Goal: Task Accomplishment & Management: Use online tool/utility

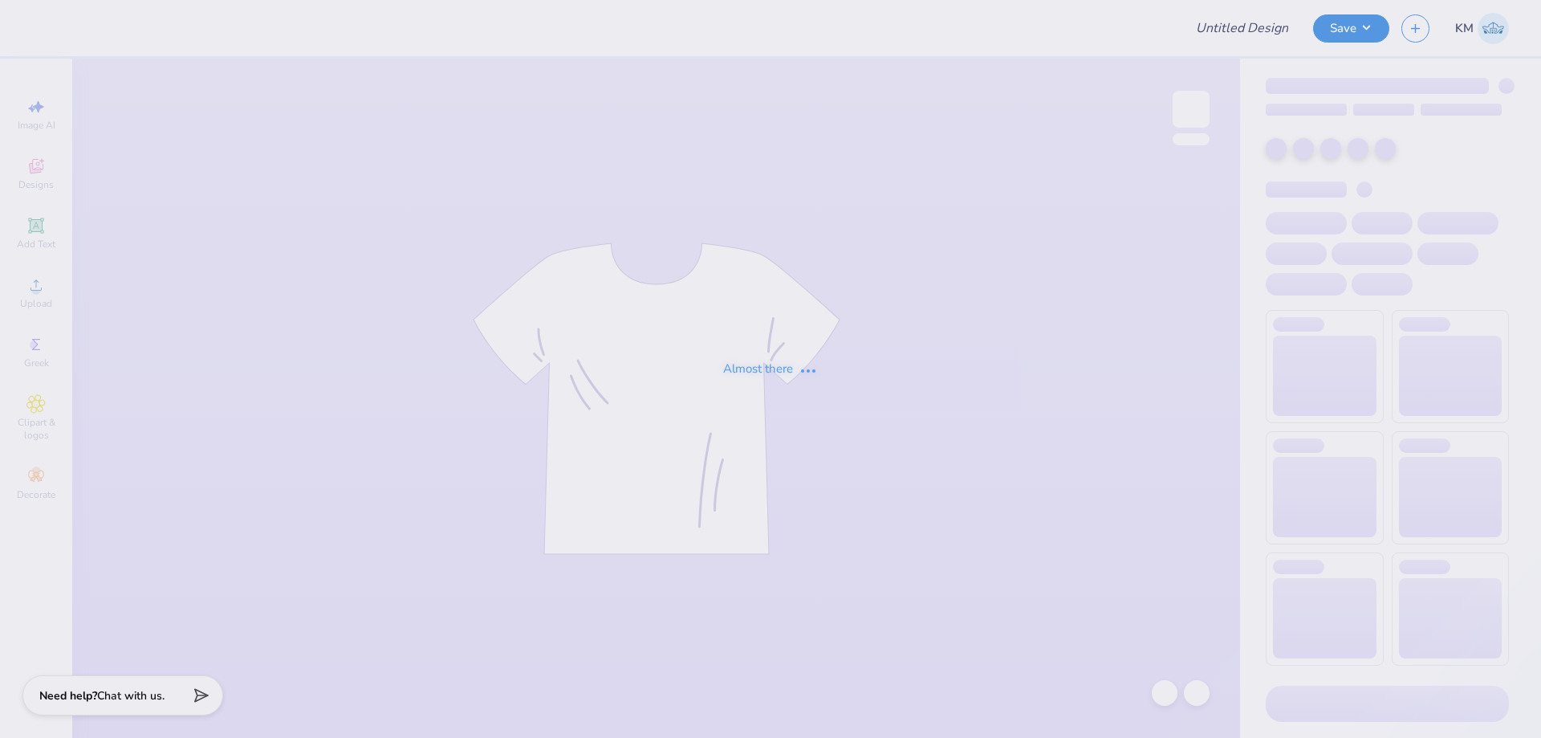
type input "Aphi big little"
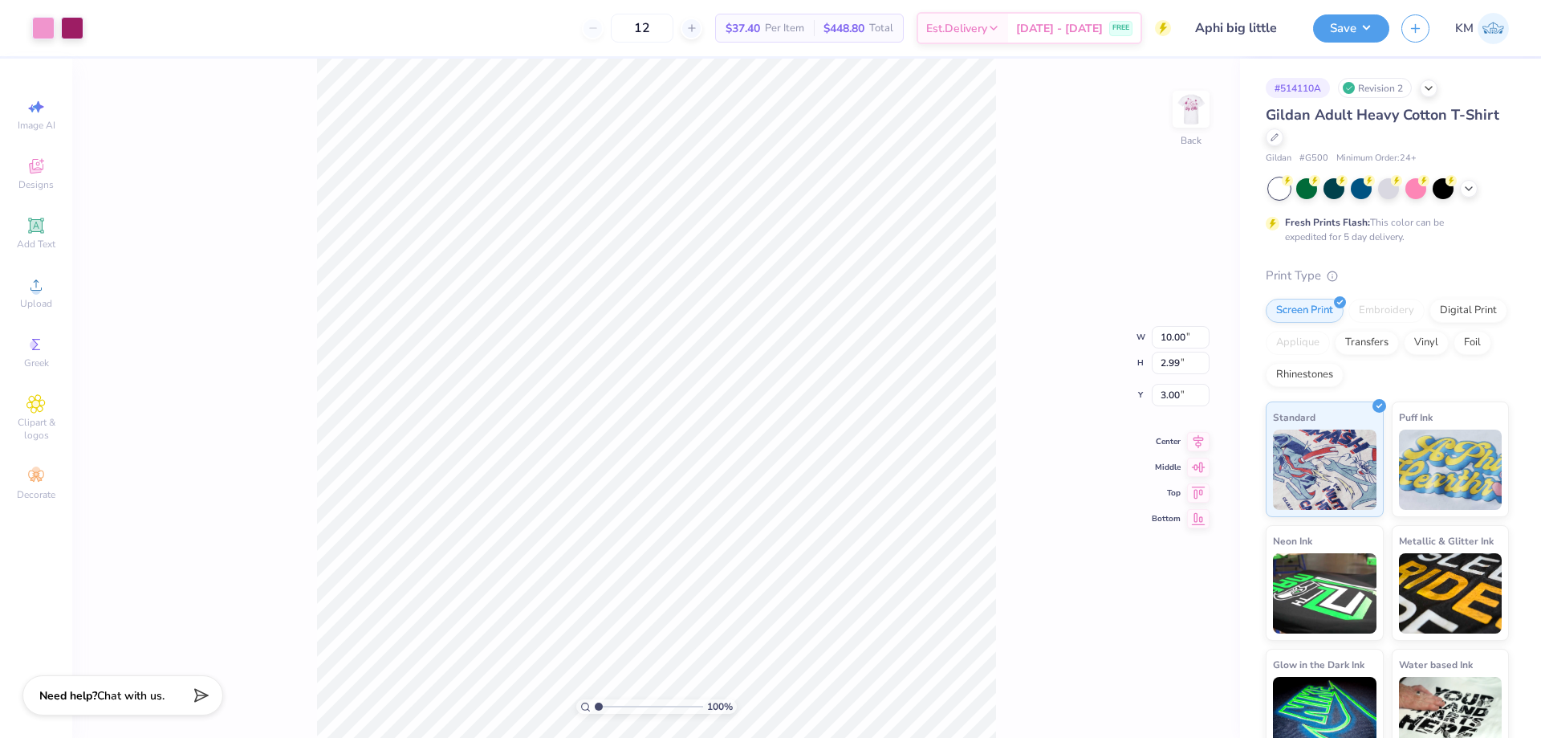
type input "4.98"
type input "0.43"
type input "5.55"
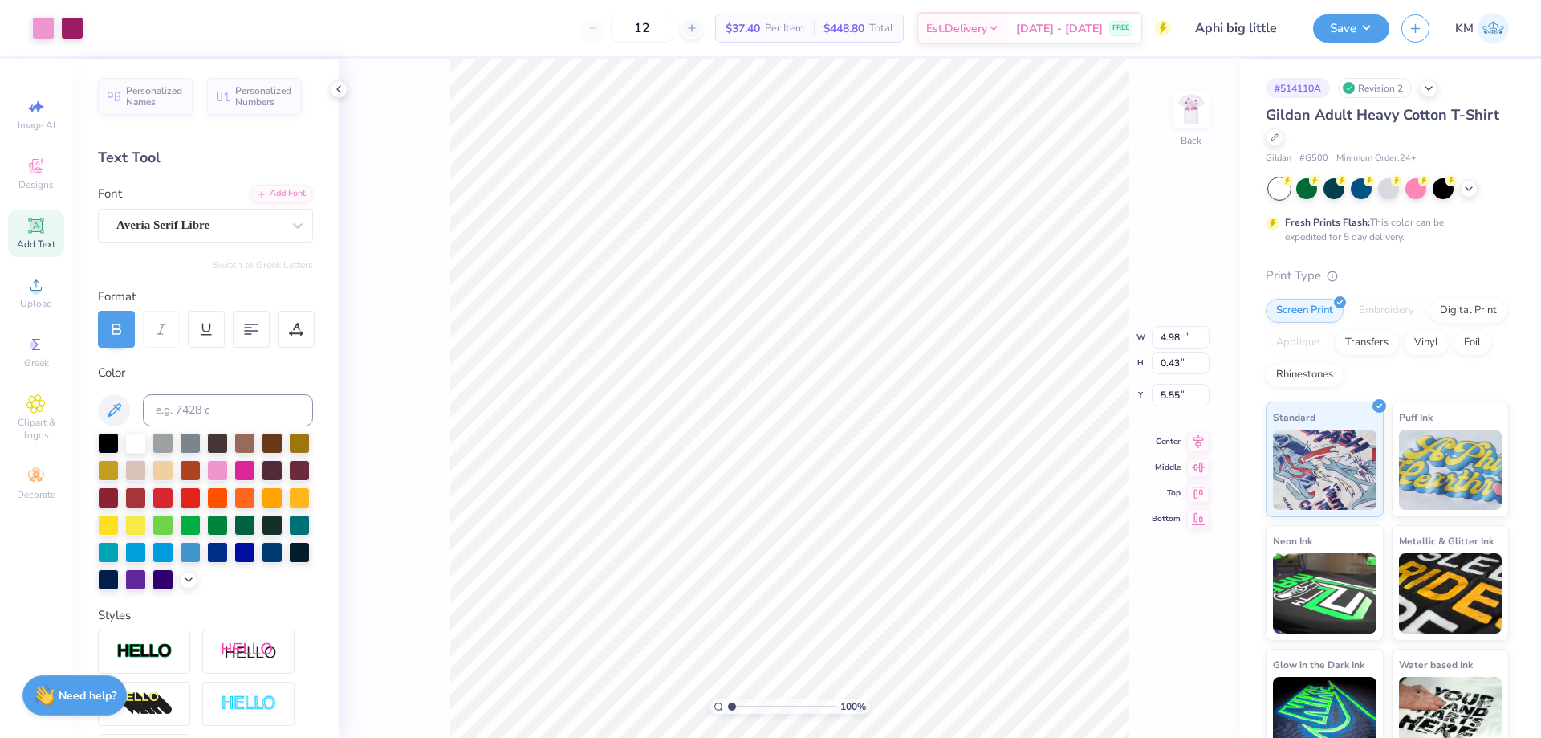
type input "10.00"
type input "2.99"
type input "3.00"
click at [1187, 107] on img at bounding box center [1191, 109] width 64 height 64
click at [1186, 114] on img at bounding box center [1191, 109] width 64 height 64
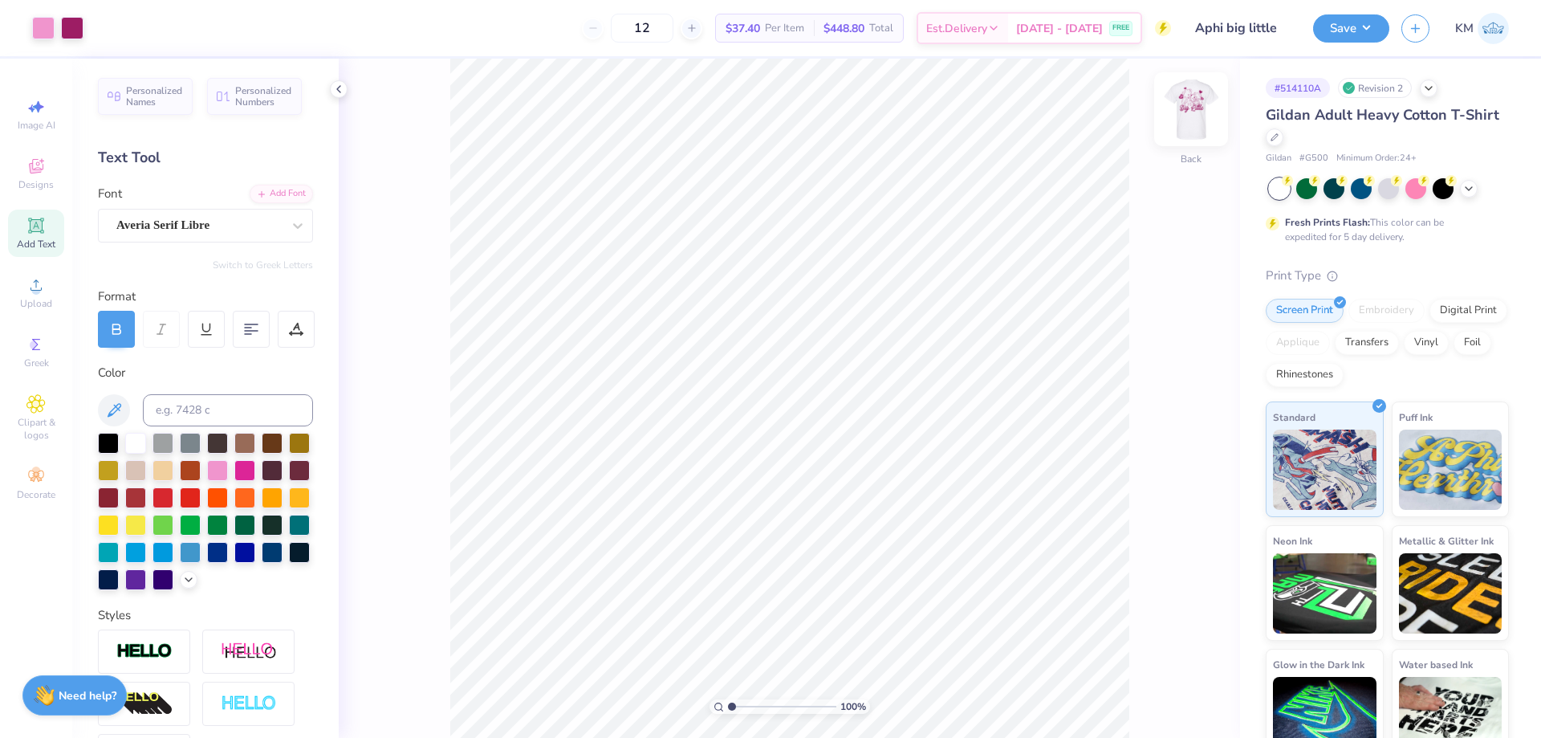
click at [1173, 120] on img at bounding box center [1191, 109] width 64 height 64
click at [26, 299] on span "Upload" at bounding box center [36, 303] width 32 height 13
click at [39, 280] on icon at bounding box center [35, 284] width 19 height 19
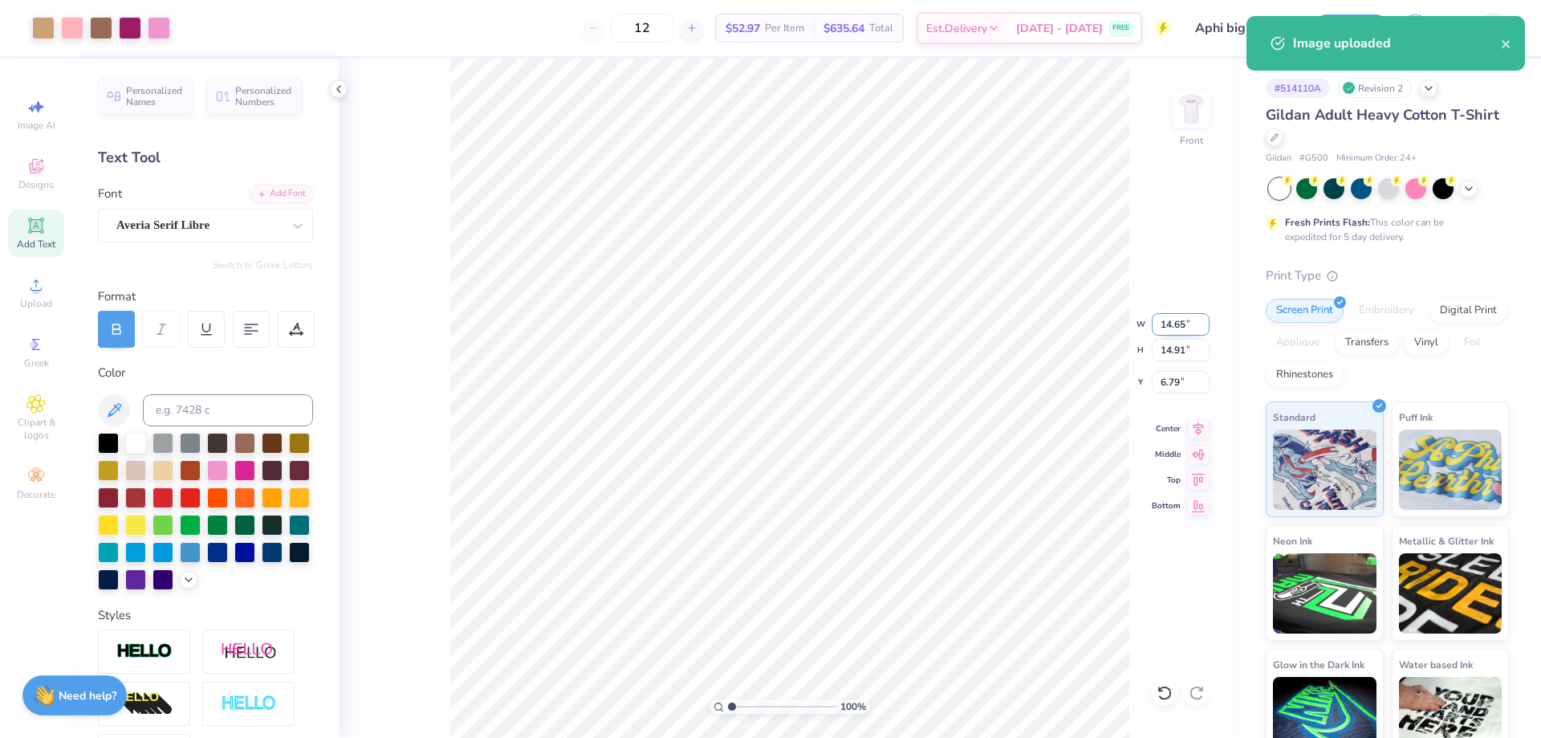
click at [1173, 328] on input "14.65" at bounding box center [1181, 324] width 58 height 22
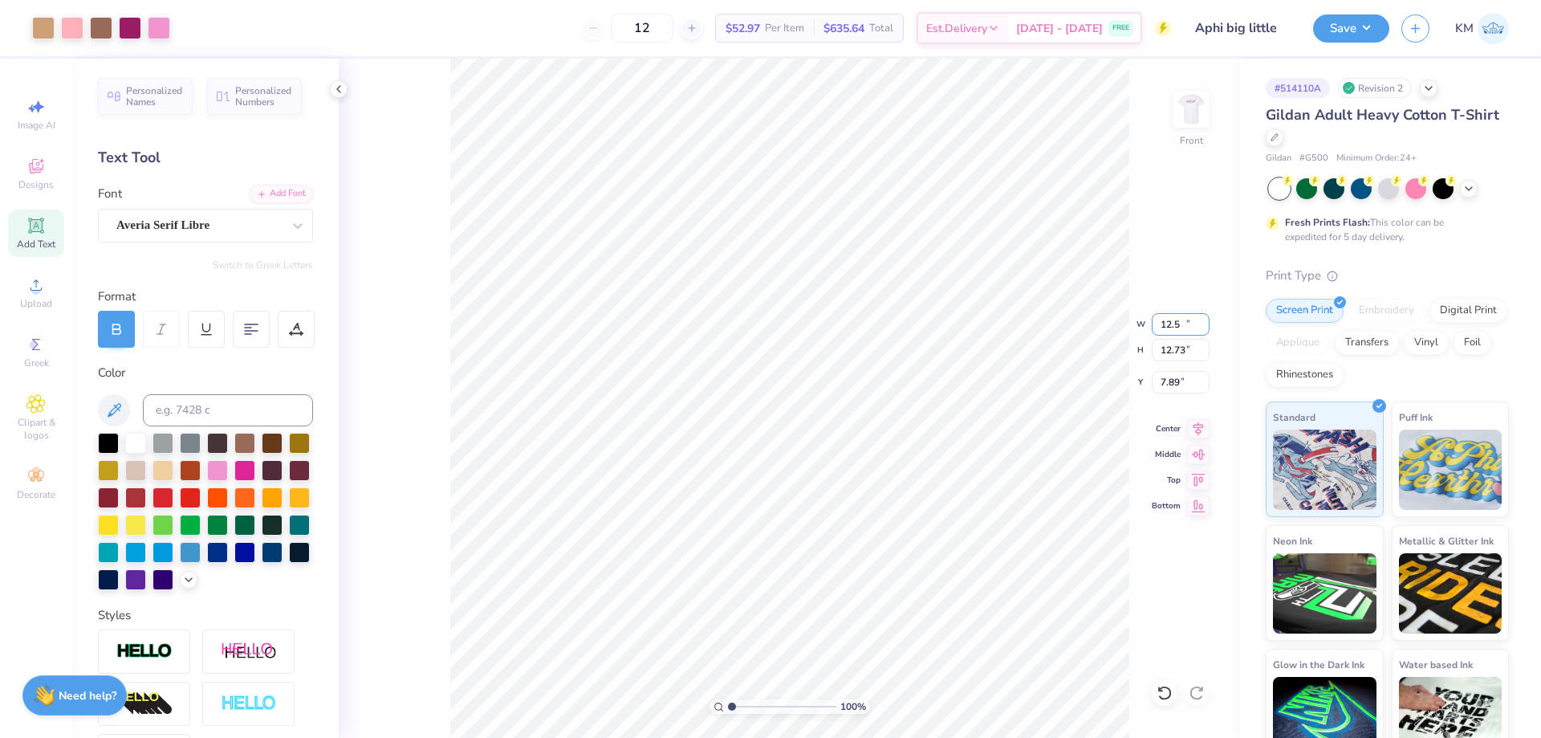
type input "12.50"
type input "12.73"
click at [1173, 384] on input "7.89" at bounding box center [1181, 382] width 58 height 22
type input "3.00"
click at [1180, 117] on img at bounding box center [1191, 109] width 64 height 64
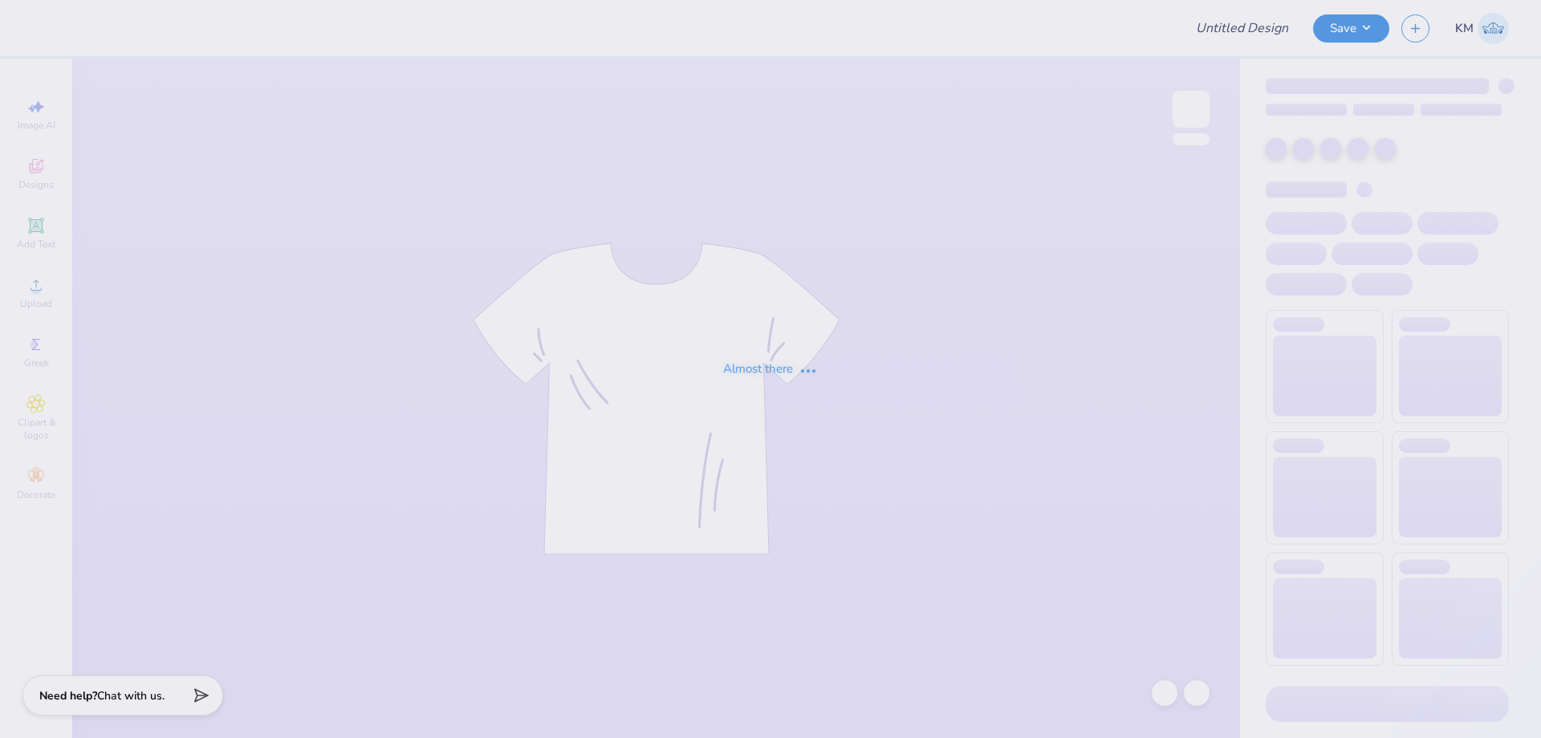
type input "[DATE] Harbor Wolverine Fall Swag"
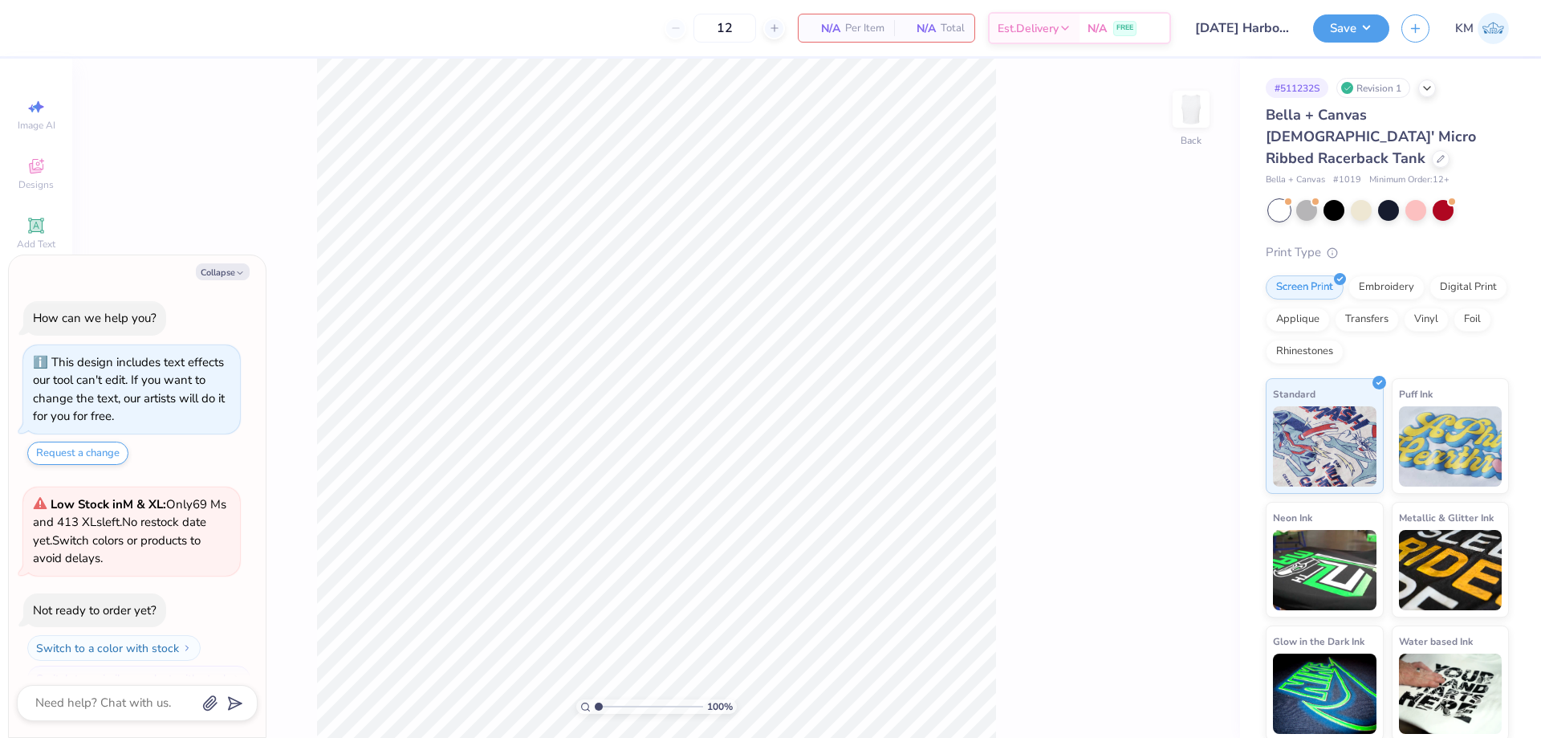
scroll to position [27, 0]
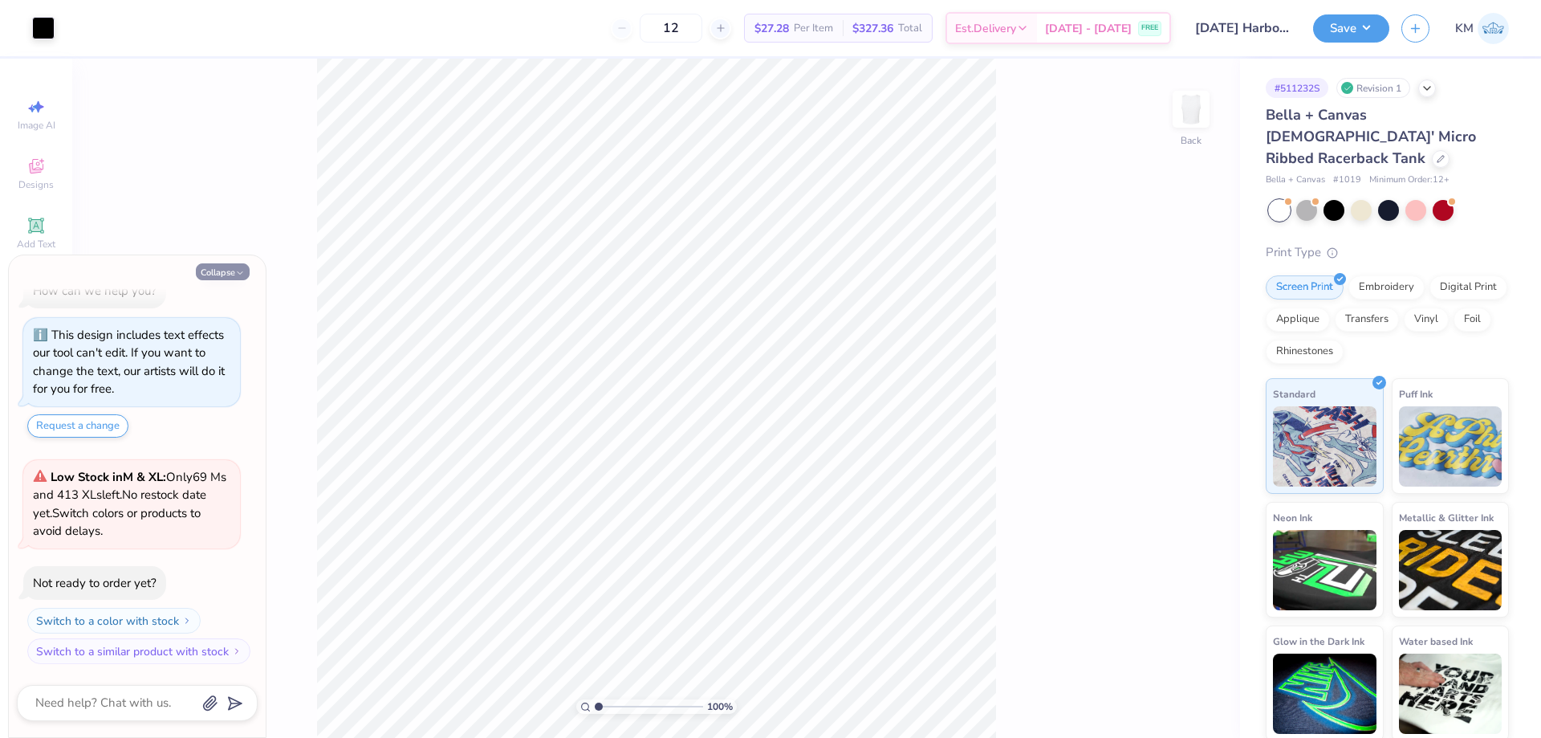
click at [227, 270] on button "Collapse" at bounding box center [223, 271] width 54 height 17
type textarea "x"
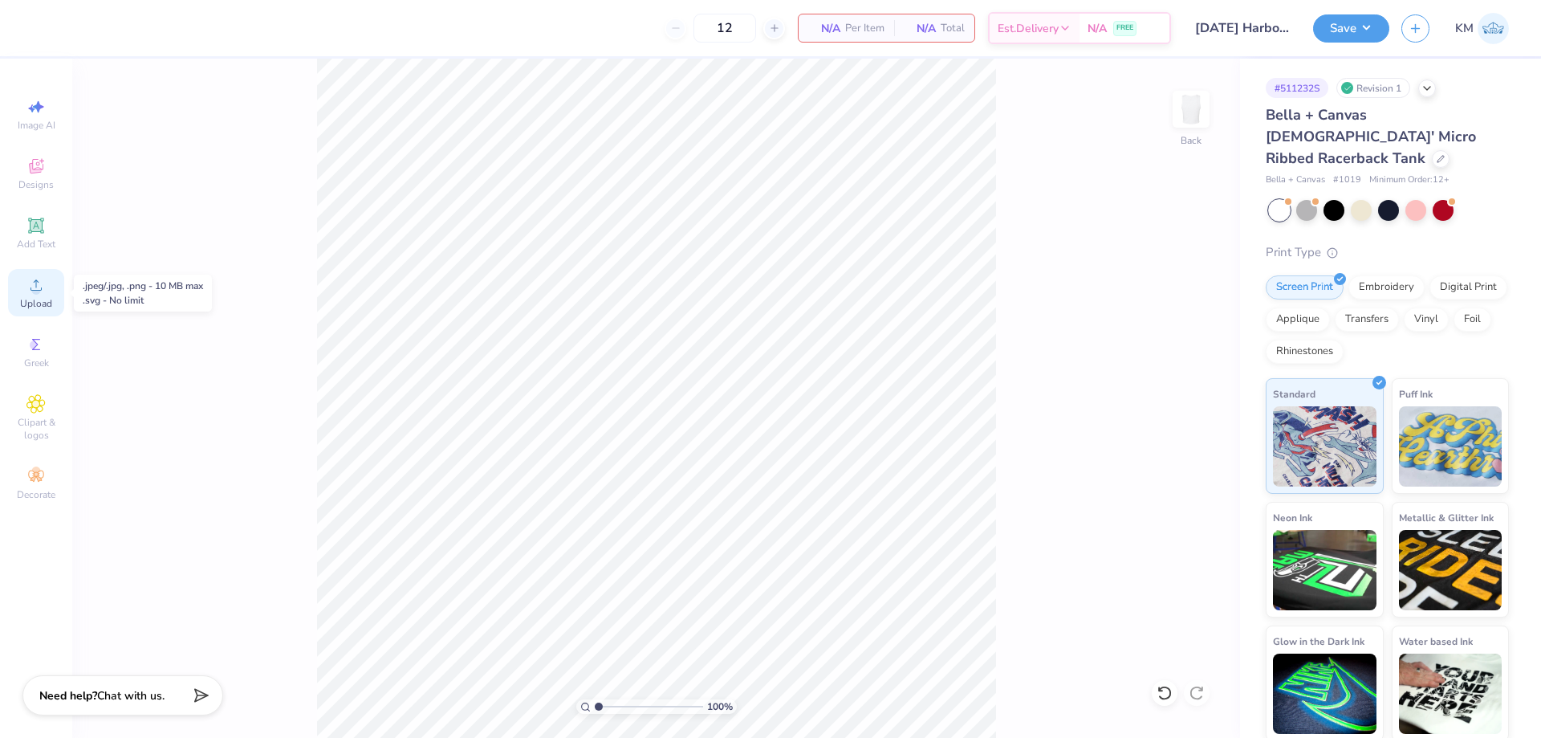
click at [26, 294] on div "Upload" at bounding box center [36, 292] width 56 height 47
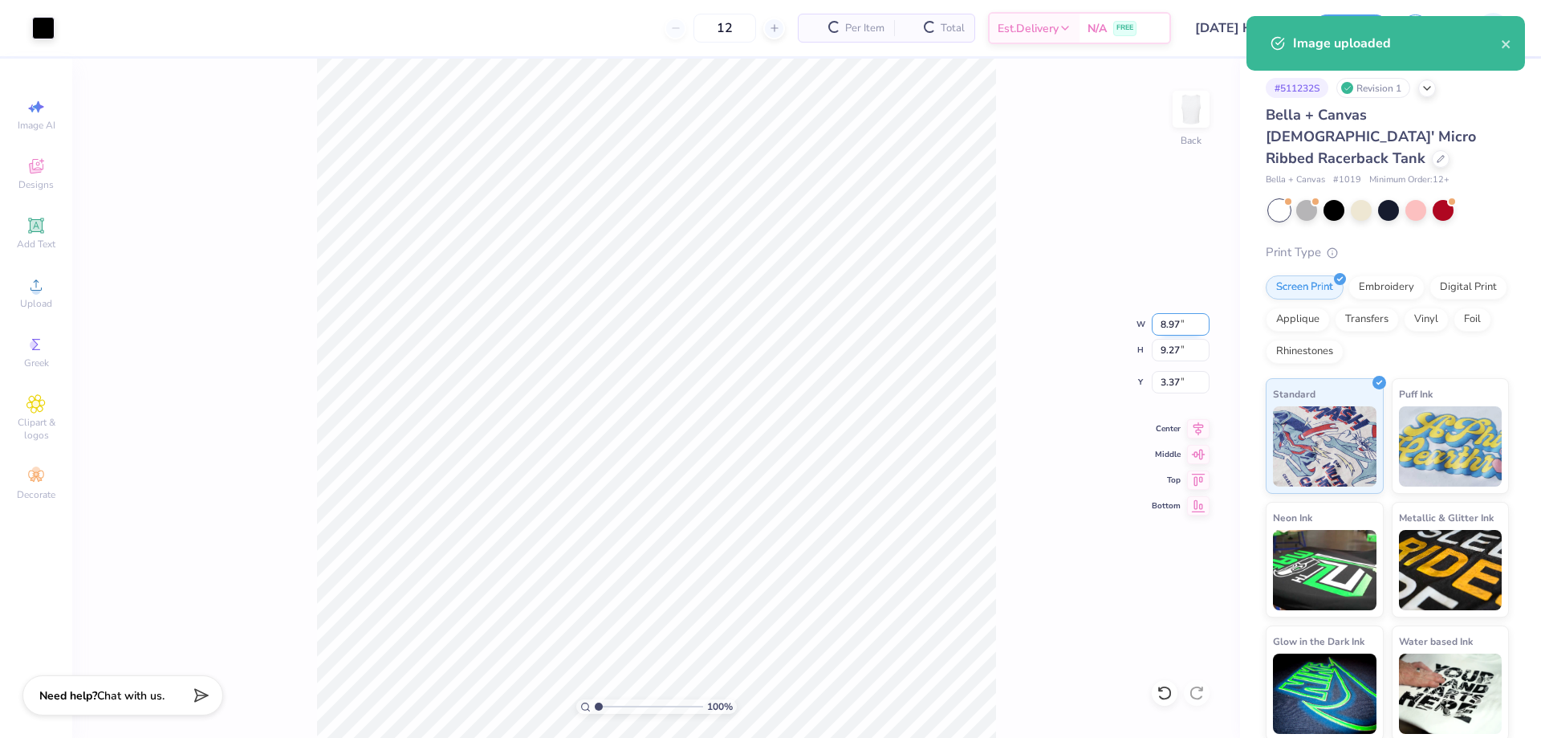
click at [1177, 326] on input "8.97" at bounding box center [1181, 324] width 58 height 22
type input "7.00"
type input "7.23"
click at [1176, 382] on input "4.38" at bounding box center [1181, 382] width 58 height 22
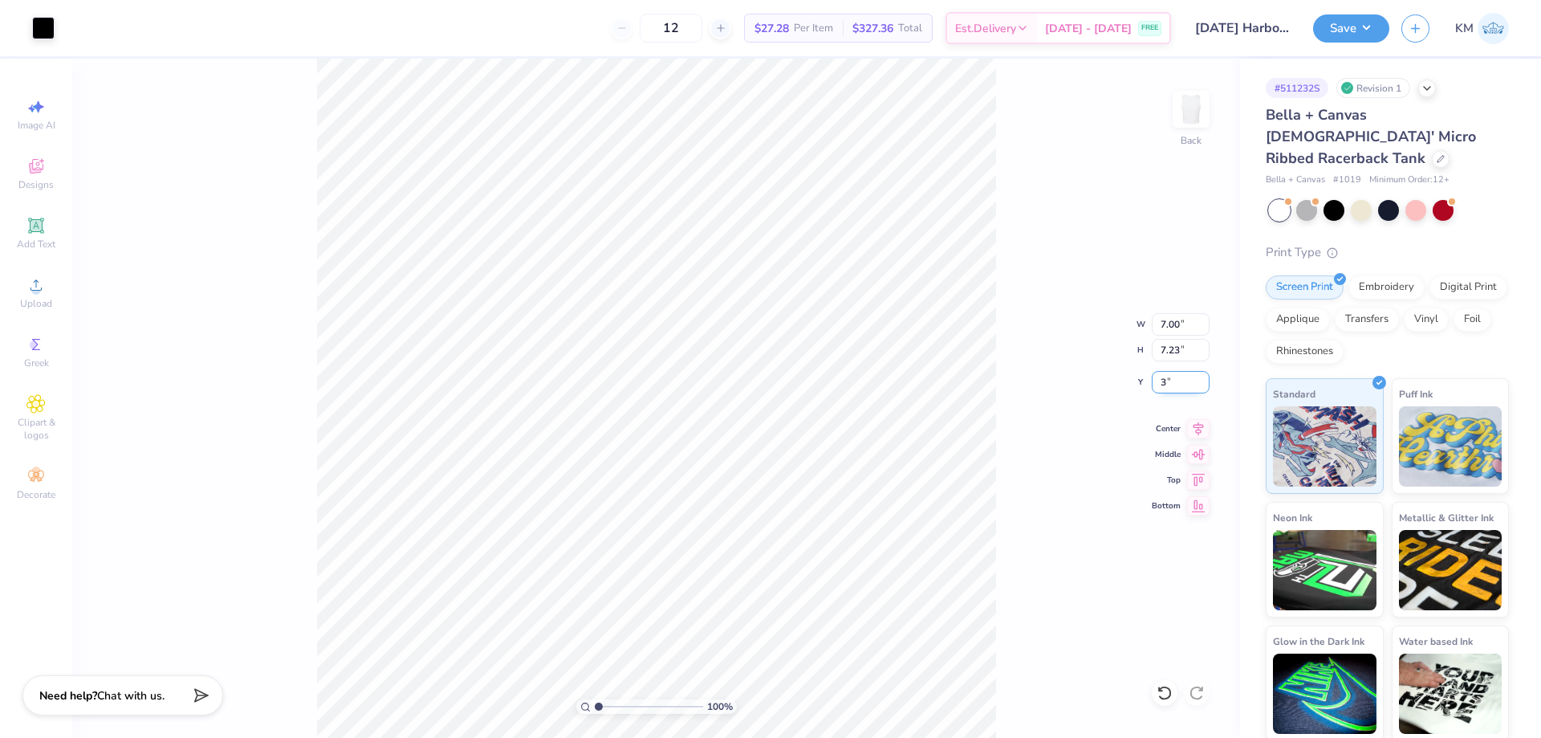
type input "3.00"
drag, startPoint x: 1178, startPoint y: 381, endPoint x: 1150, endPoint y: 384, distance: 28.3
click at [1150, 384] on div "100 % Back W 7.00 7.00 " H 7.23 7.23 " Y 3.00 3.00 " Center Middle Top Bottom" at bounding box center [656, 398] width 1168 height 679
click at [1175, 379] on input "3.00" at bounding box center [1181, 382] width 58 height 22
type input "2.00"
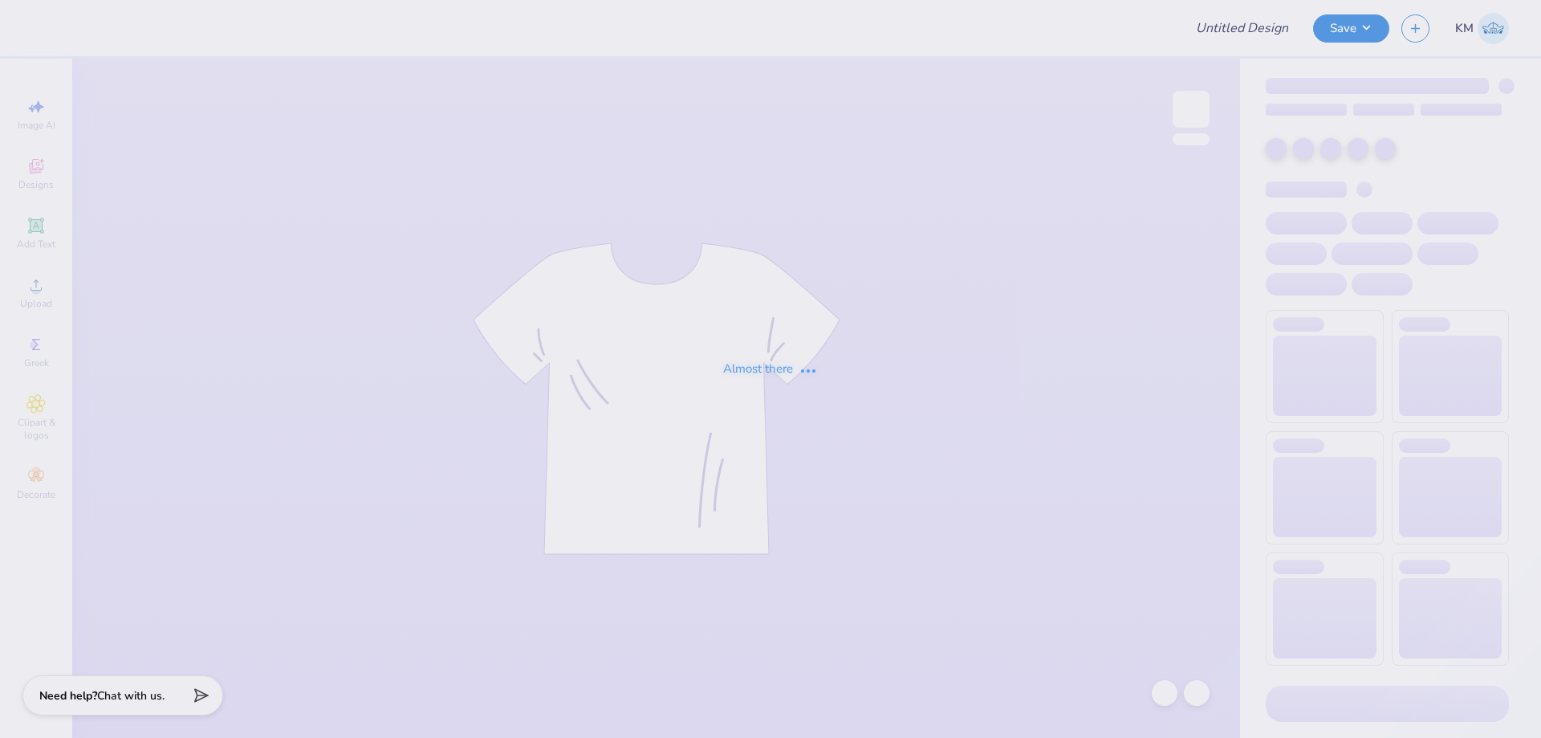
type input "merch design 2"
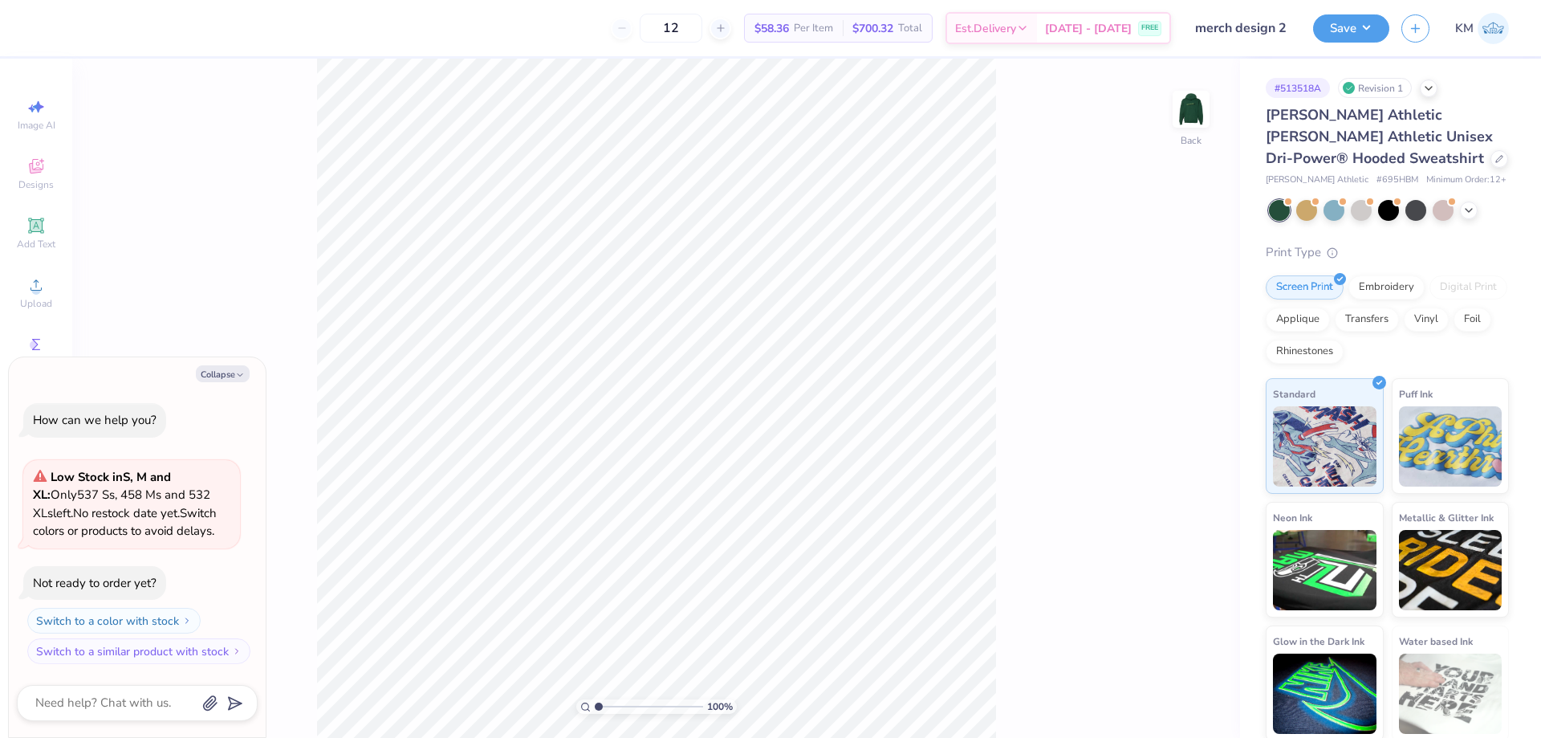
type textarea "x"
type input "pennst"
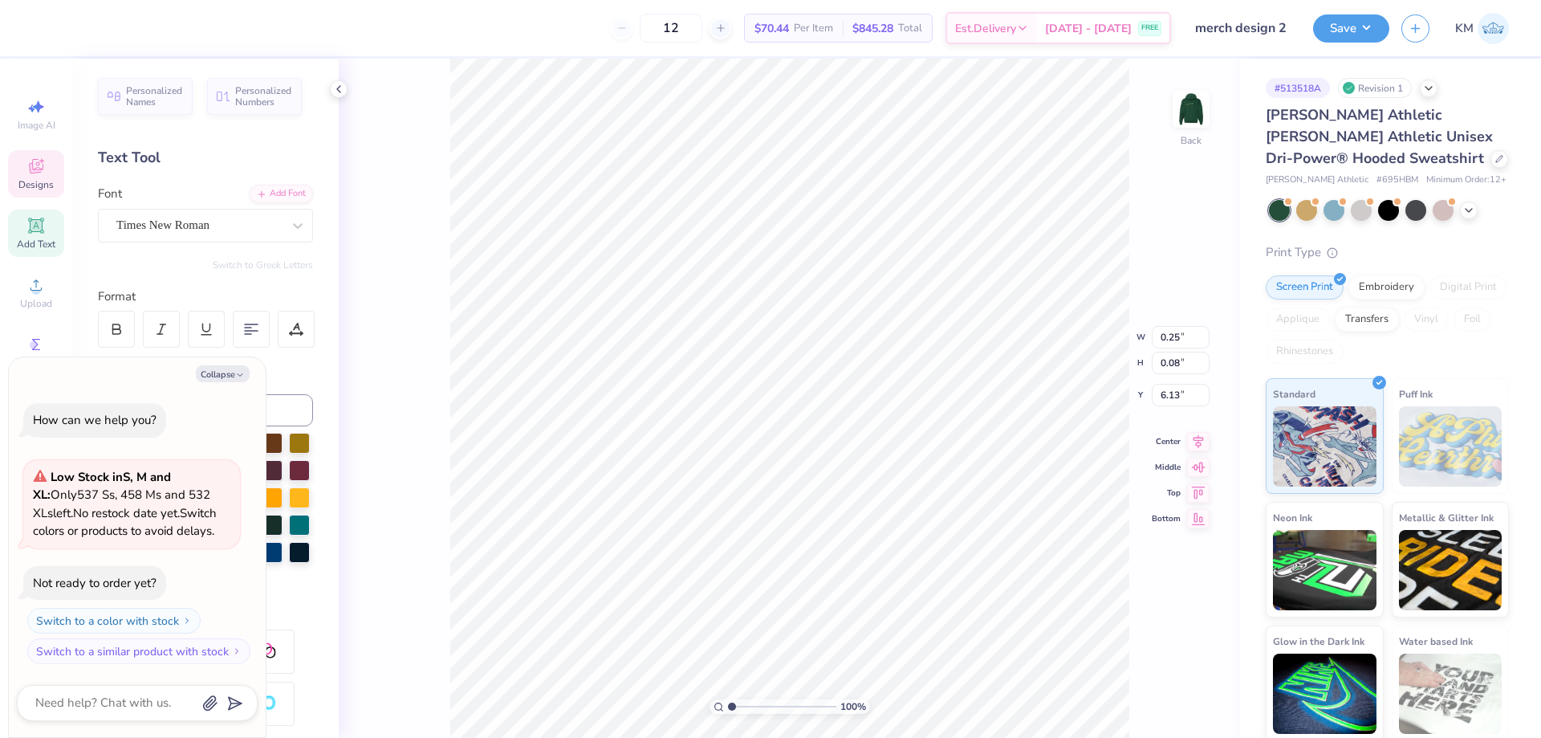
type textarea "x"
type input "0.25"
type input "0.08"
type input "6.13"
type textarea "x"
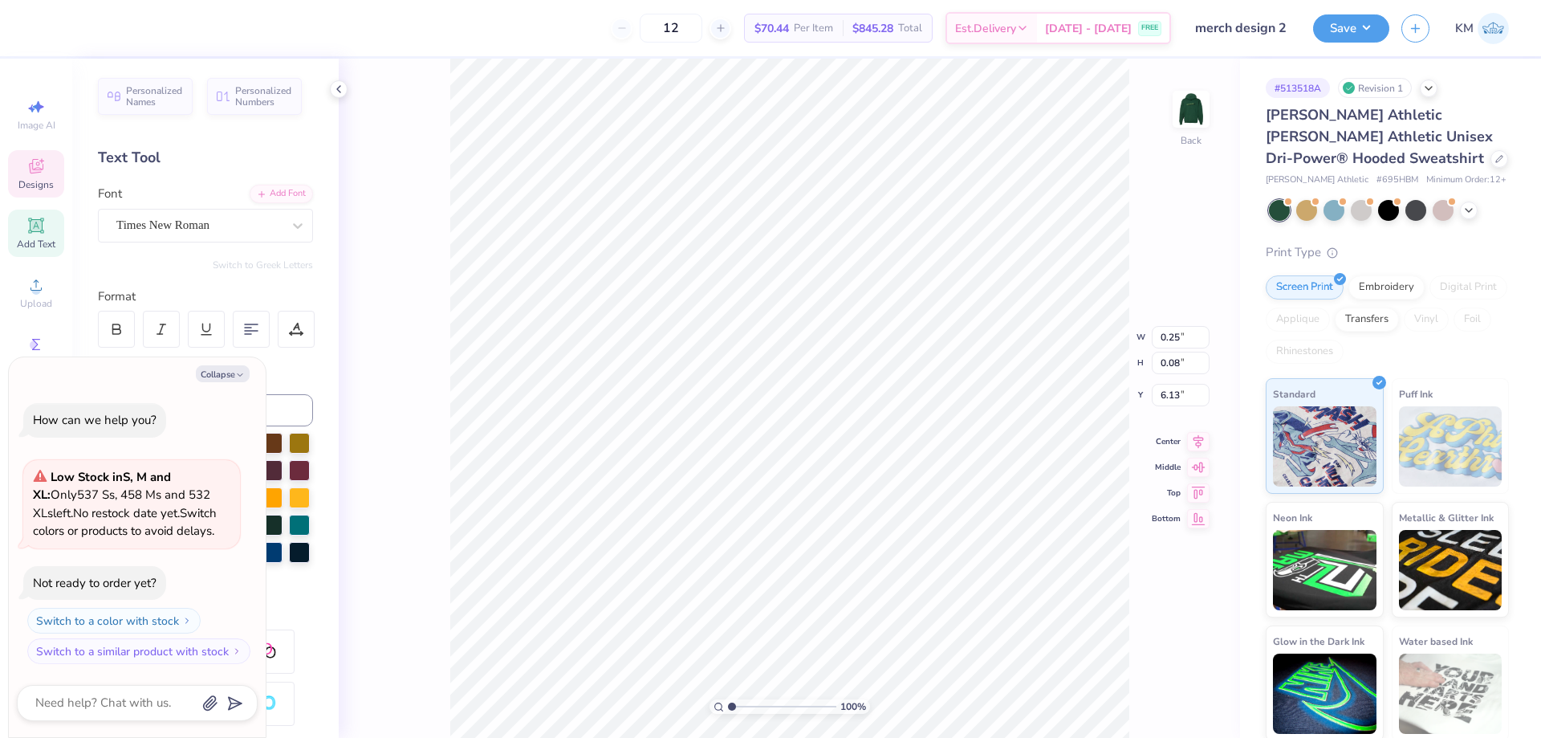
type input "4.31"
type input "1.37"
type input "13.32"
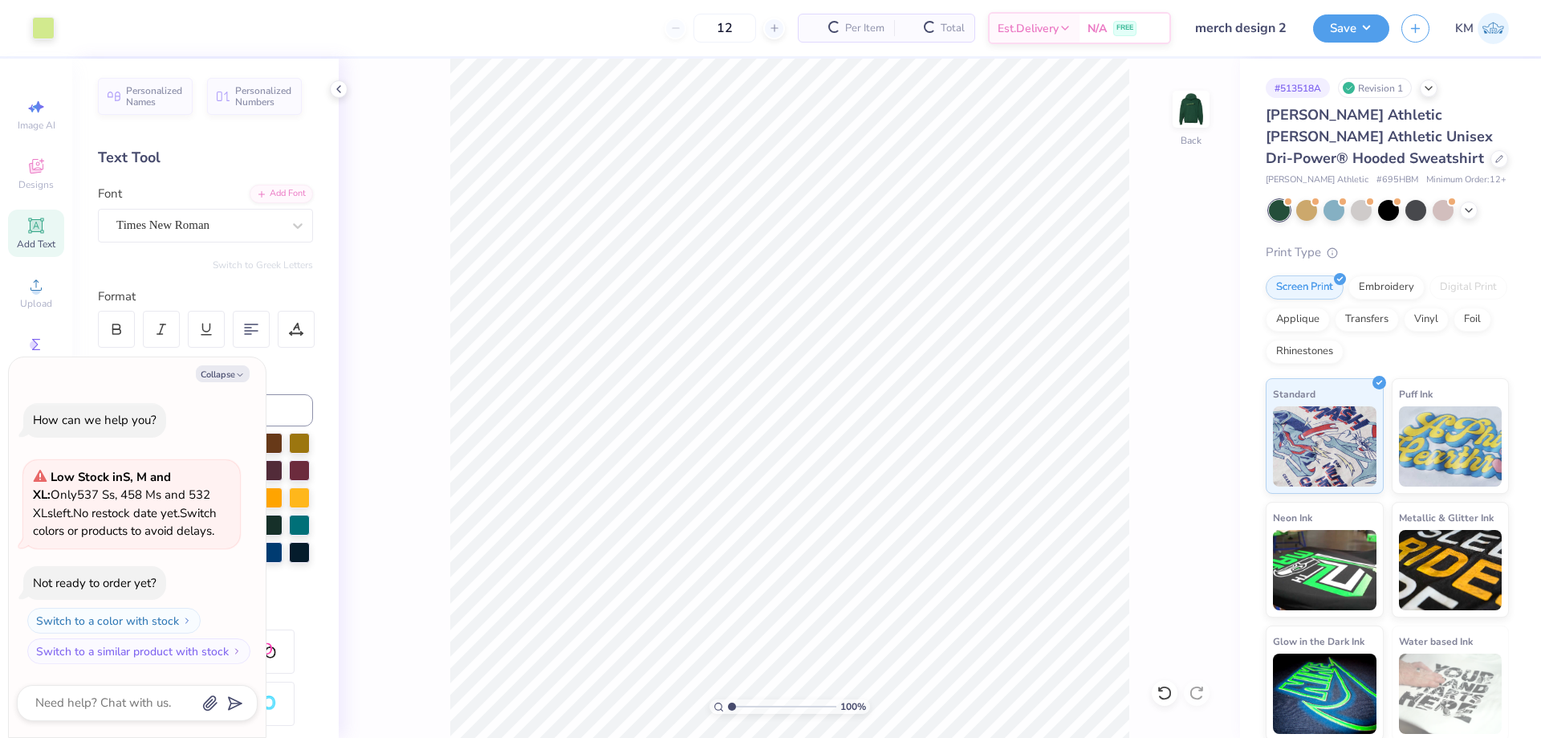
type textarea "x"
type input "penn stat"
click at [213, 372] on button "Collapse" at bounding box center [223, 373] width 54 height 17
type textarea "x"
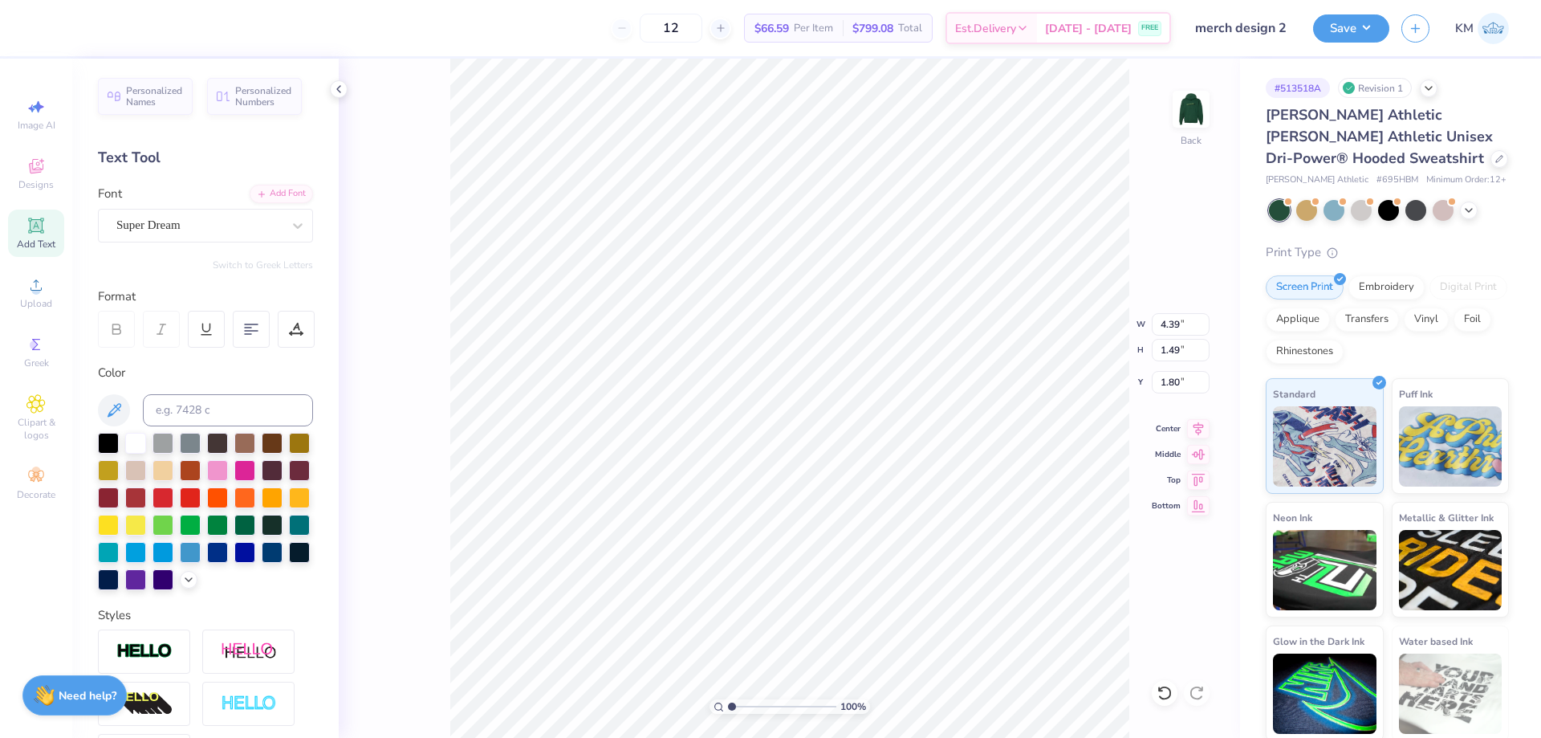
type input "1.51"
type textarea "esdfasegt. 1937"
click at [230, 226] on div "Super Dream" at bounding box center [199, 225] width 169 height 25
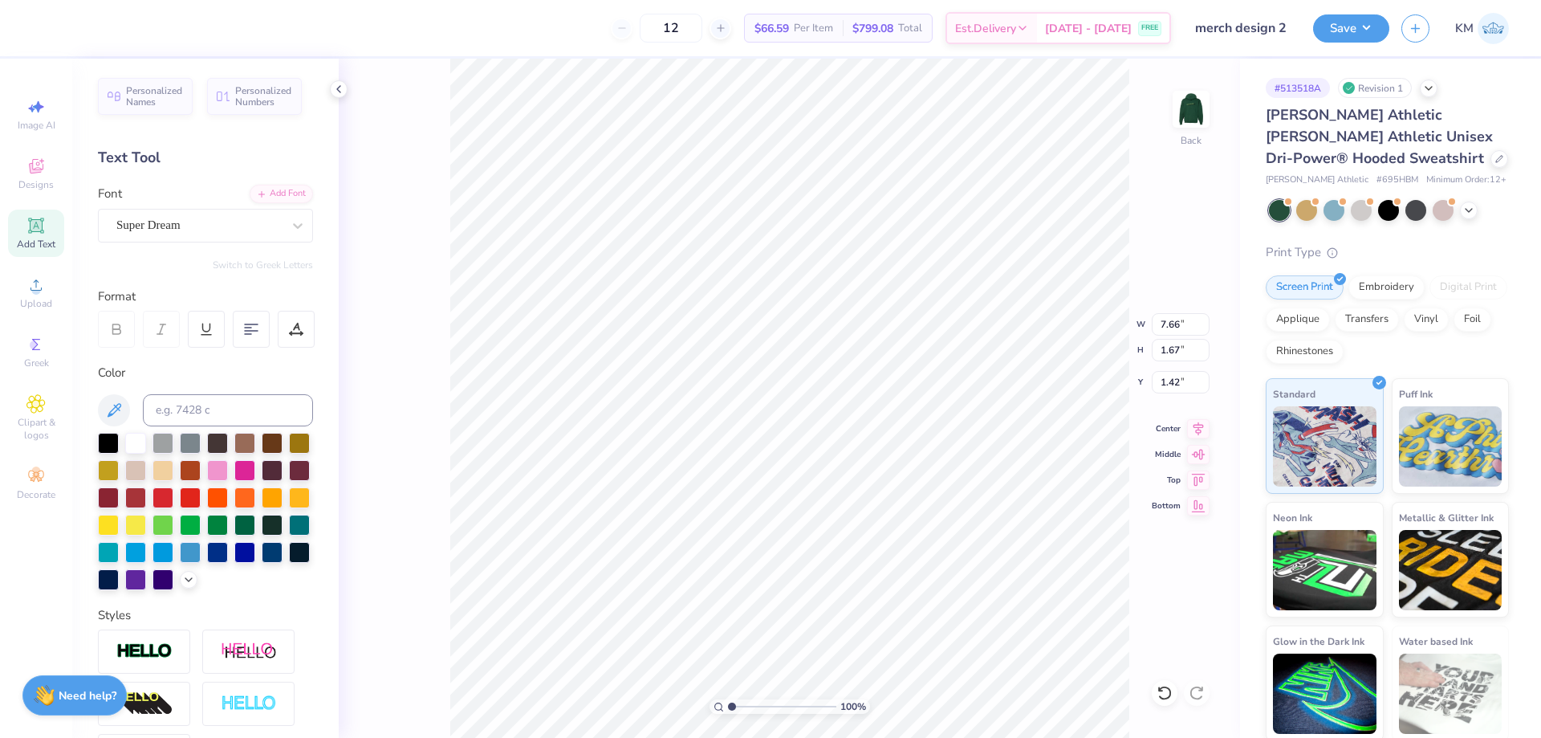
click at [1189, 692] on div "100 % Back W 7.66 7.66 " H 1.67 1.67 " Y 1.42 1.42 " Center Middle Top Bottom" at bounding box center [789, 398] width 901 height 679
click at [1176, 691] on div at bounding box center [1165, 693] width 26 height 26
click at [1173, 692] on div at bounding box center [1165, 693] width 26 height 26
click at [1181, 104] on img at bounding box center [1191, 109] width 64 height 64
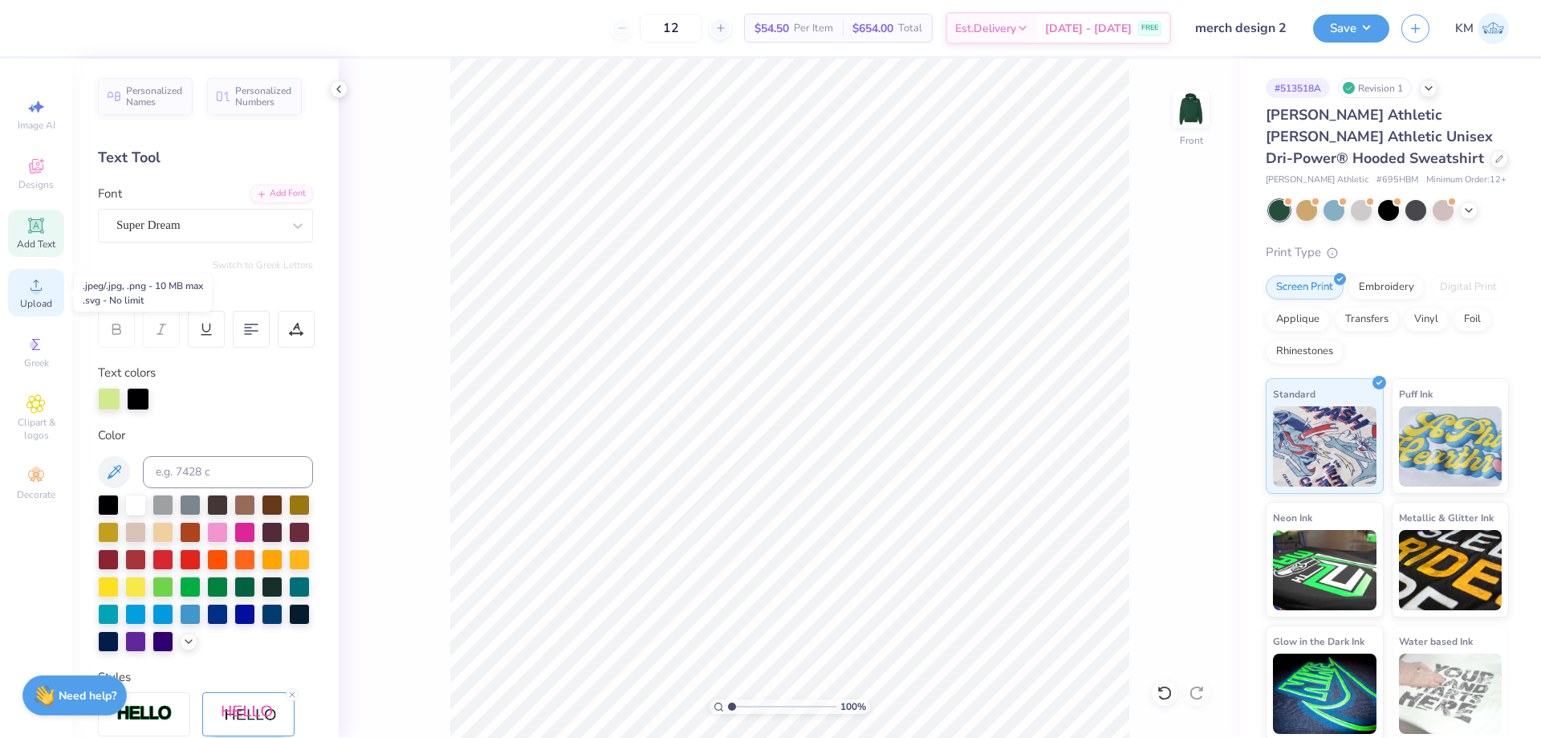
click at [45, 287] on icon at bounding box center [35, 284] width 19 height 19
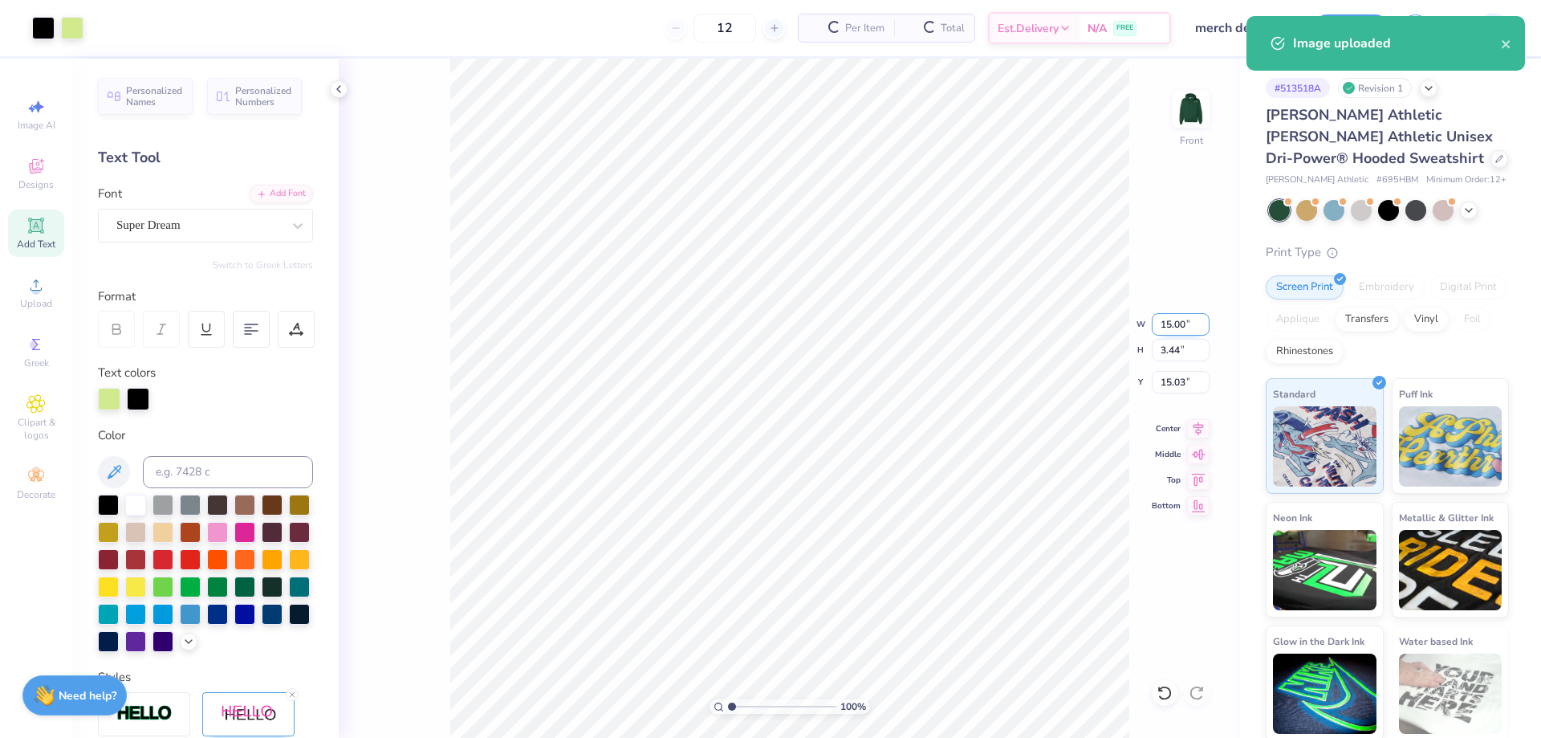
click at [1169, 329] on input "15.00" at bounding box center [1181, 324] width 58 height 22
type input "10.00"
type input "2.29"
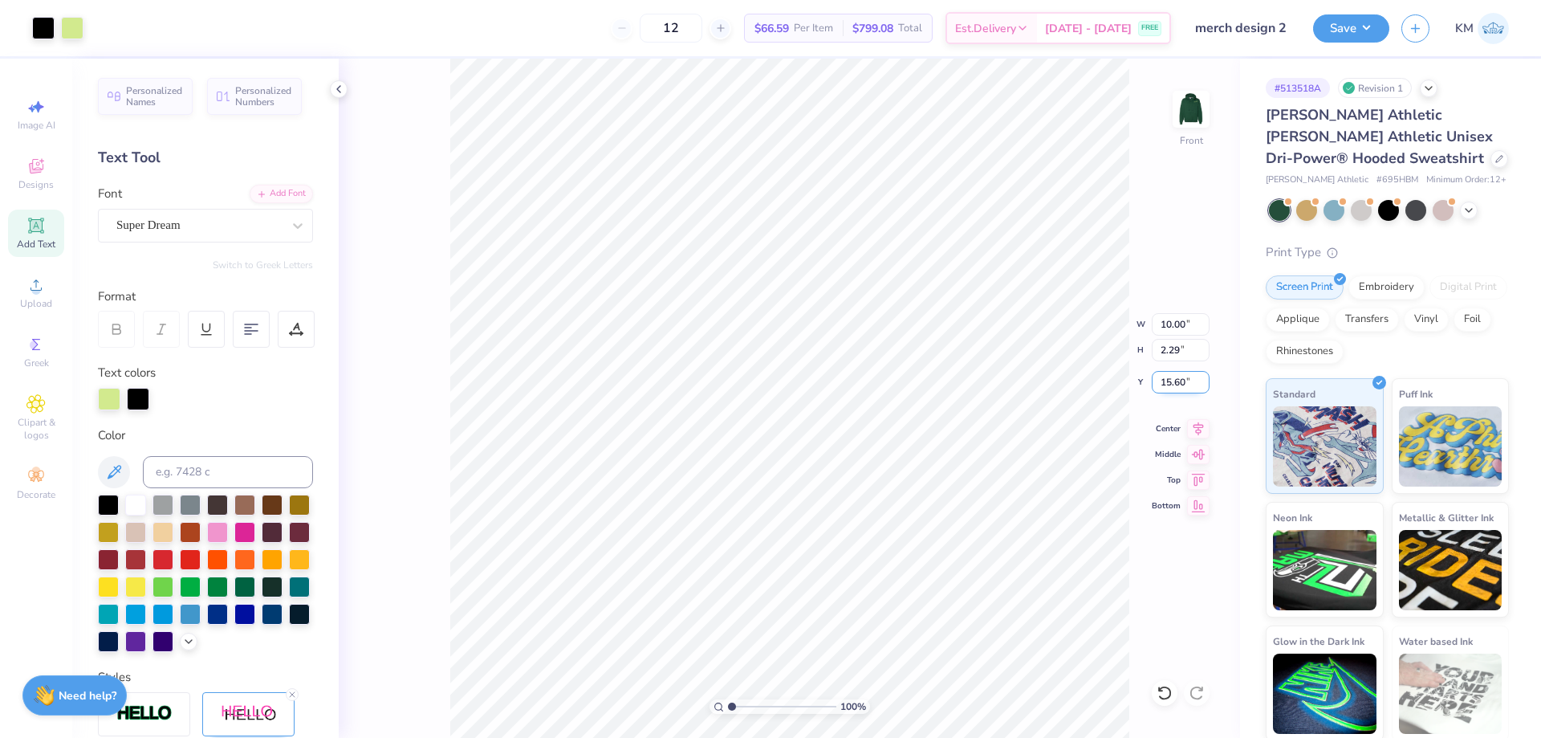
click at [1177, 384] on input "15.60" at bounding box center [1181, 382] width 58 height 22
type input "6.00"
click at [1188, 104] on img at bounding box center [1191, 109] width 64 height 64
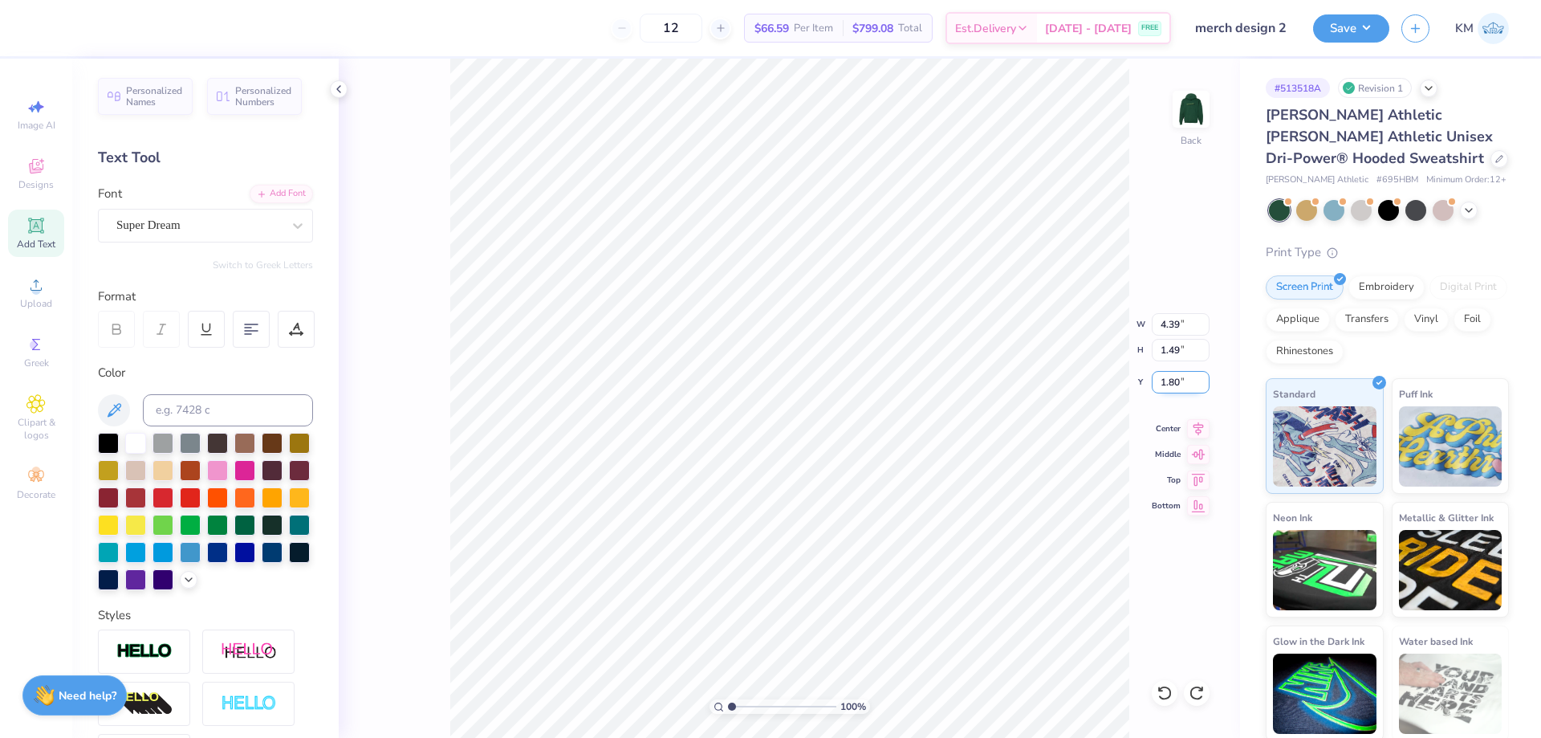
click at [1177, 383] on input "1.80" at bounding box center [1181, 382] width 58 height 22
type input "3.00"
click at [1128, 326] on div "100 % Back W 4.39 4.39 " H 1.49 1.49 " Y 3.00 3.00 " Center Middle Top Bottom" at bounding box center [789, 398] width 901 height 679
drag, startPoint x: 1182, startPoint y: 327, endPoint x: 1138, endPoint y: 328, distance: 44.1
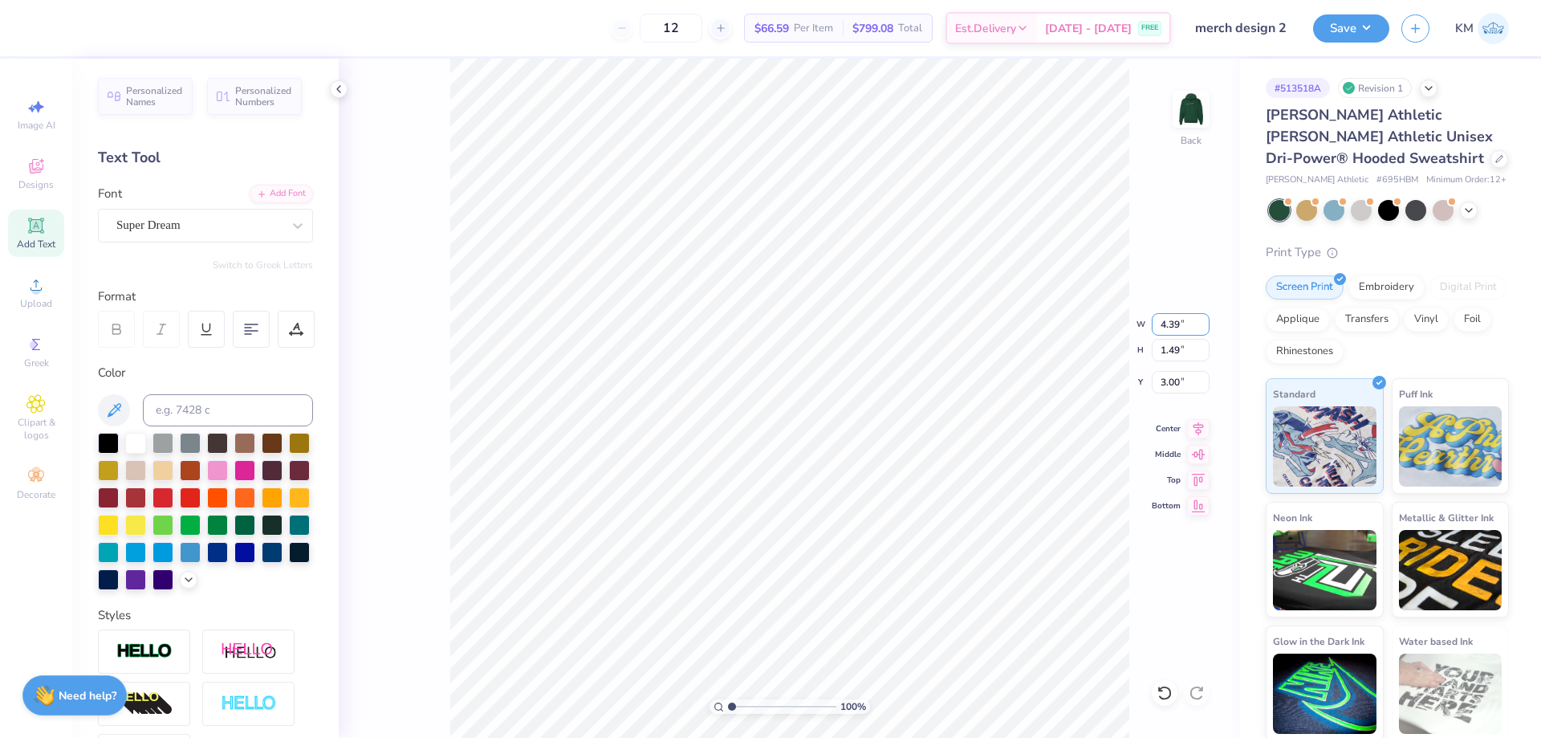
click at [1140, 327] on div "100 % Back W 4.39 4.39 " H 1.49 1.49 " Y 3.00 3.00 " Center Middle Top Bottom" at bounding box center [789, 398] width 901 height 679
click at [1164, 335] on input "4.39" at bounding box center [1181, 324] width 58 height 22
type input "9"
type input "3.50"
type input "1.19"
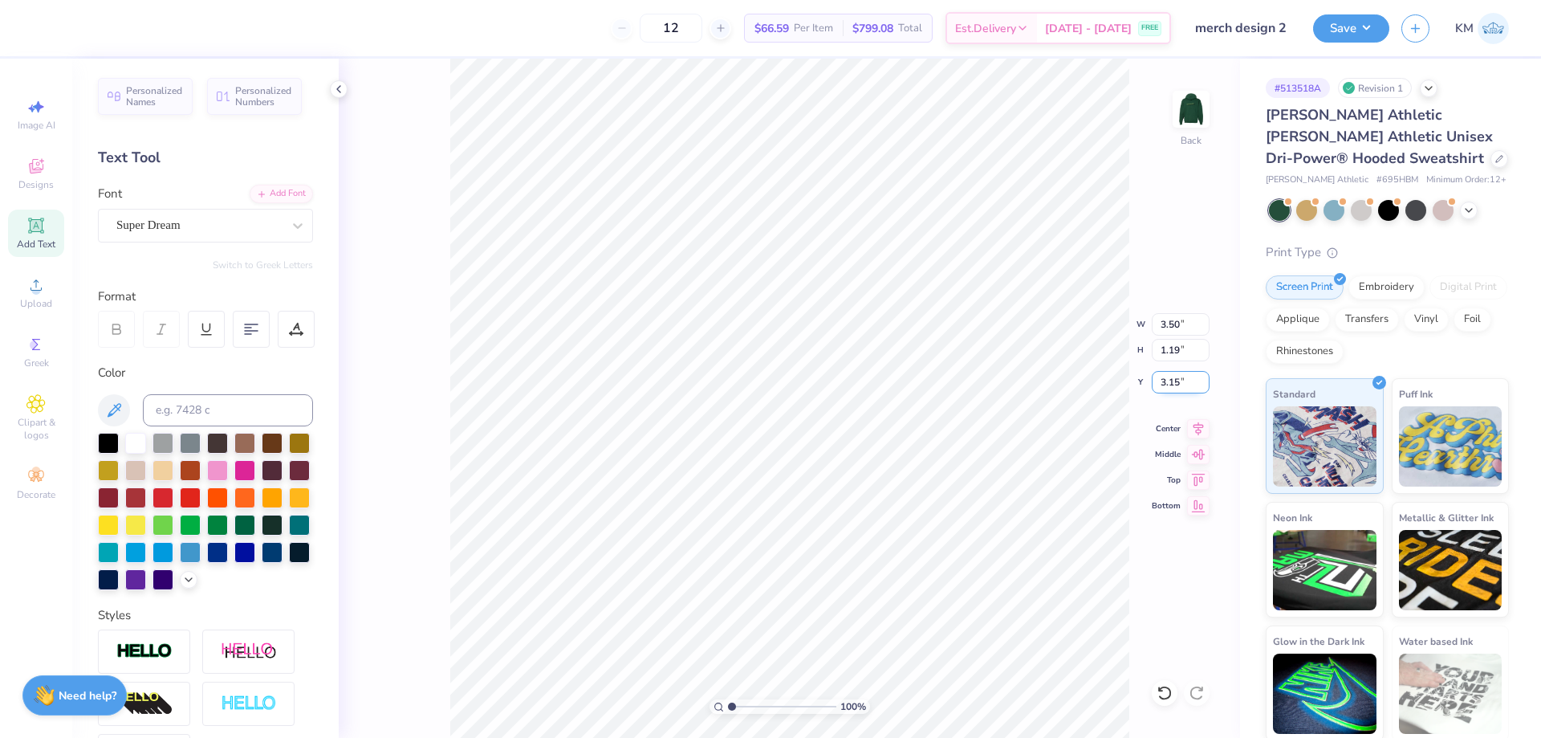
click at [1188, 380] on input "3.15" at bounding box center [1181, 382] width 58 height 22
type input "3.00"
type input "penn state"
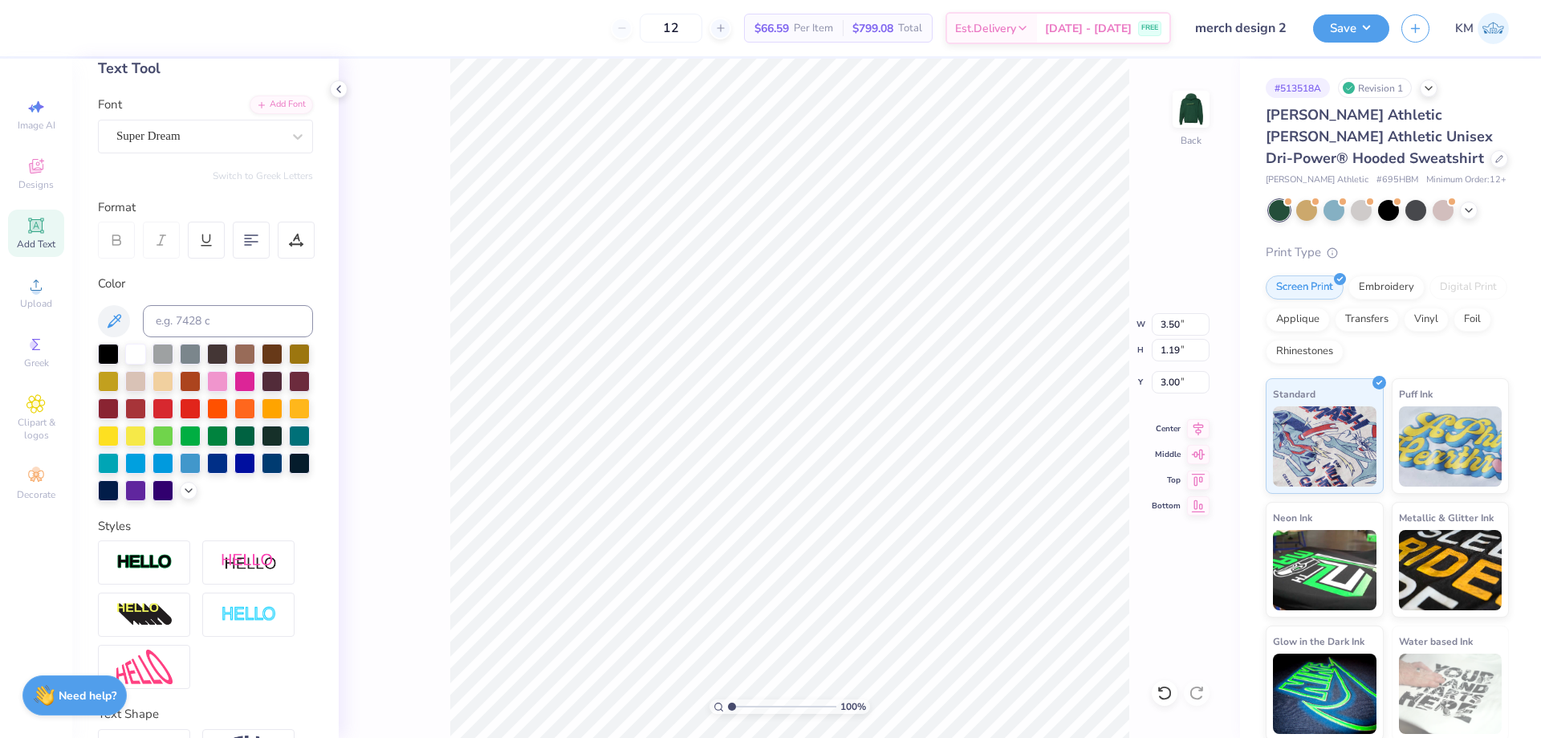
scroll to position [223, 0]
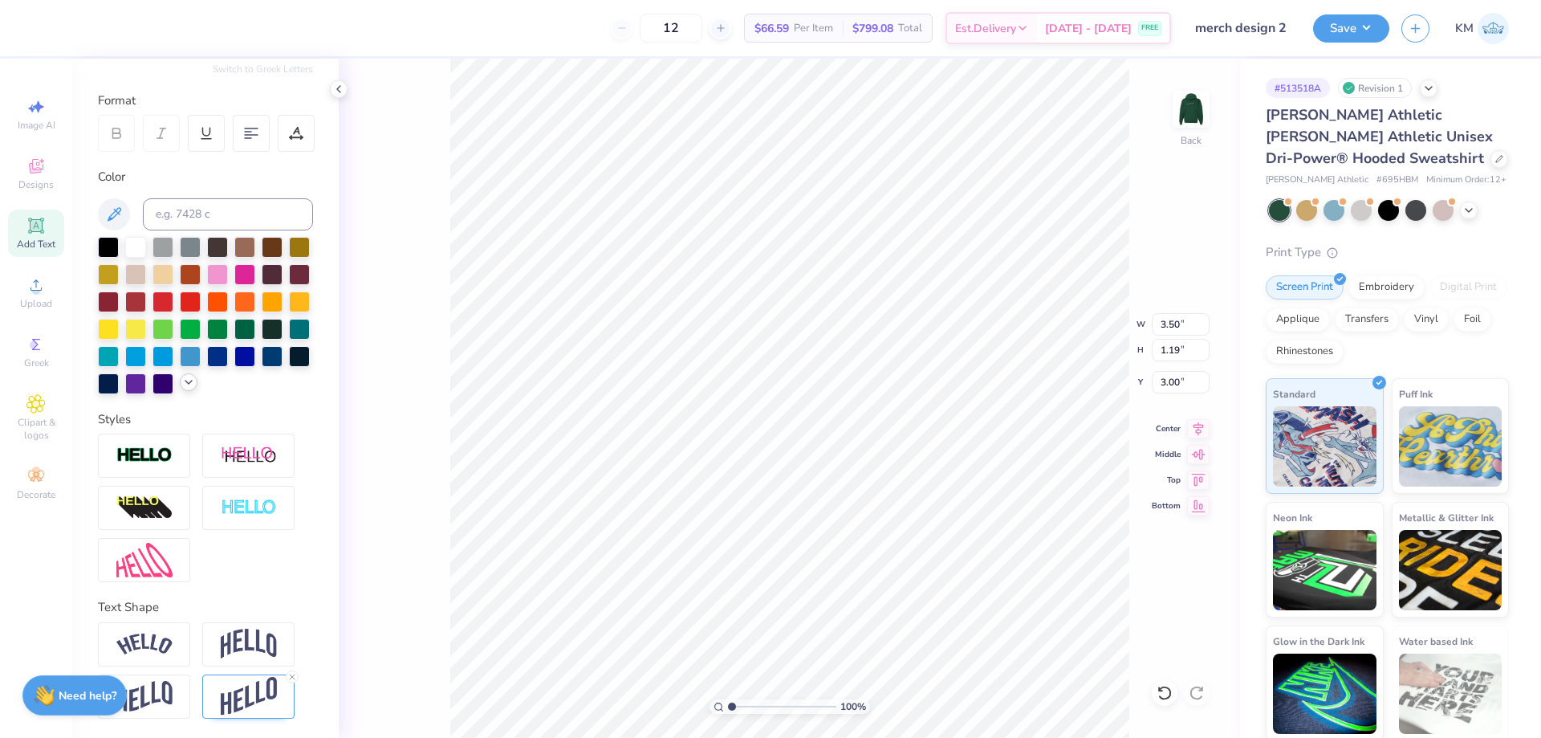
click at [182, 386] on icon at bounding box center [188, 382] width 13 height 13
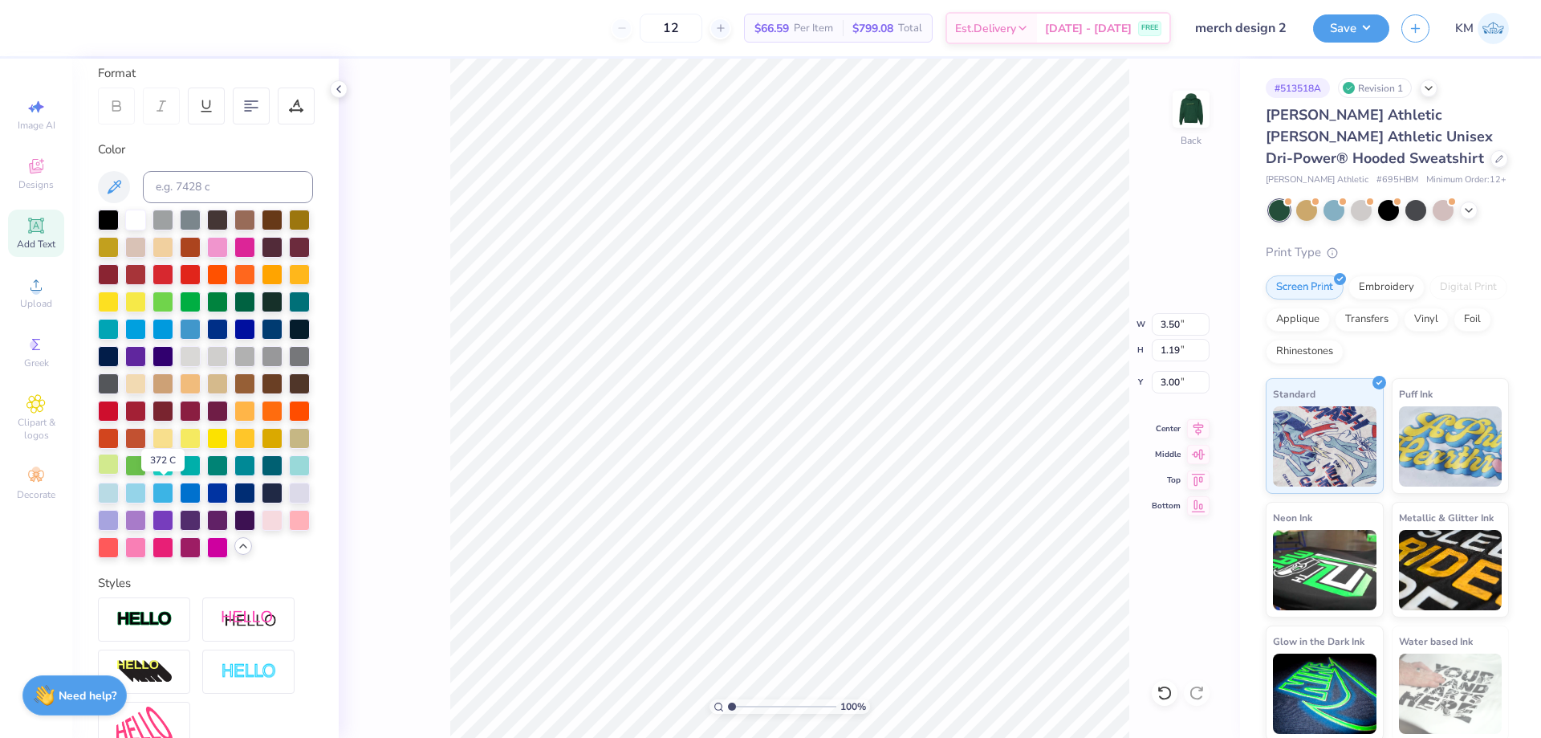
click at [119, 474] on div at bounding box center [108, 463] width 21 height 21
click at [1181, 120] on img at bounding box center [1191, 109] width 64 height 64
click at [1182, 108] on img at bounding box center [1191, 109] width 64 height 64
click at [1186, 102] on img at bounding box center [1191, 109] width 64 height 64
click at [1197, 116] on img at bounding box center [1191, 109] width 64 height 64
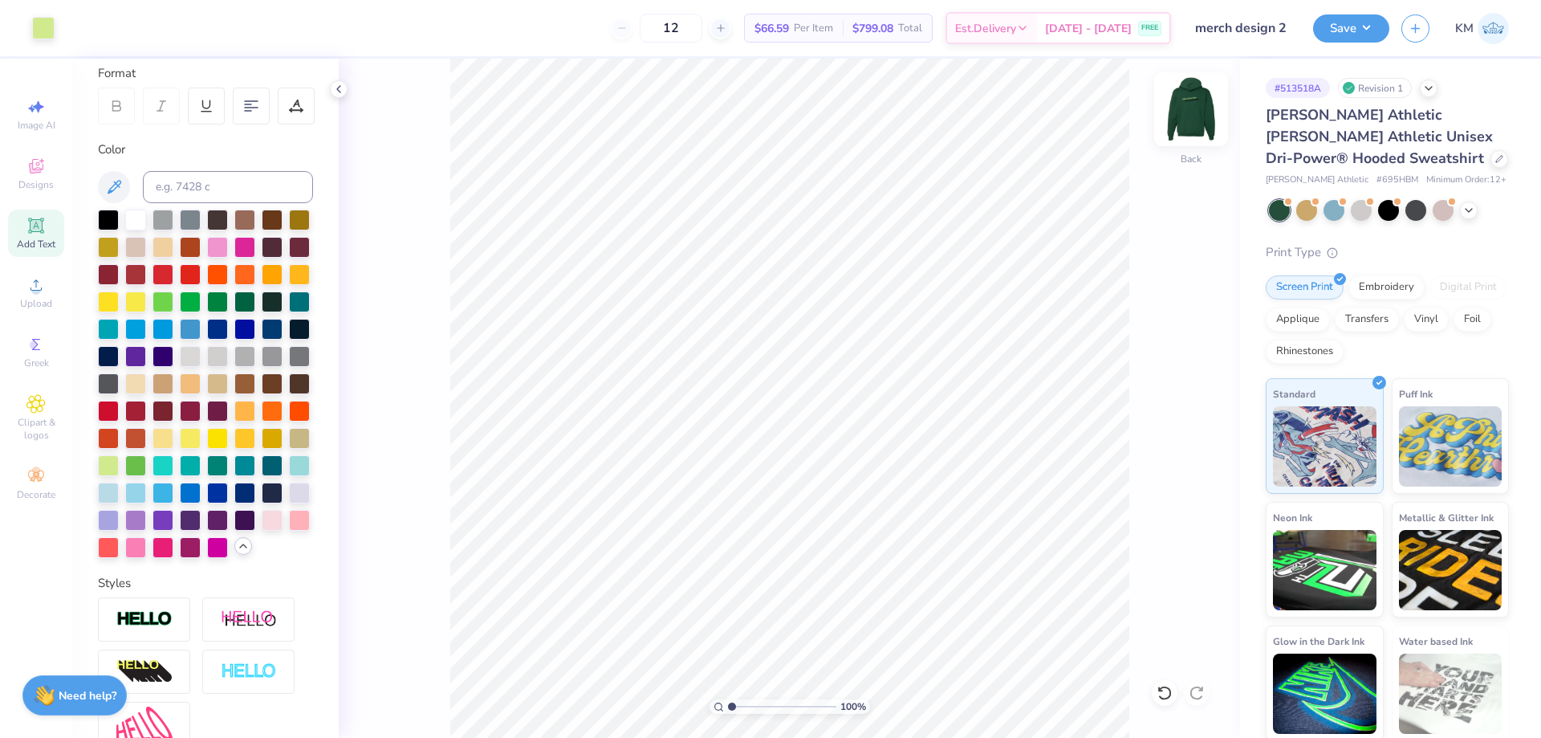
click at [1185, 100] on img at bounding box center [1191, 109] width 64 height 64
click at [35, 274] on div "Upload" at bounding box center [36, 292] width 56 height 47
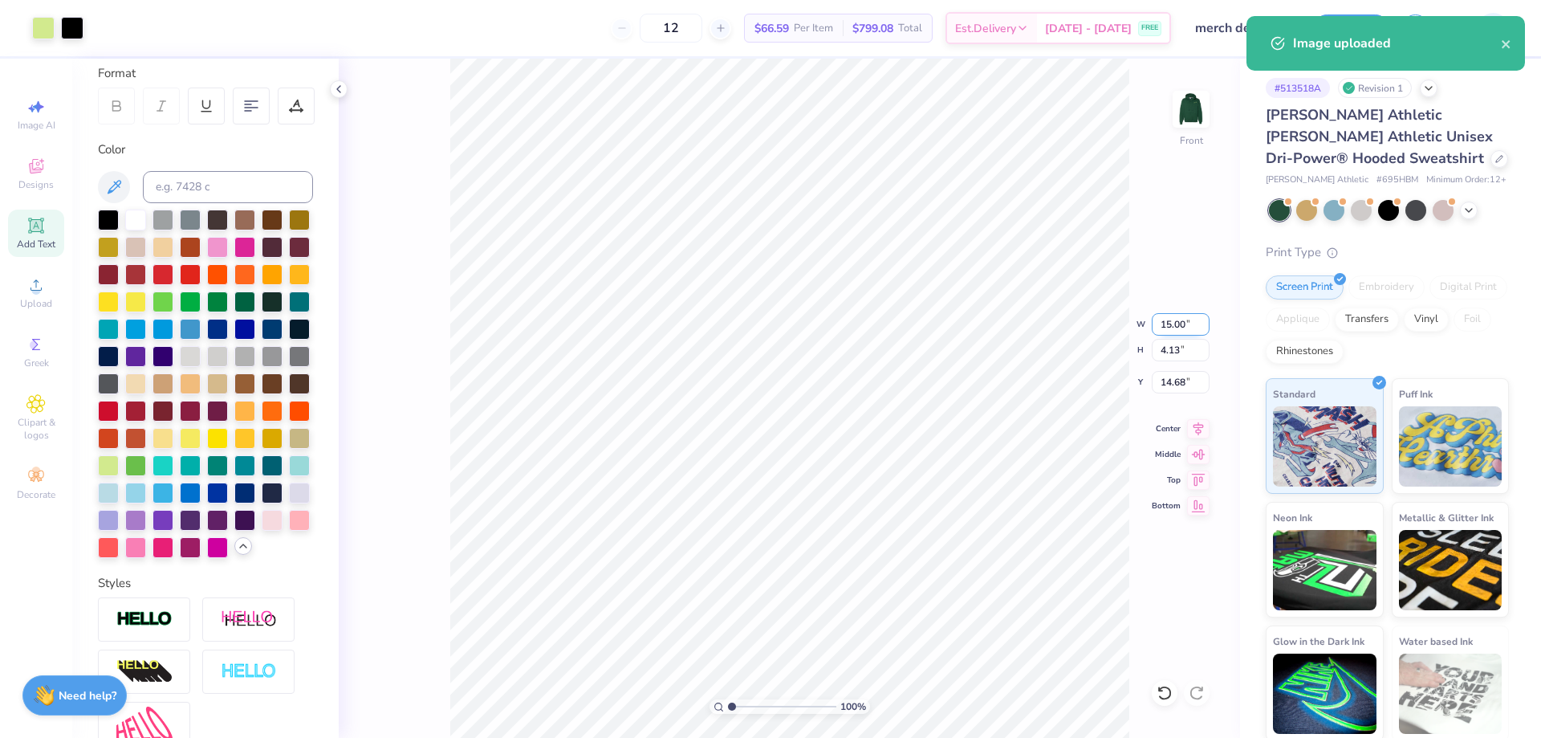
click at [1173, 326] on input "15.00" at bounding box center [1181, 324] width 58 height 22
type input "10.00"
type input "2.76"
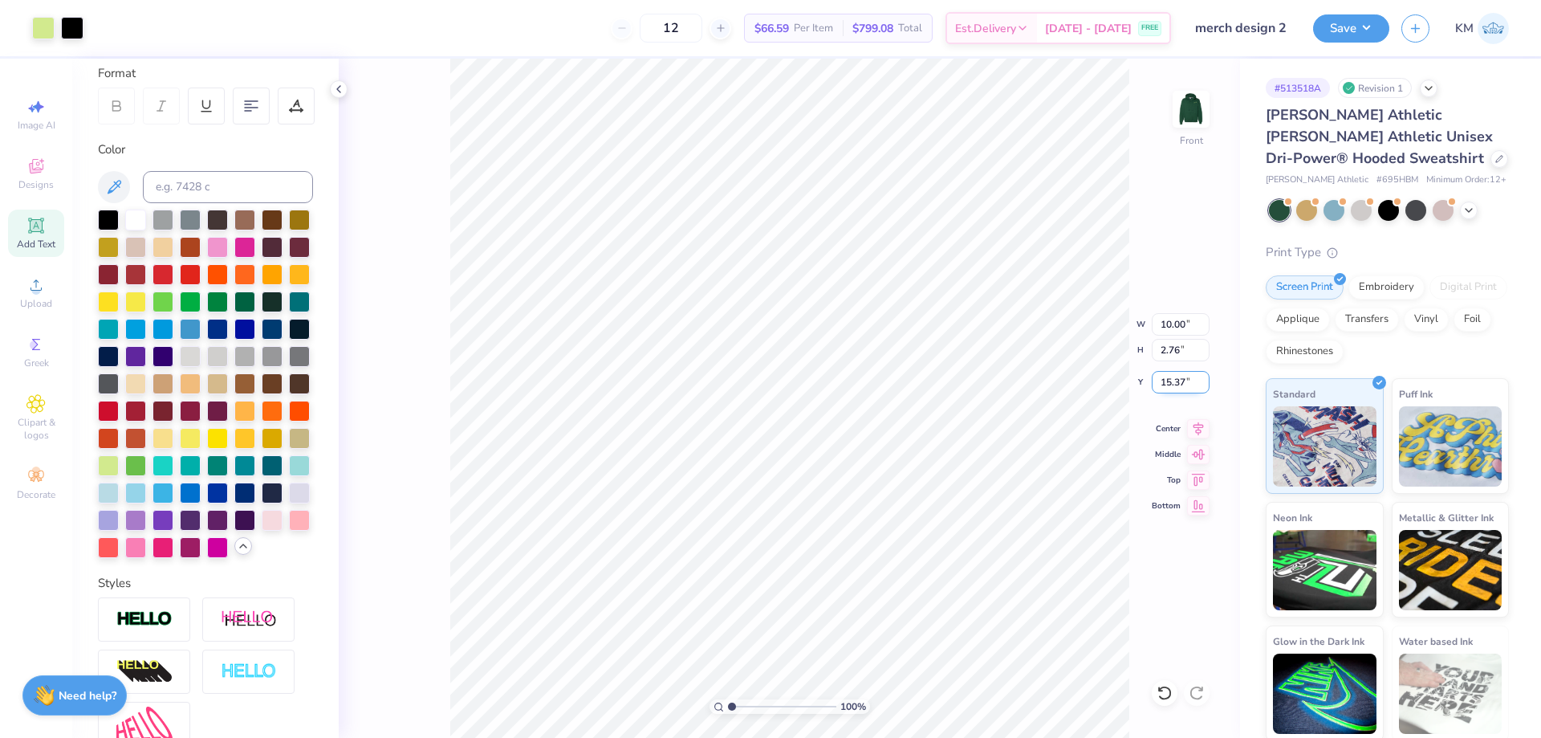
click at [1163, 379] on input "15.37" at bounding box center [1181, 382] width 58 height 22
type input "6.00"
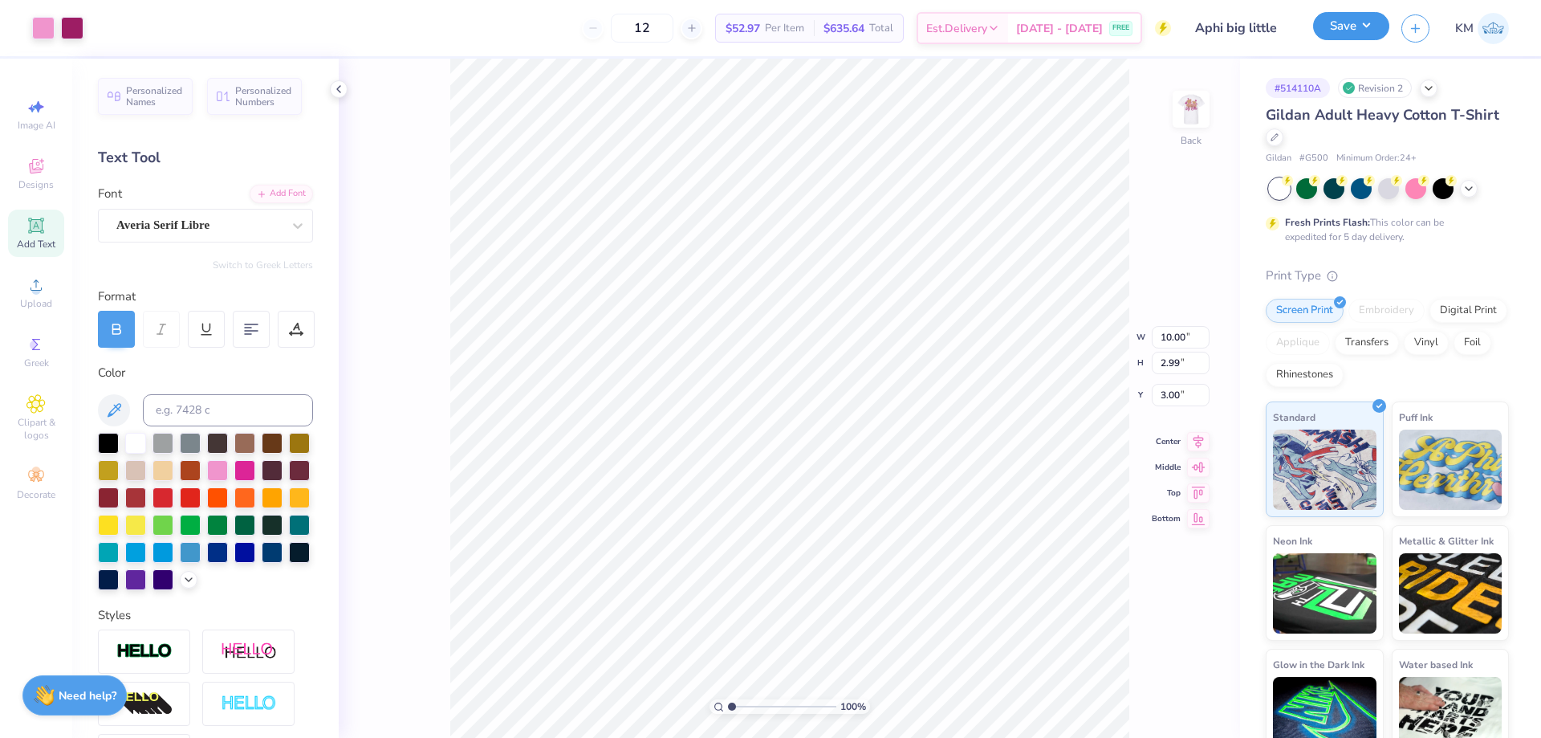
click at [1340, 14] on button "Save" at bounding box center [1351, 26] width 76 height 28
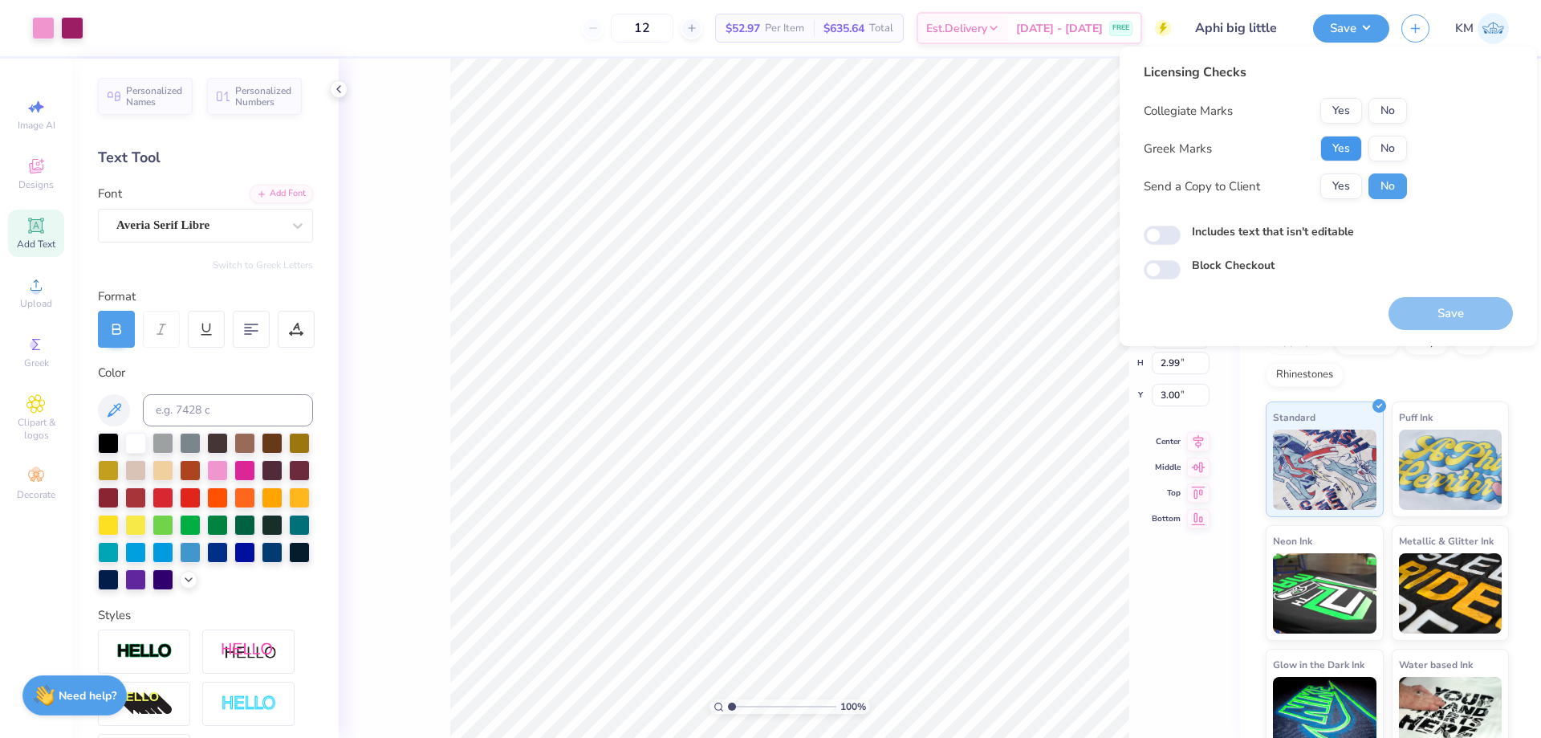
click at [1337, 153] on button "Yes" at bounding box center [1341, 149] width 42 height 26
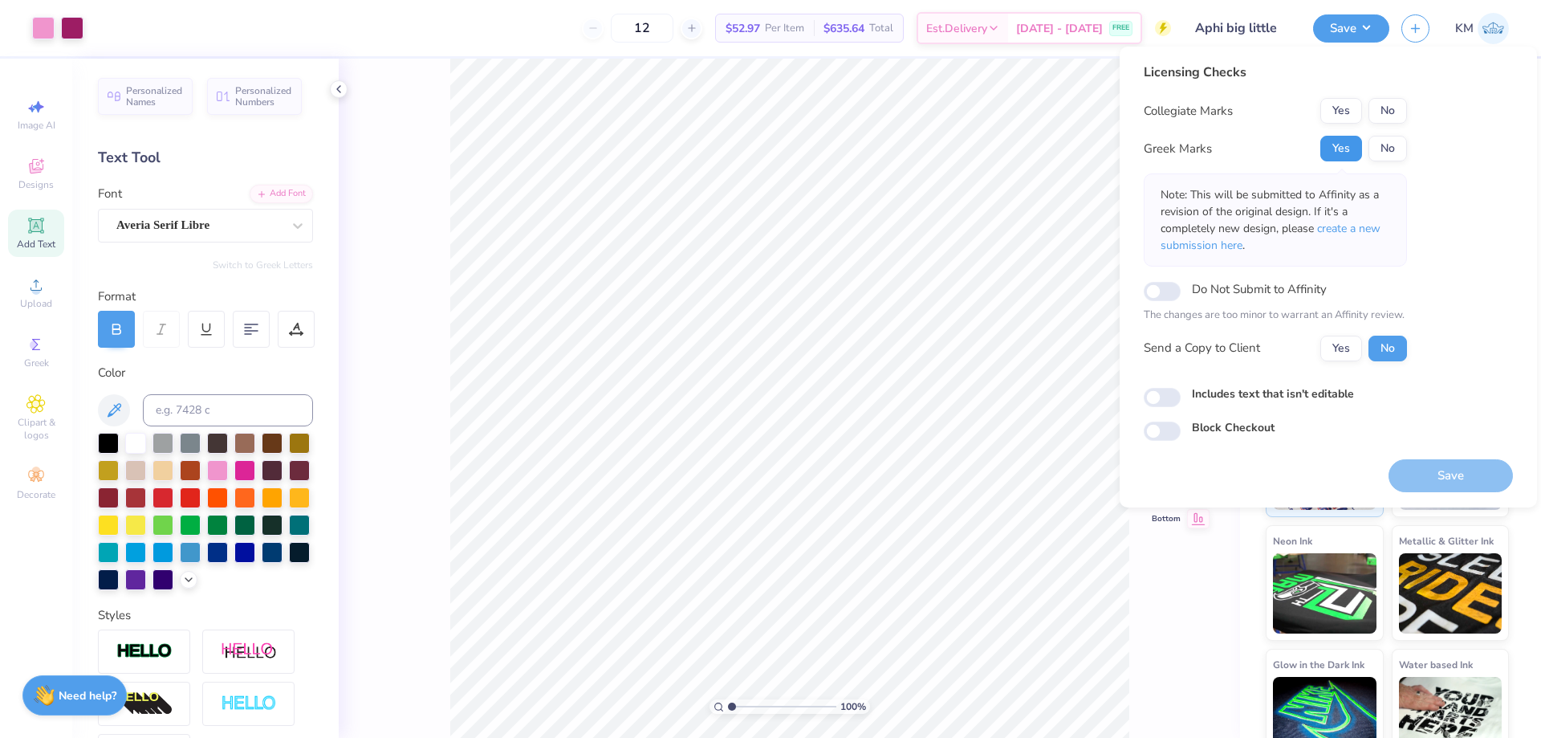
click at [1343, 159] on button "Yes" at bounding box center [1341, 149] width 42 height 26
click at [1380, 116] on button "No" at bounding box center [1387, 111] width 39 height 26
click at [1342, 341] on button "Yes" at bounding box center [1341, 348] width 42 height 26
click at [1436, 462] on button "Save" at bounding box center [1450, 475] width 124 height 33
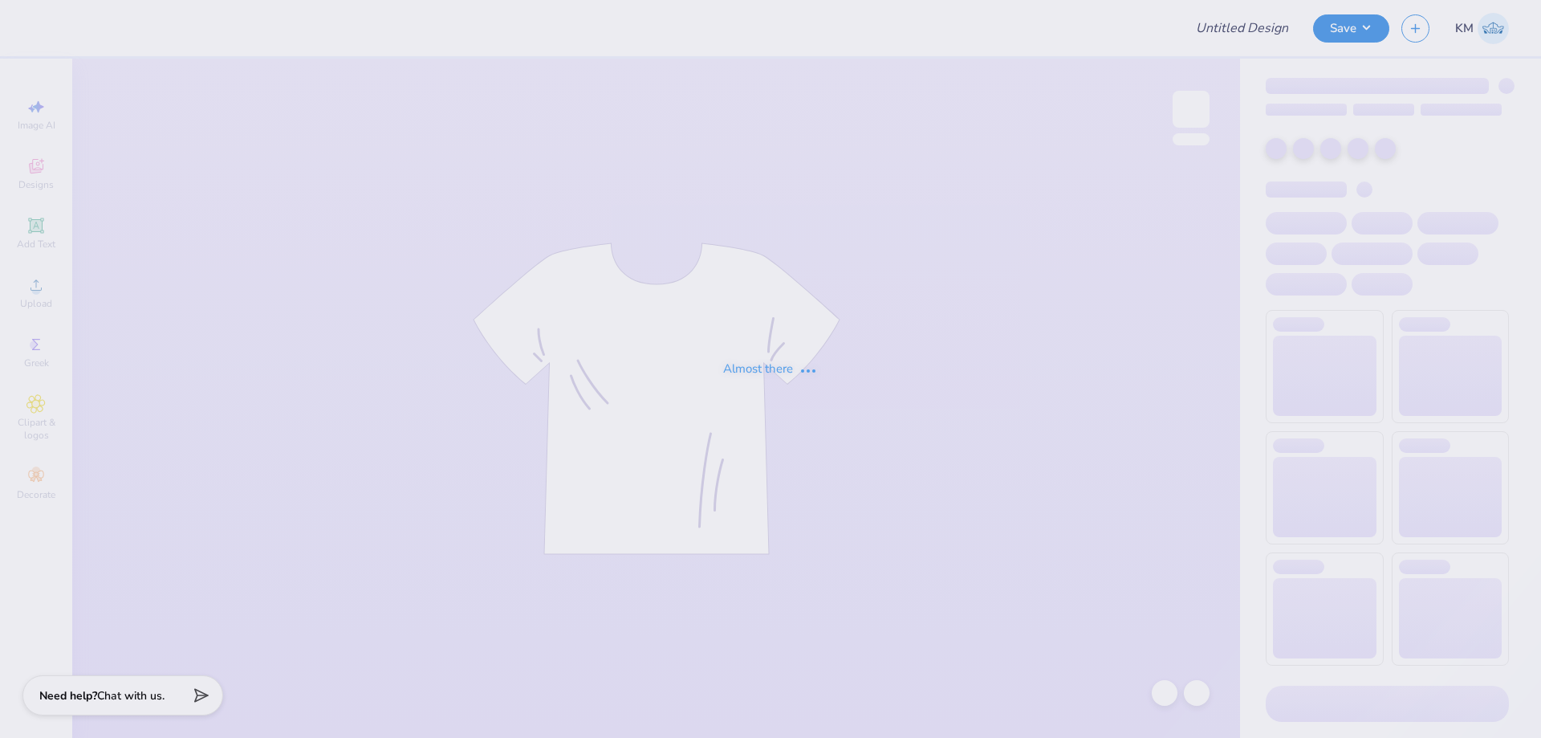
type input "sig nu dog"
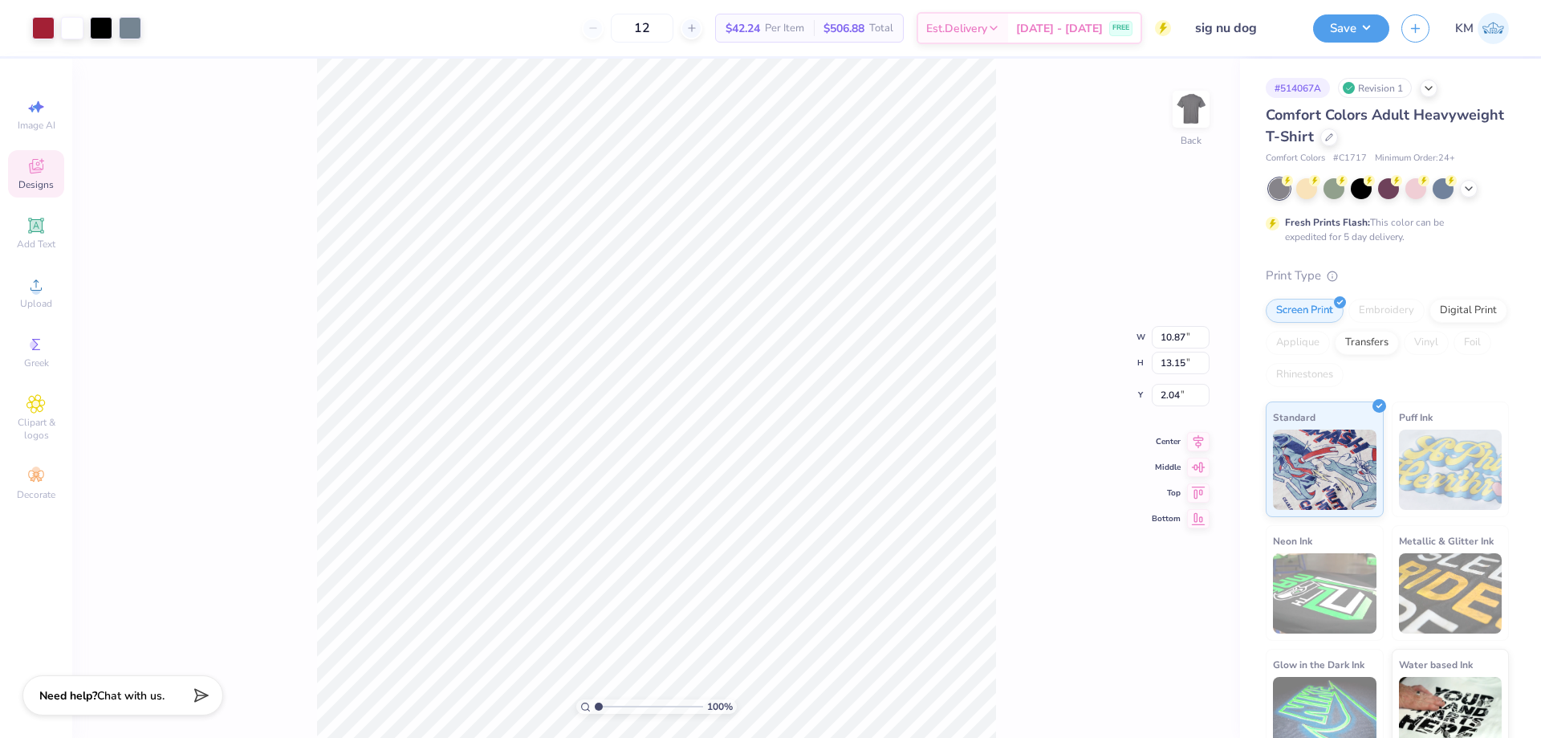
click at [1004, 128] on div "100 % Back W 10.87 10.87 " H 13.15 13.15 " Y 2.04 2.04 " Center Middle Top Bott…" at bounding box center [656, 398] width 1168 height 679
drag, startPoint x: 608, startPoint y: 703, endPoint x: 616, endPoint y: 701, distance: 9.0
click at [657, 703] on input "range" at bounding box center [649, 706] width 108 height 14
click at [642, 701] on input "range" at bounding box center [649, 706] width 108 height 14
drag, startPoint x: 640, startPoint y: 705, endPoint x: 616, endPoint y: 705, distance: 23.3
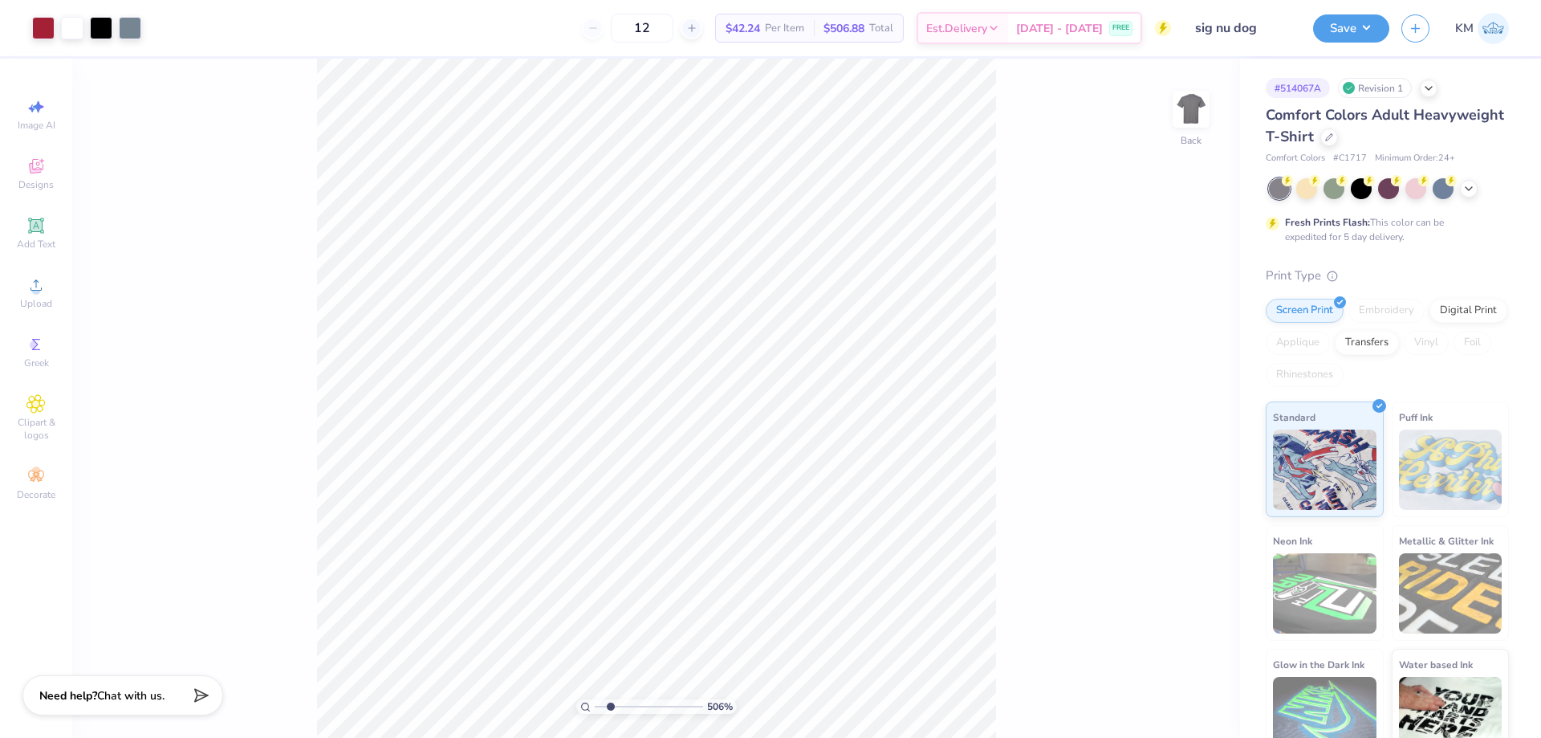
click at [611, 705] on input "range" at bounding box center [649, 706] width 108 height 14
click at [631, 704] on input "range" at bounding box center [649, 706] width 108 height 14
drag, startPoint x: 624, startPoint y: 705, endPoint x: 606, endPoint y: 705, distance: 18.5
type input "1.71"
click at [606, 705] on input "range" at bounding box center [649, 706] width 108 height 14
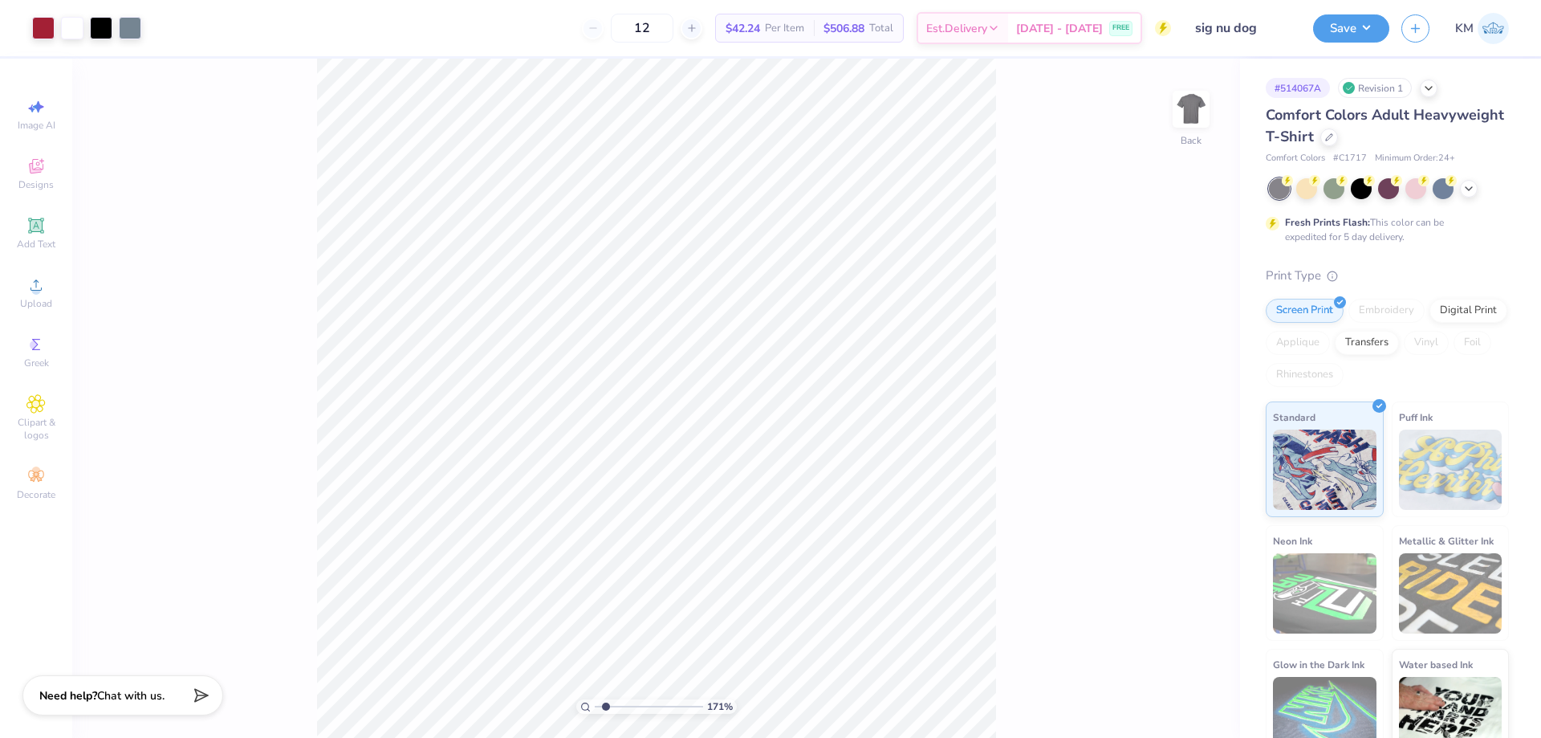
click at [606, 705] on input "range" at bounding box center [649, 706] width 108 height 14
type input "sigma nu"
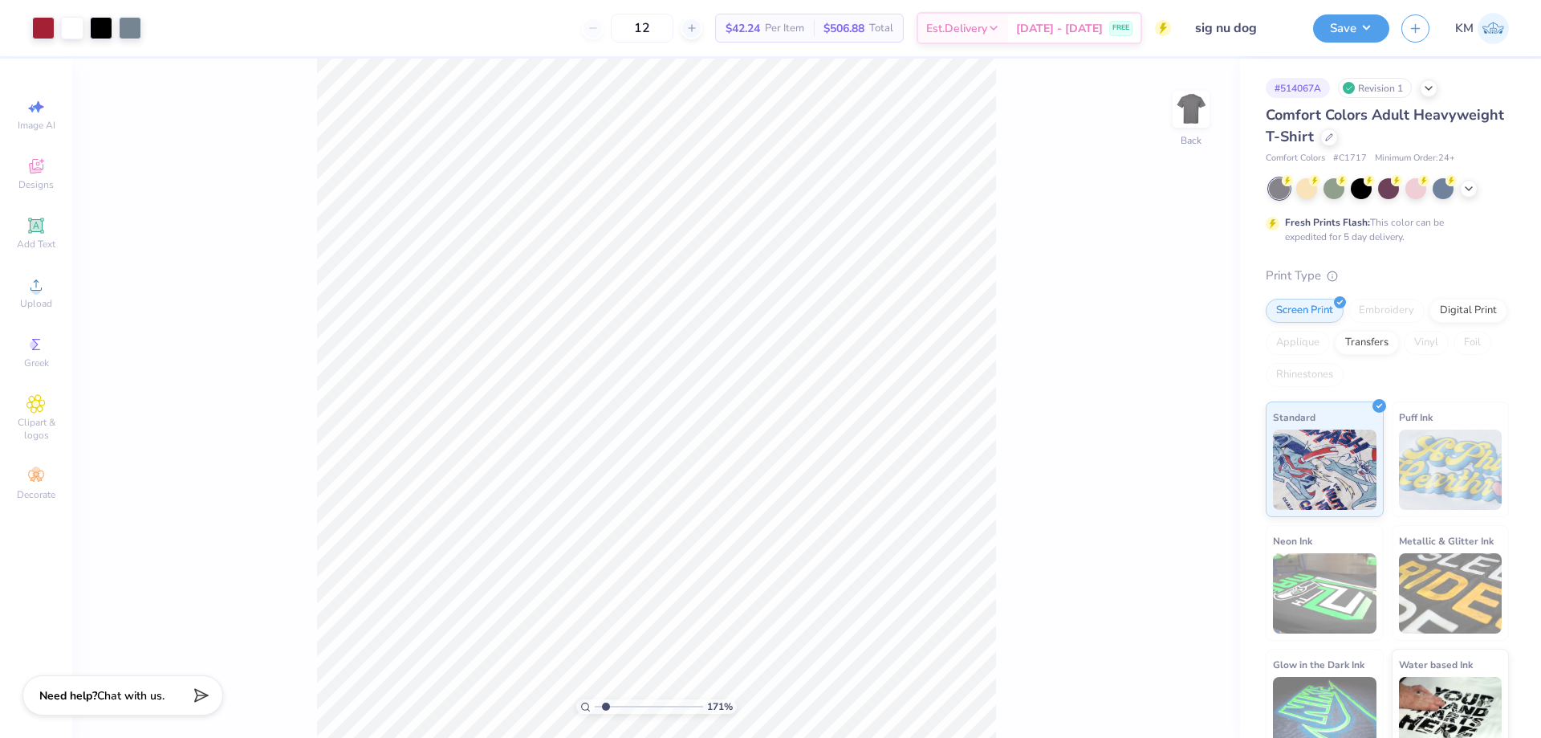
scroll to position [1846, 0]
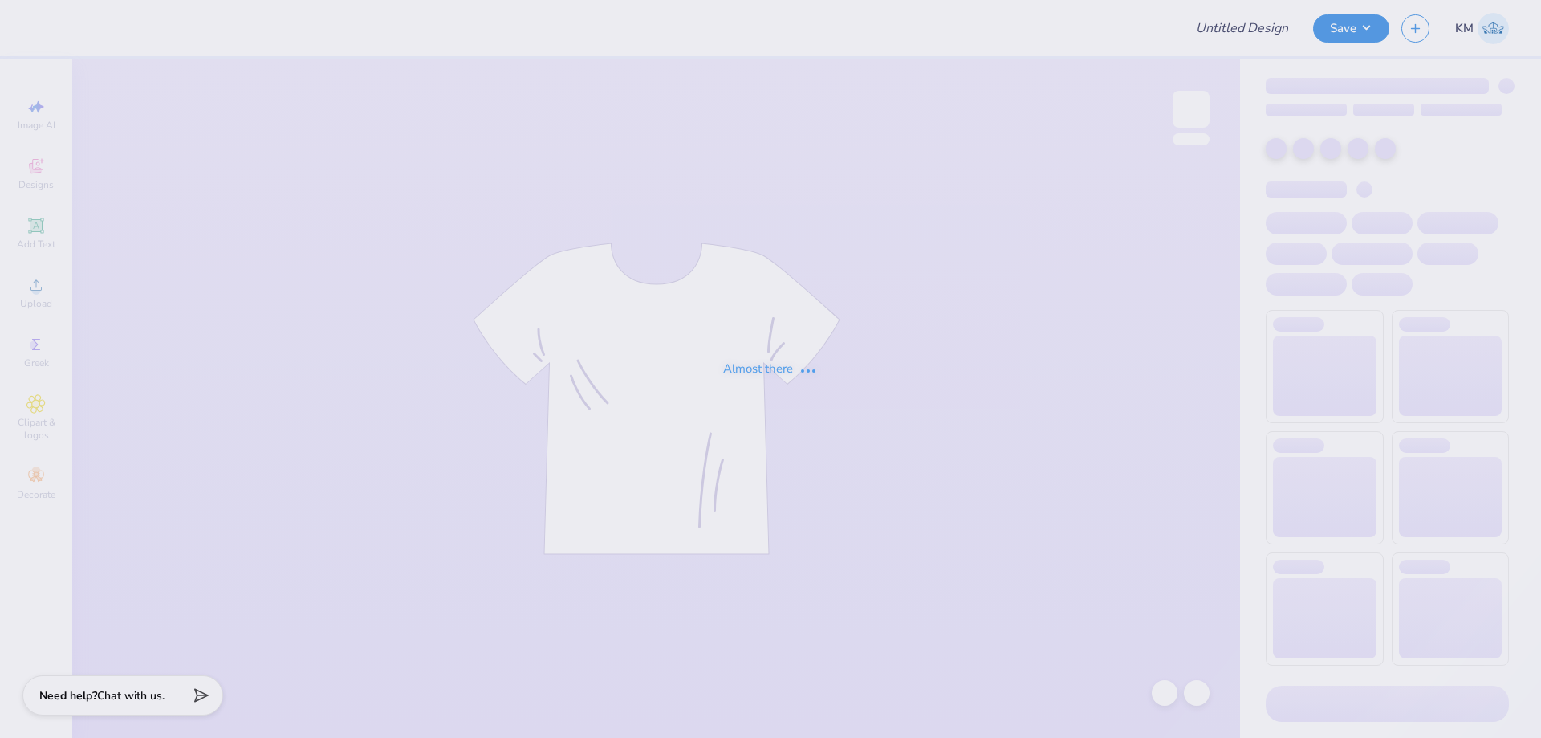
type input "Sports Mockup"
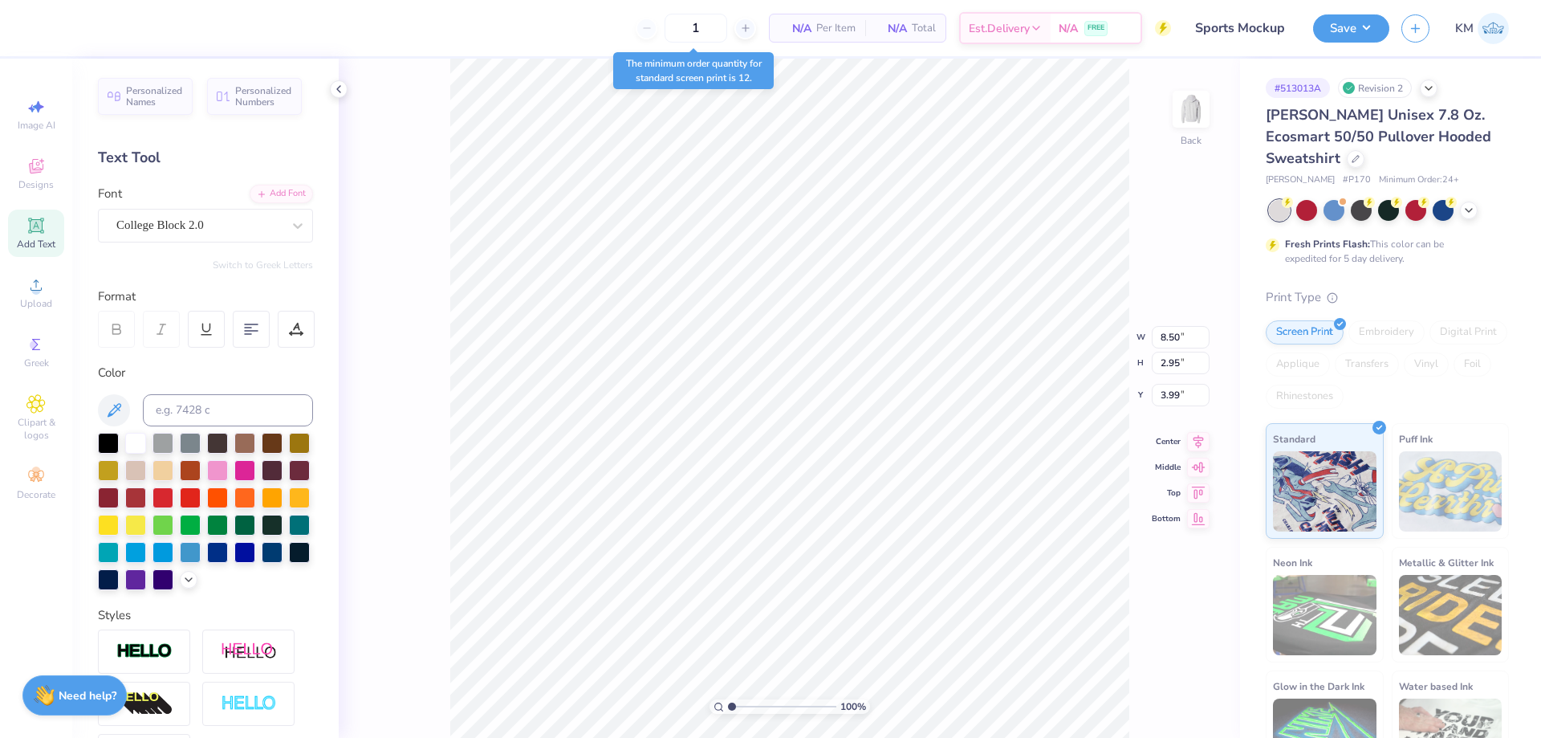
type input "4.51"
type input "1.25"
type input "7.37"
type input "1.20"
type input "1.16"
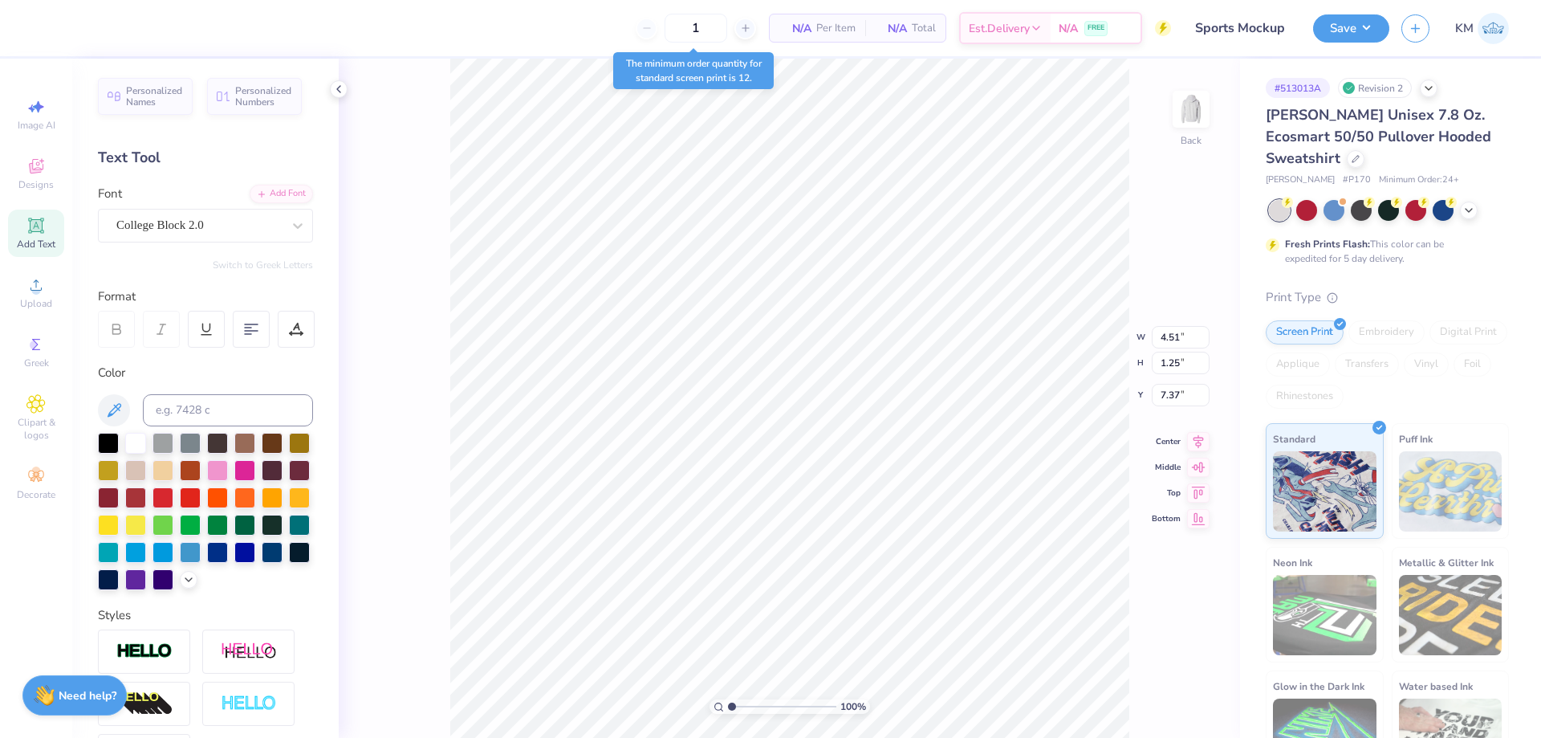
type input "7.38"
drag, startPoint x: 733, startPoint y: 710, endPoint x: 756, endPoint y: 701, distance: 24.9
click at [757, 701] on input "range" at bounding box center [782, 706] width 108 height 14
drag, startPoint x: 751, startPoint y: 707, endPoint x: 701, endPoint y: 708, distance: 50.6
type input "1"
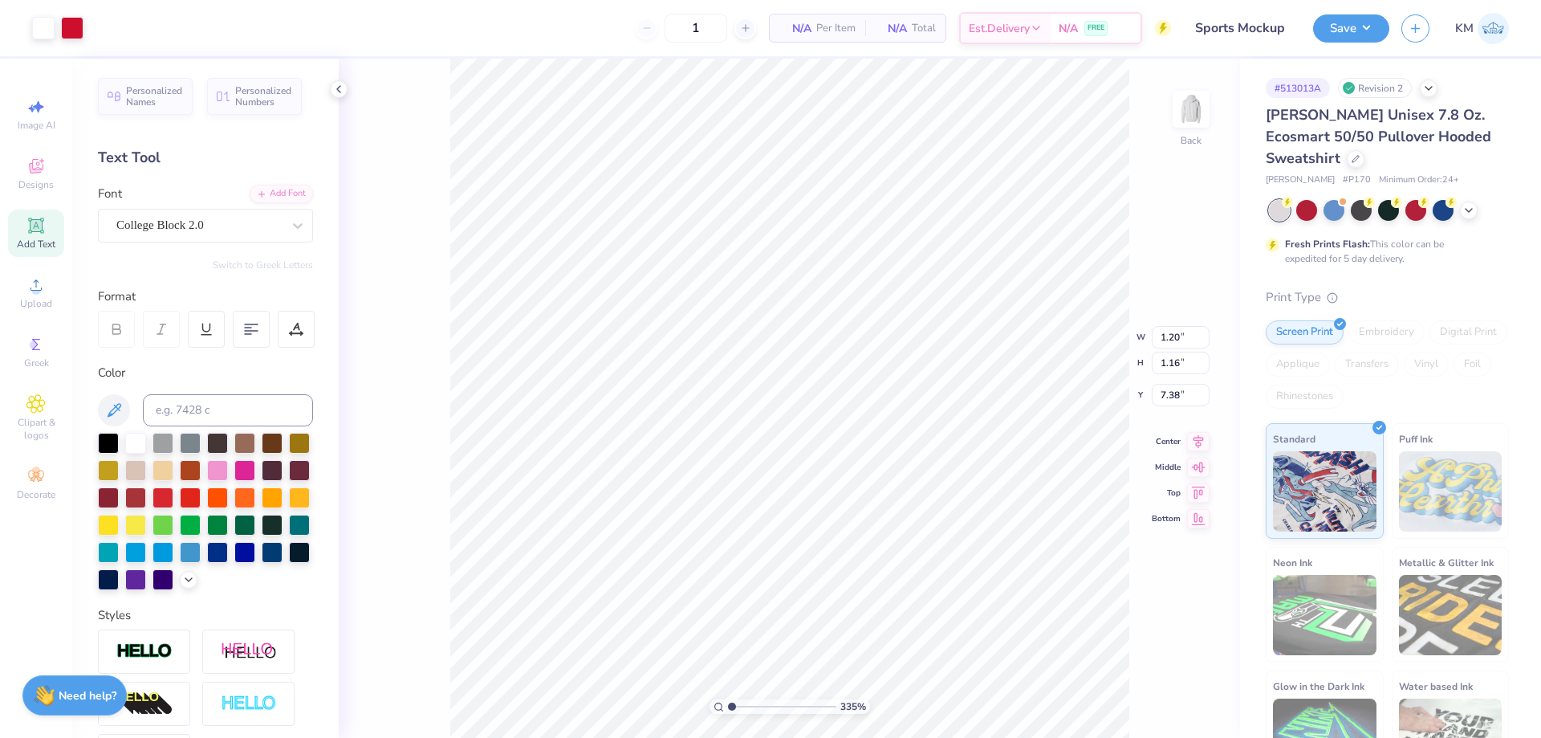
click at [728, 708] on input "range" at bounding box center [782, 706] width 108 height 14
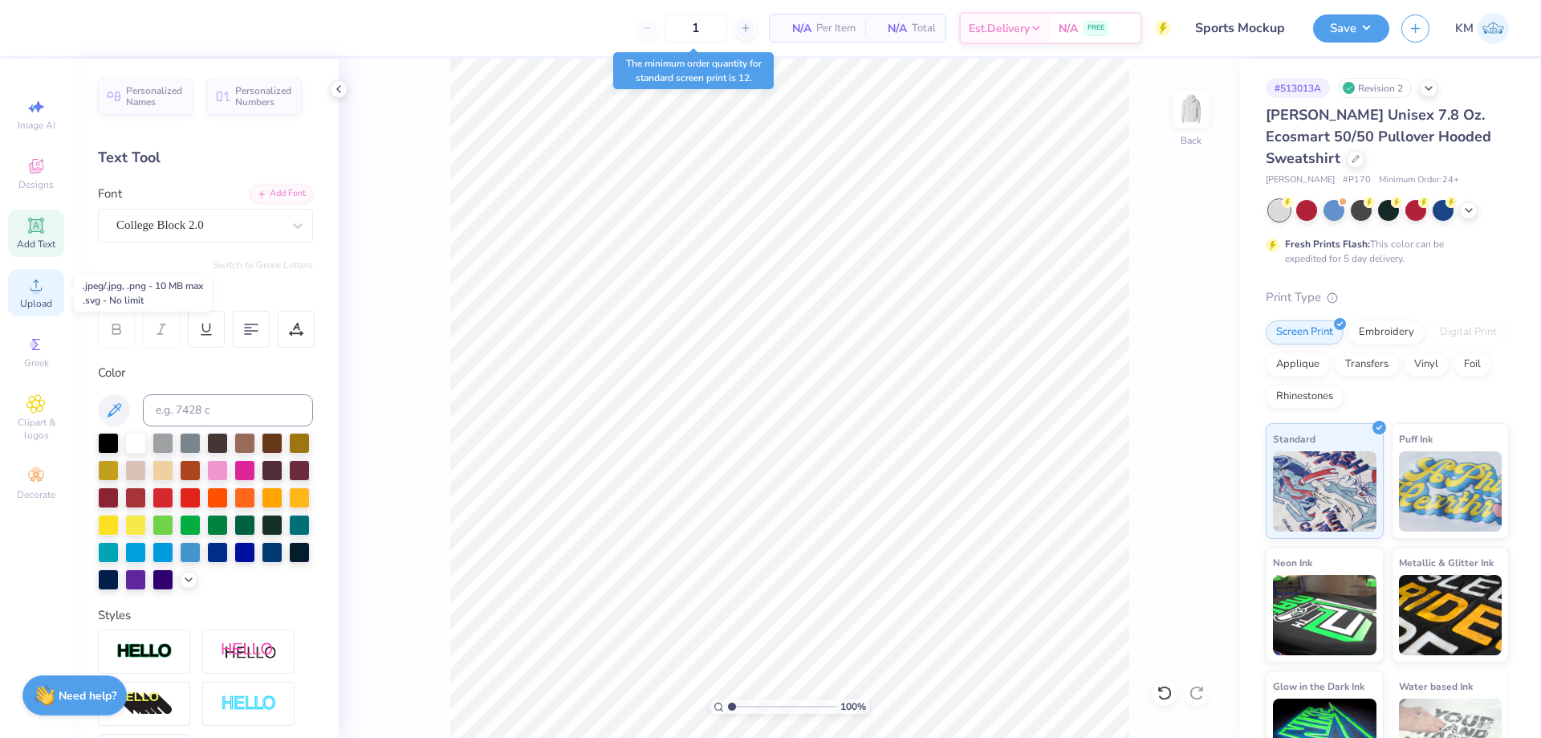
click at [40, 301] on span "Upload" at bounding box center [36, 303] width 32 height 13
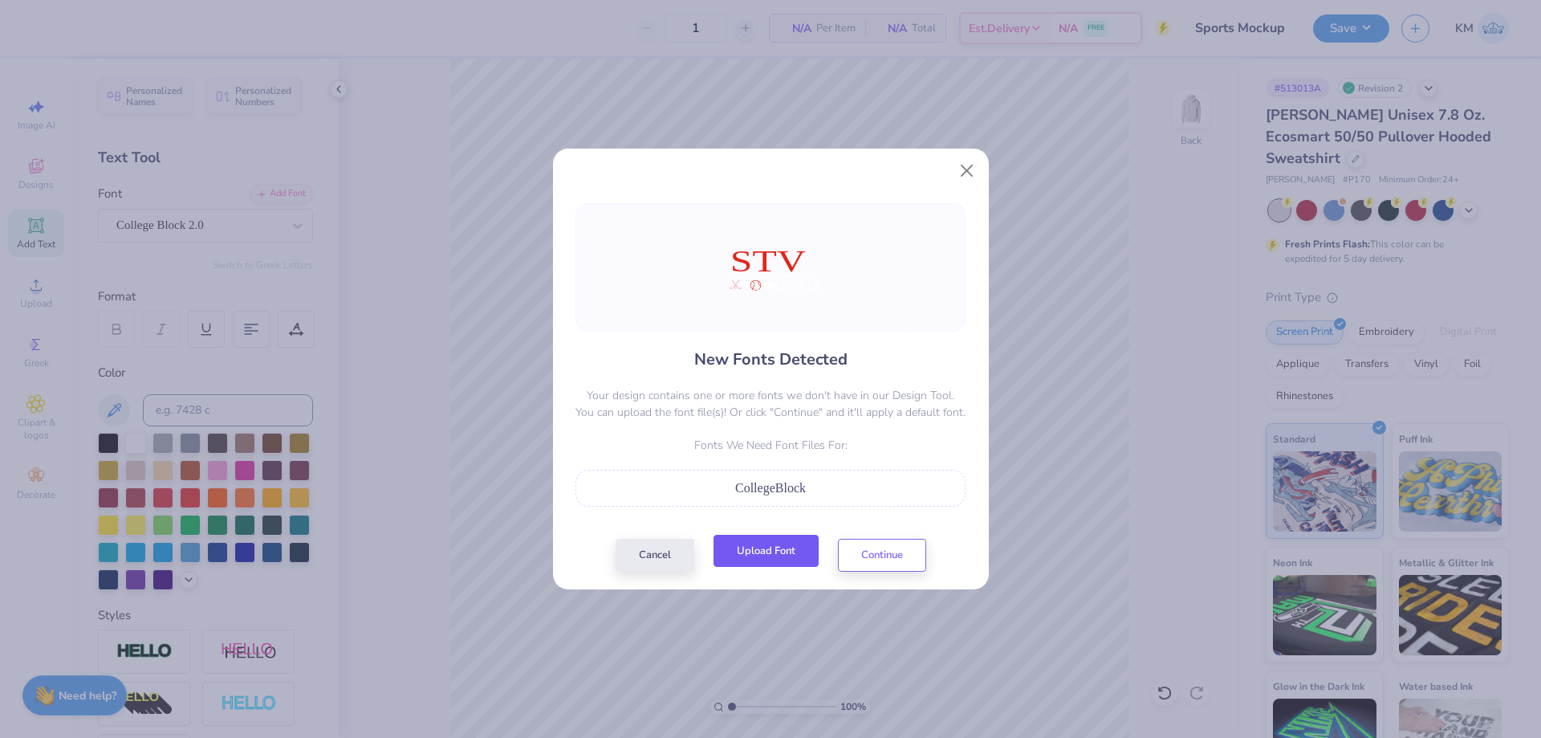
click at [757, 552] on button "Upload Font" at bounding box center [765, 550] width 105 height 33
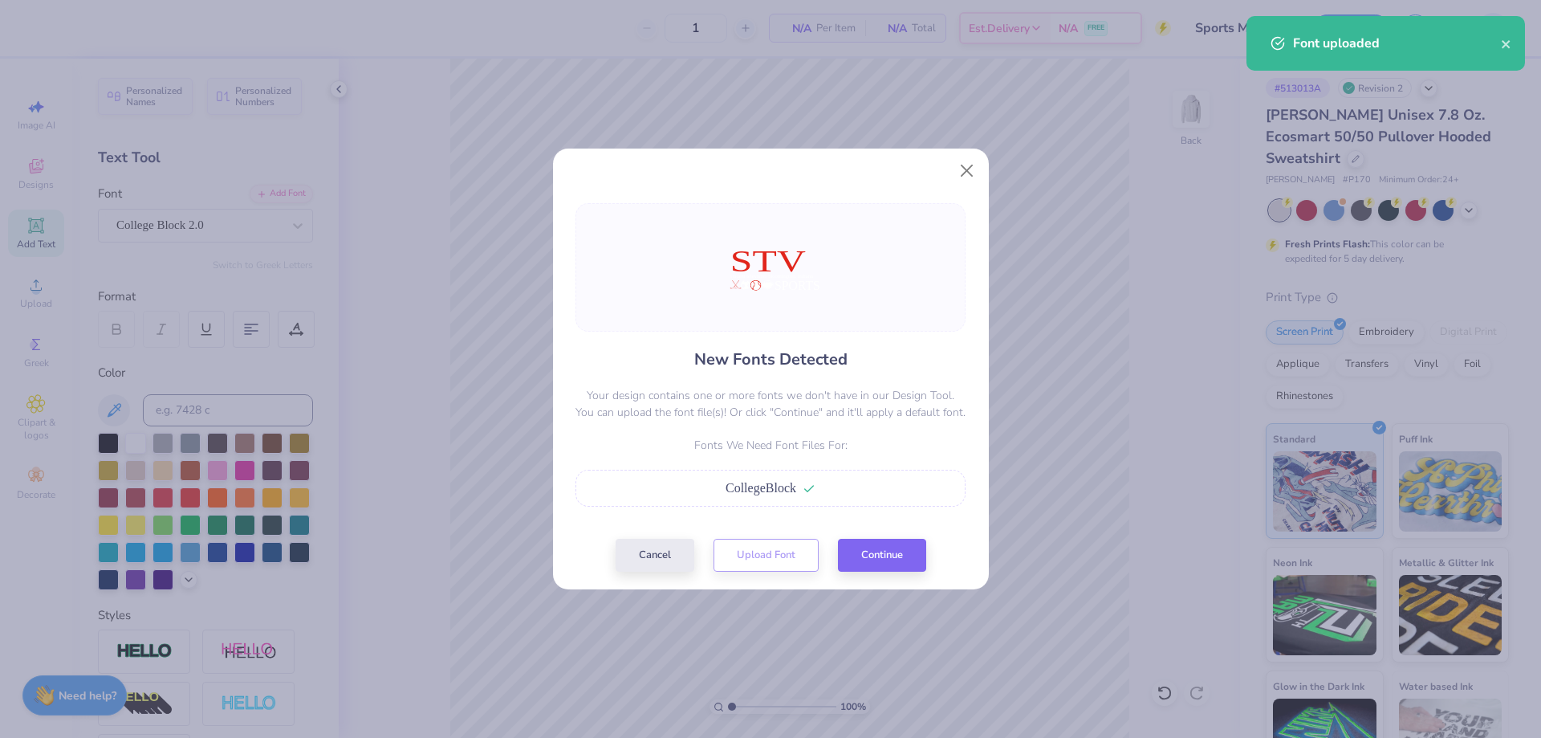
click at [855, 535] on div "New Fonts Detected Your design contains one or more fonts we don't have in our …" at bounding box center [771, 387] width 400 height 368
click at [860, 547] on button "Continue" at bounding box center [882, 550] width 88 height 33
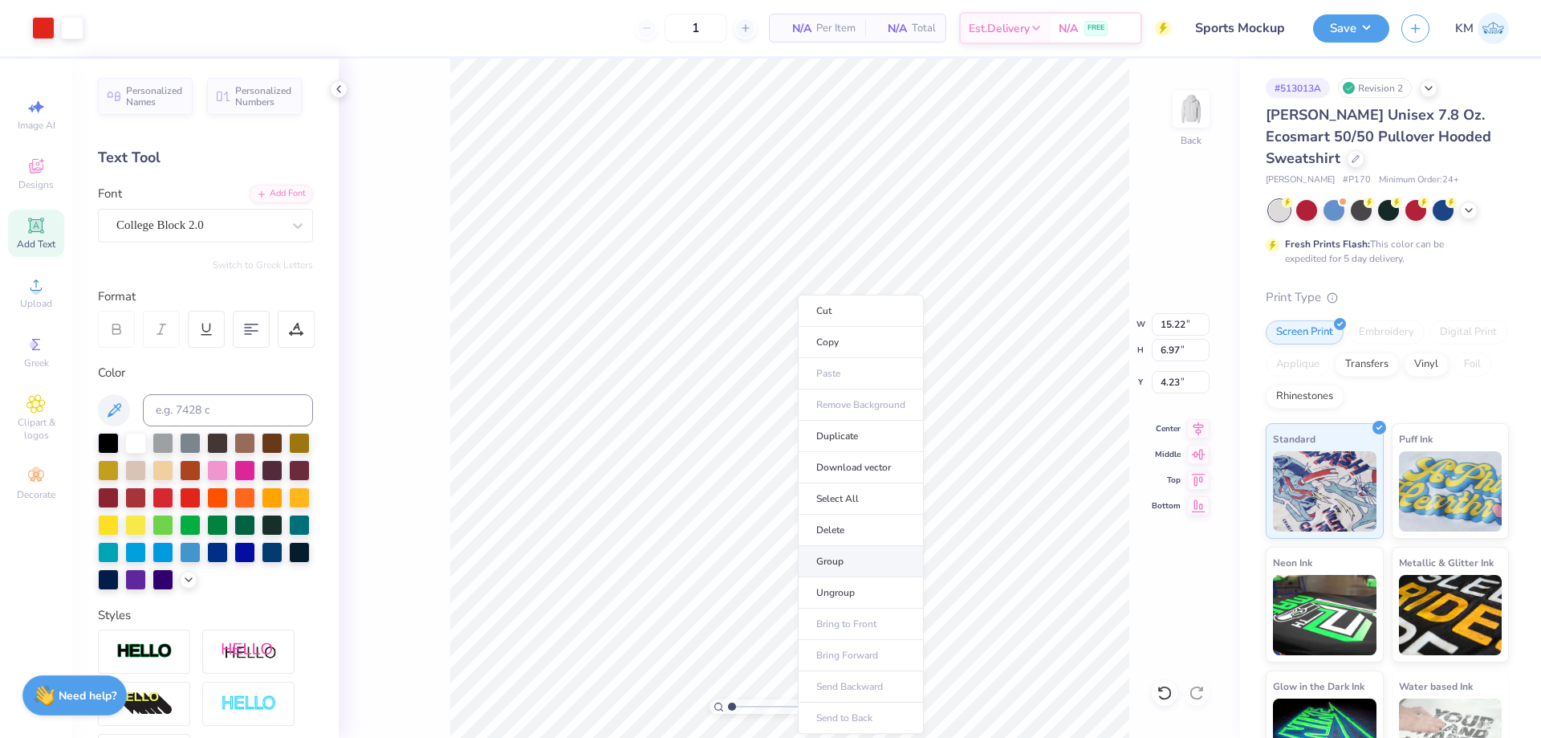
click at [838, 564] on li "Group" at bounding box center [861, 561] width 126 height 31
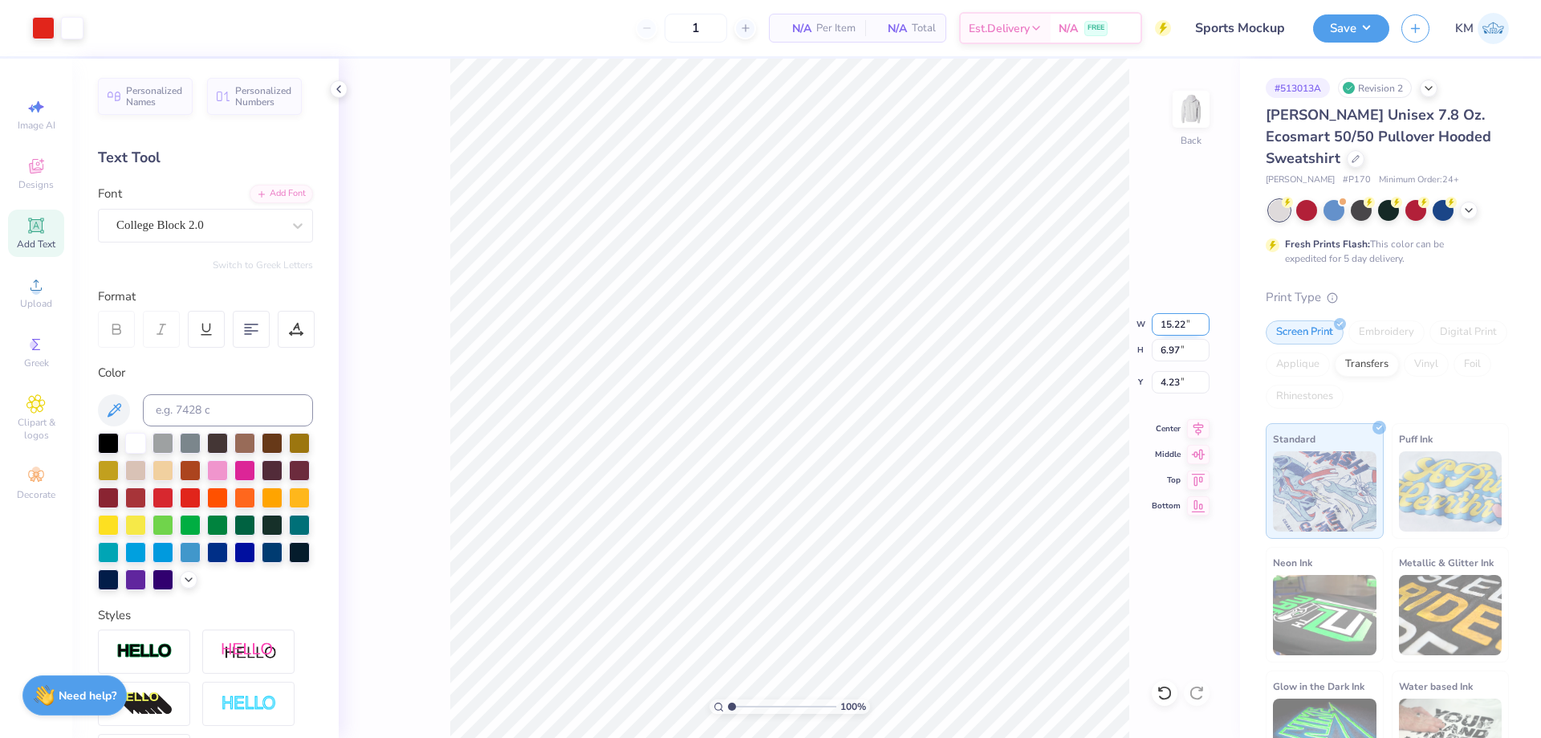
click at [1172, 327] on input "15.22" at bounding box center [1181, 324] width 58 height 22
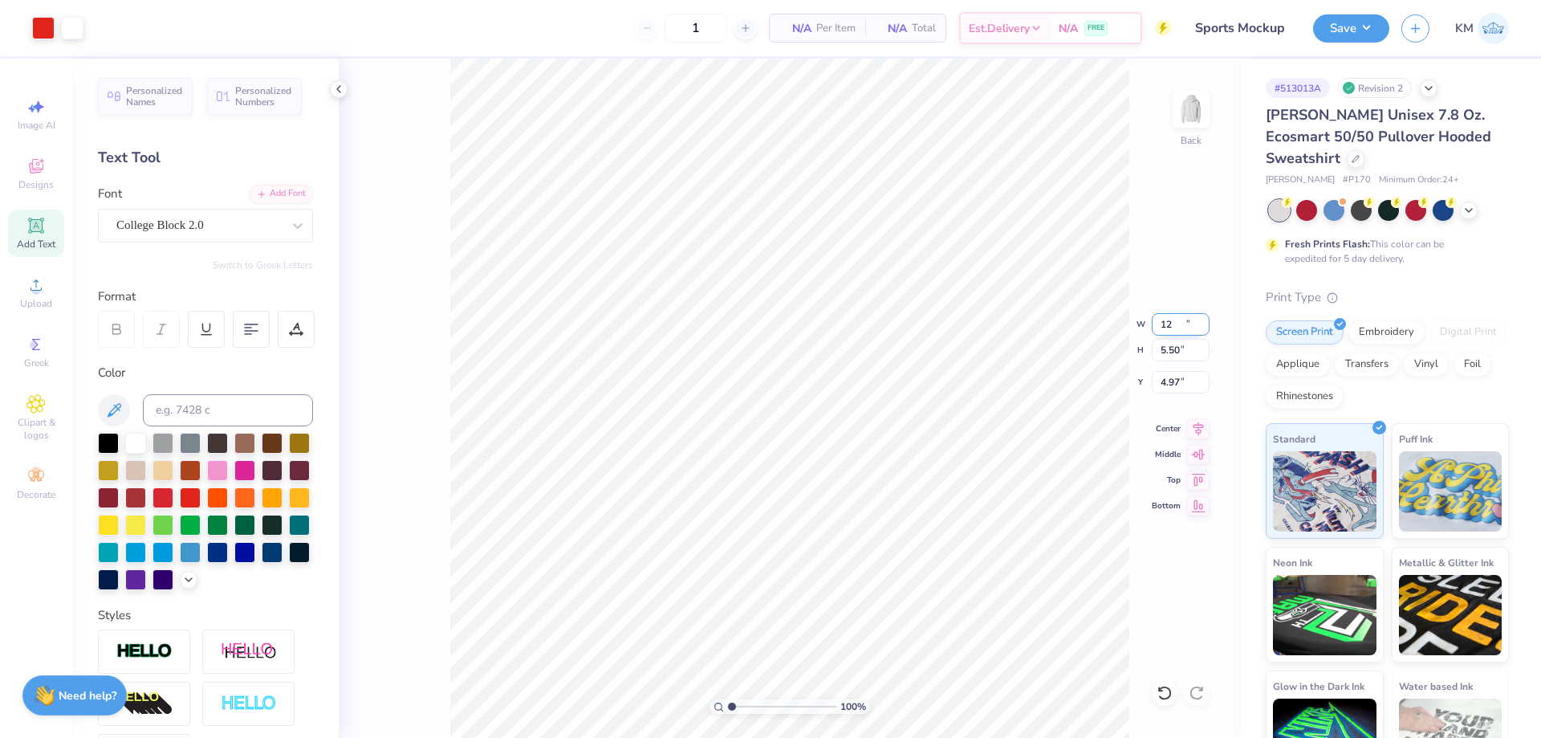
type input "12.00"
type input "5.50"
type input "4.97"
type input "1"
drag, startPoint x: 738, startPoint y: 708, endPoint x: 699, endPoint y: 713, distance: 38.8
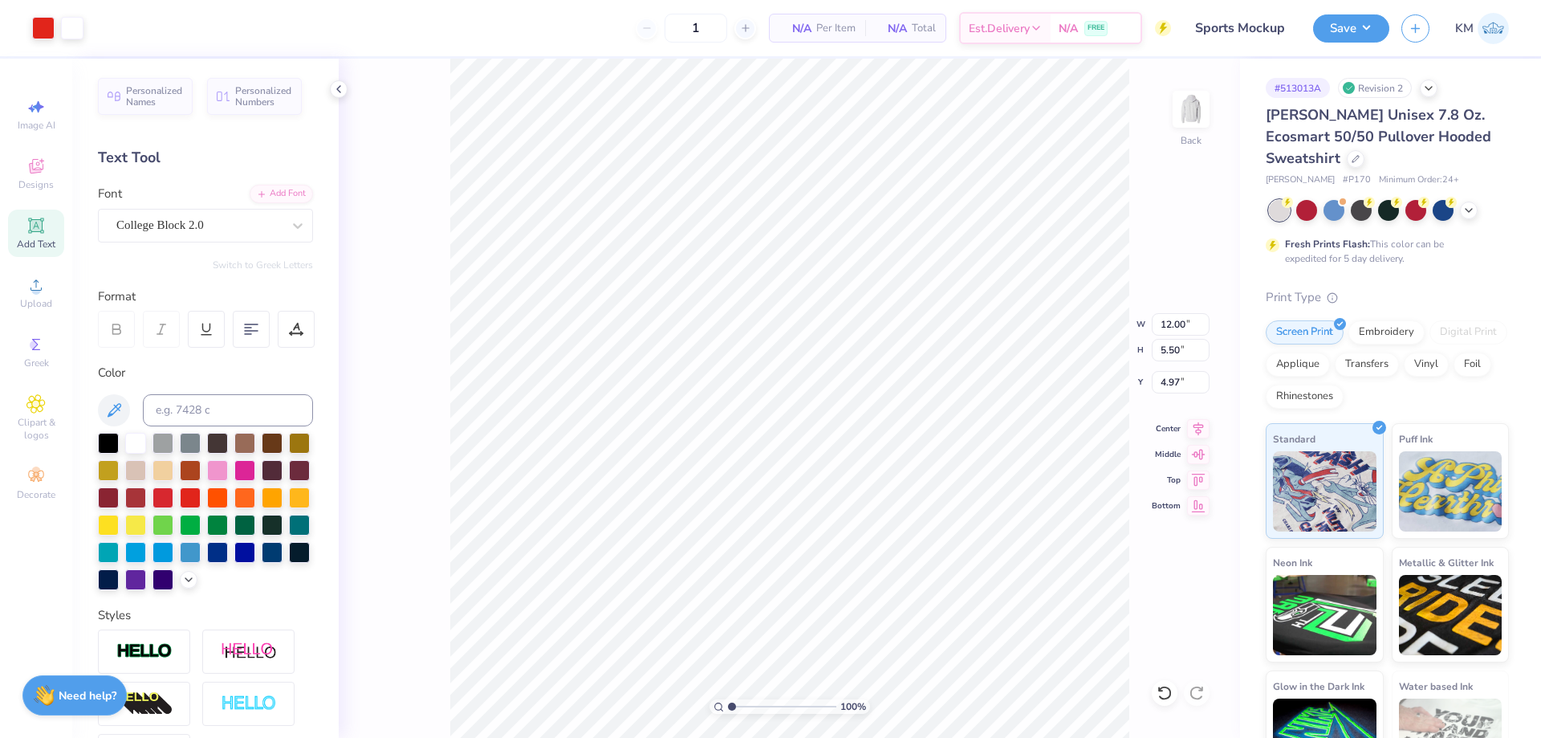
click at [728, 713] on input "range" at bounding box center [782, 706] width 108 height 14
click at [1176, 379] on input "4.97" at bounding box center [1181, 382] width 58 height 22
type input "3.00"
drag, startPoint x: 735, startPoint y: 709, endPoint x: 740, endPoint y: 701, distance: 8.7
type input "2.23"
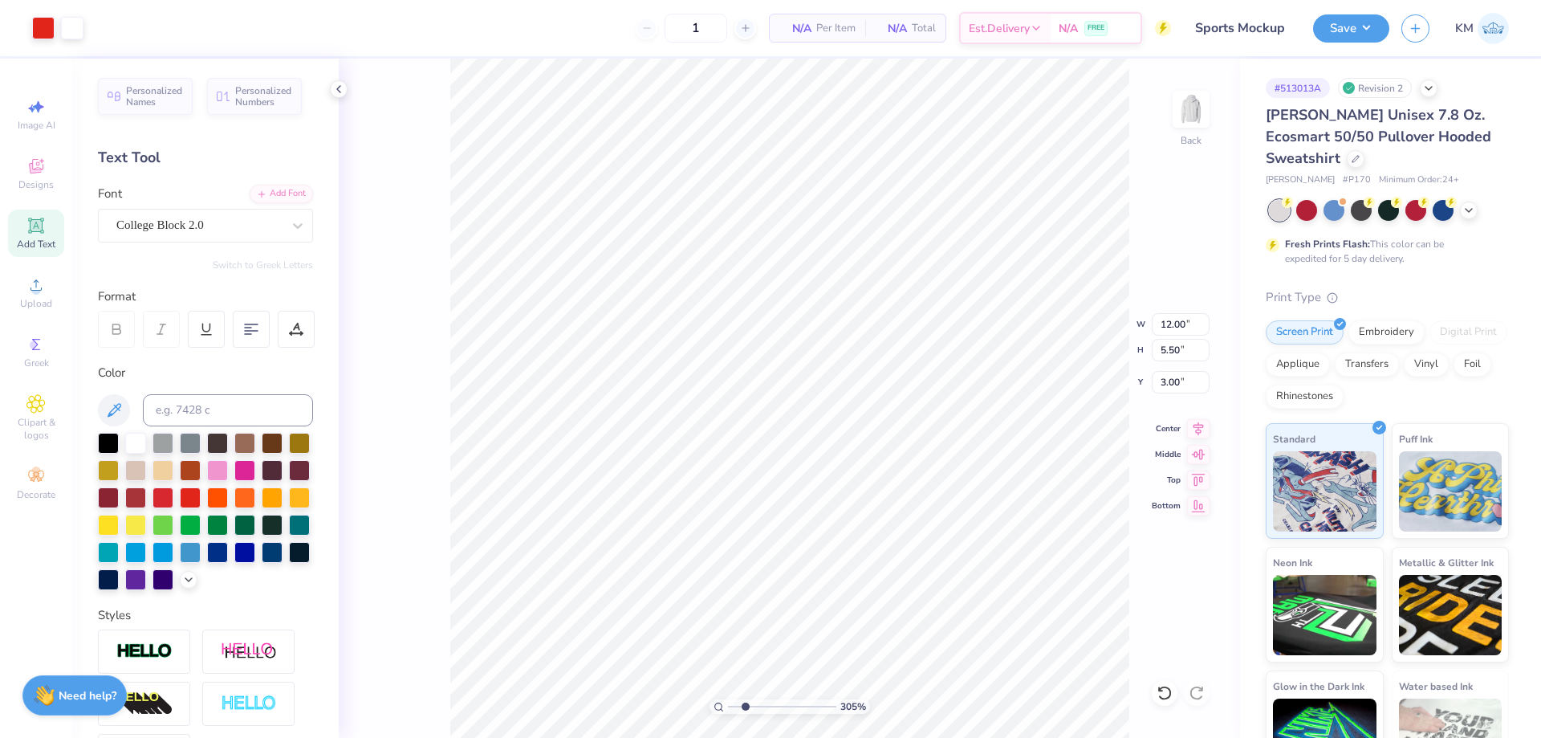
click at [745, 706] on input "range" at bounding box center [782, 706] width 108 height 14
type input "3.61"
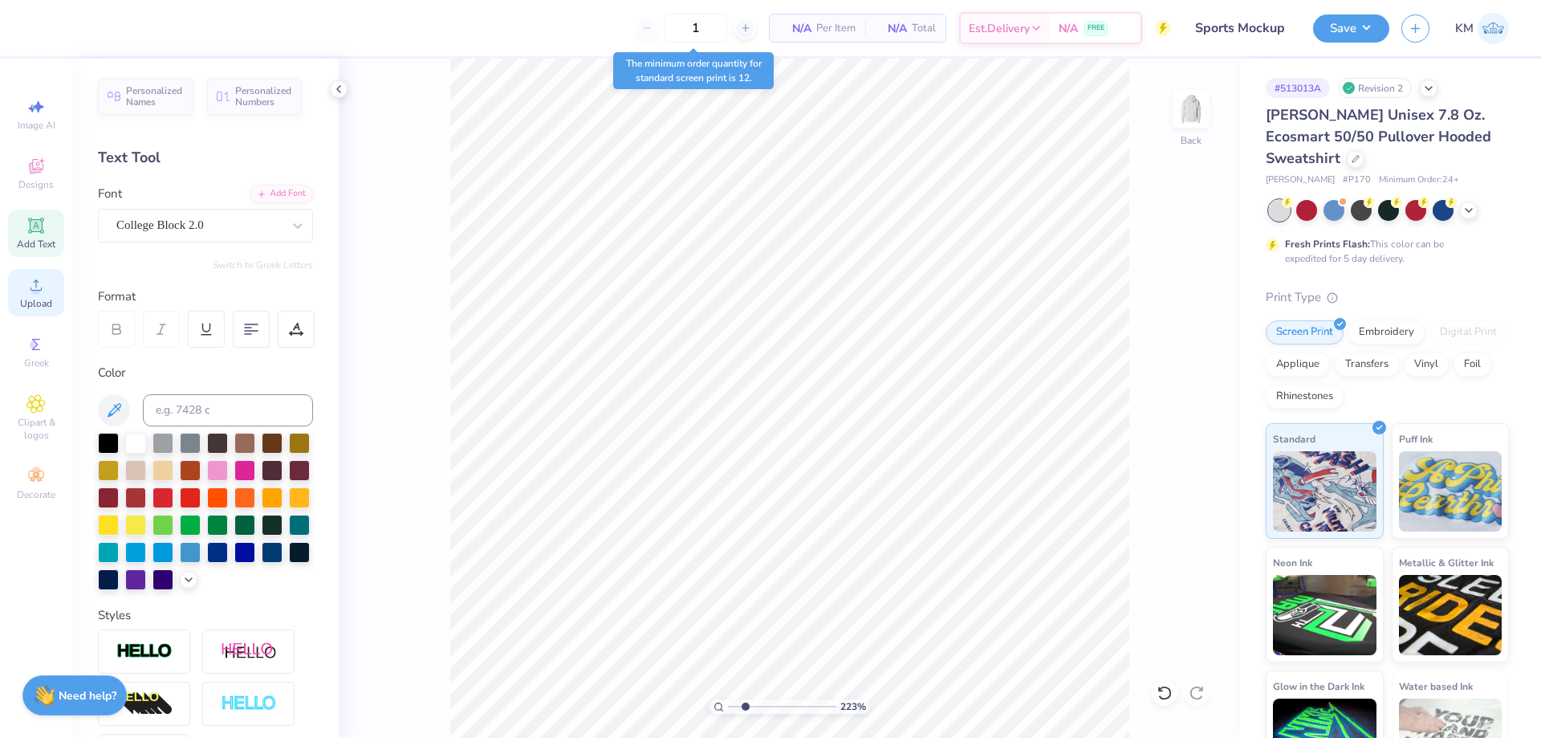
click at [33, 276] on icon at bounding box center [35, 284] width 19 height 19
type input "4.53"
click at [28, 286] on icon at bounding box center [35, 284] width 19 height 19
click at [40, 301] on span "Upload" at bounding box center [36, 303] width 32 height 13
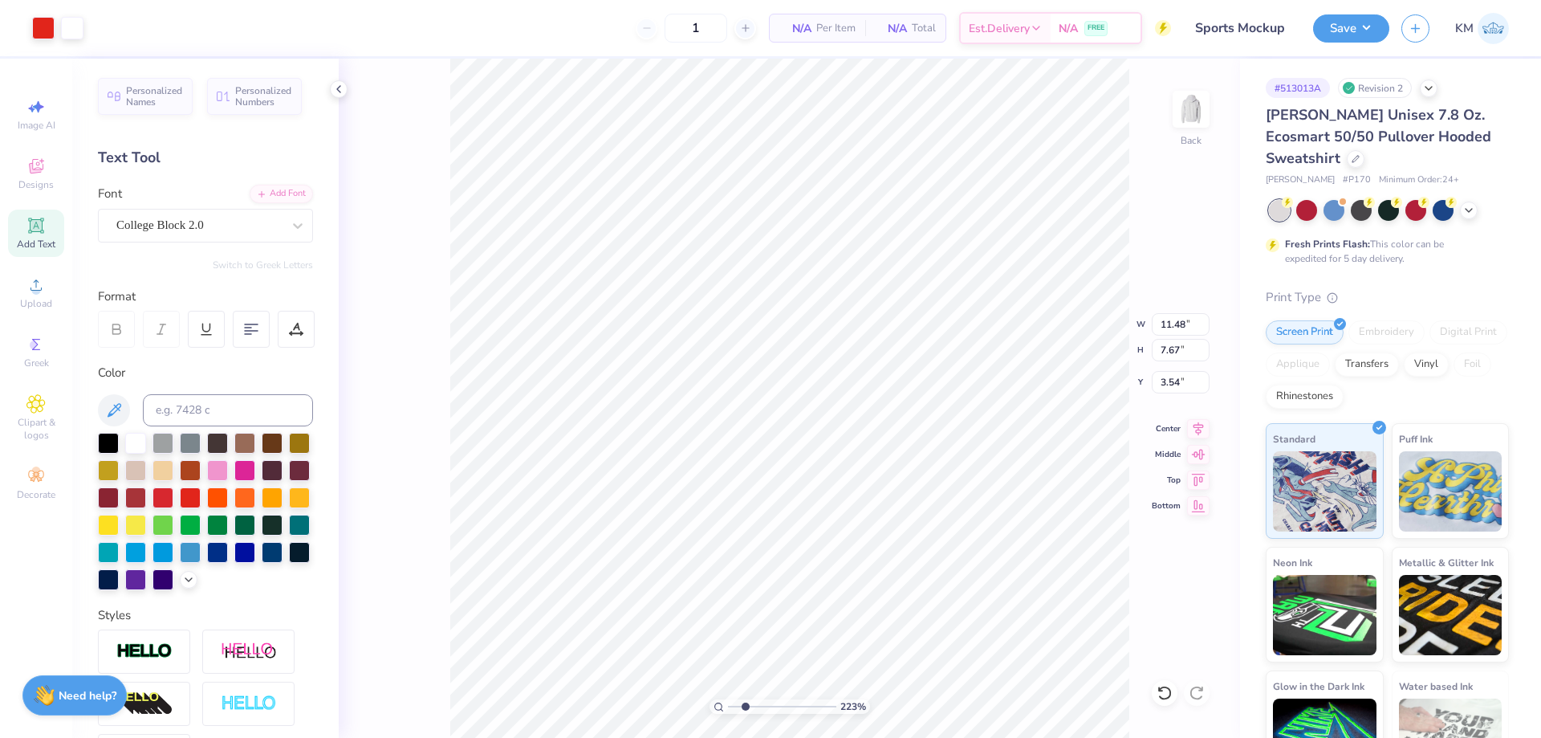
type input "14.98"
type input "0.87"
type input "8.32"
click at [400, 620] on div "223 % Back W 14.98 14.98 " H 0.87 0.87 " Y 8.32 8.32 " Center Middle Top Bottom" at bounding box center [789, 398] width 901 height 679
type input "15.21"
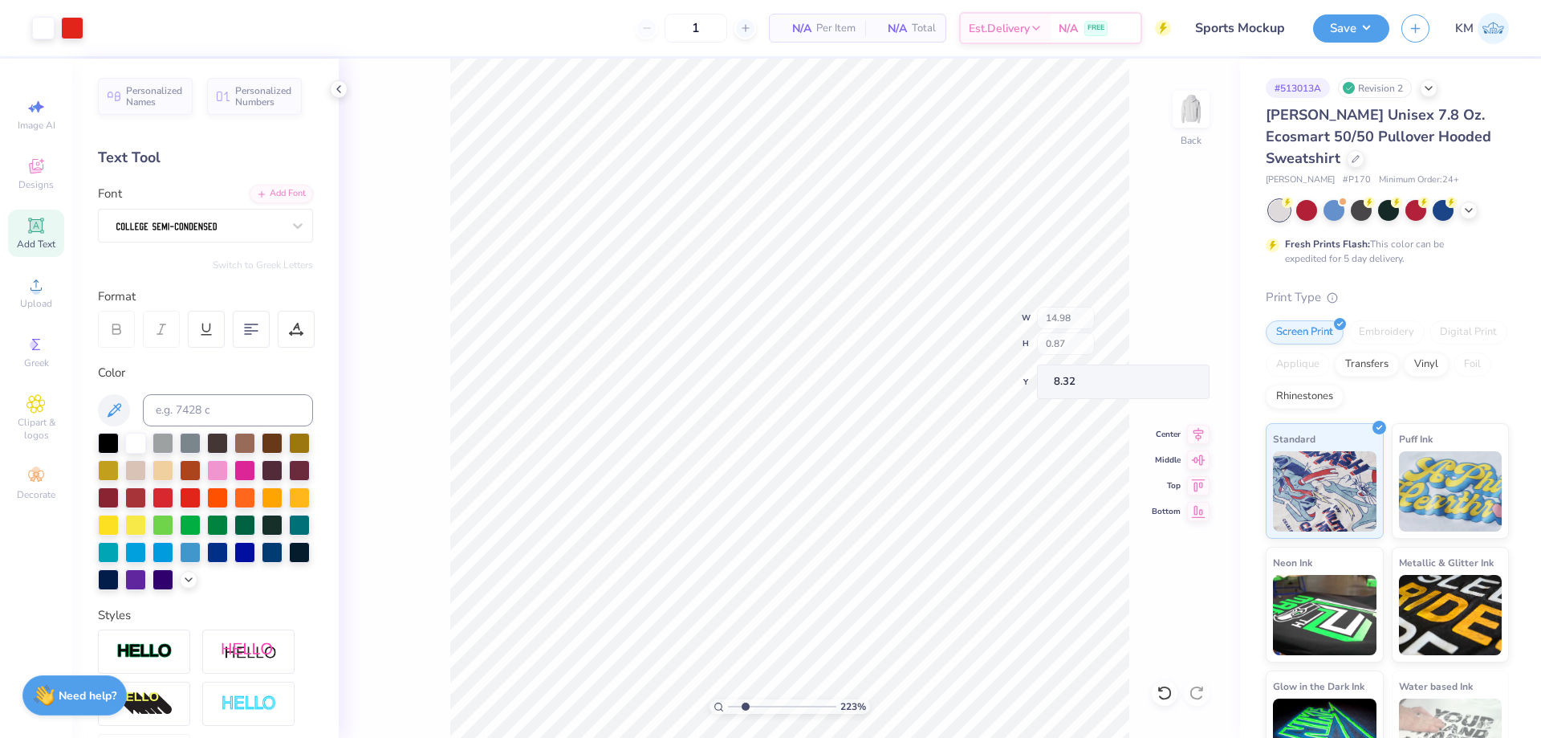
type input "7.67"
type input "3.54"
click at [900, 569] on li "Group" at bounding box center [941, 561] width 126 height 31
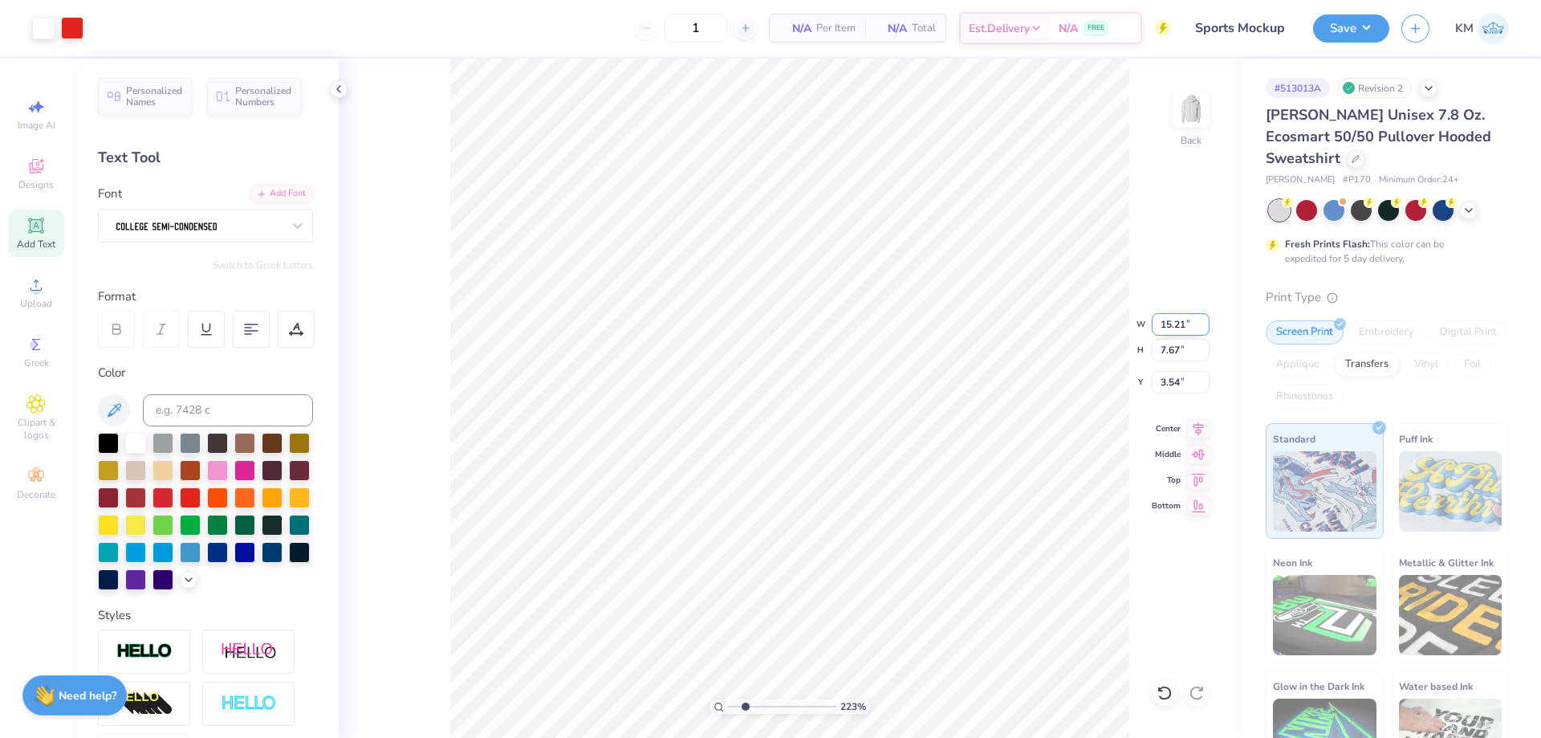
click at [1168, 318] on input "15.21" at bounding box center [1181, 324] width 58 height 22
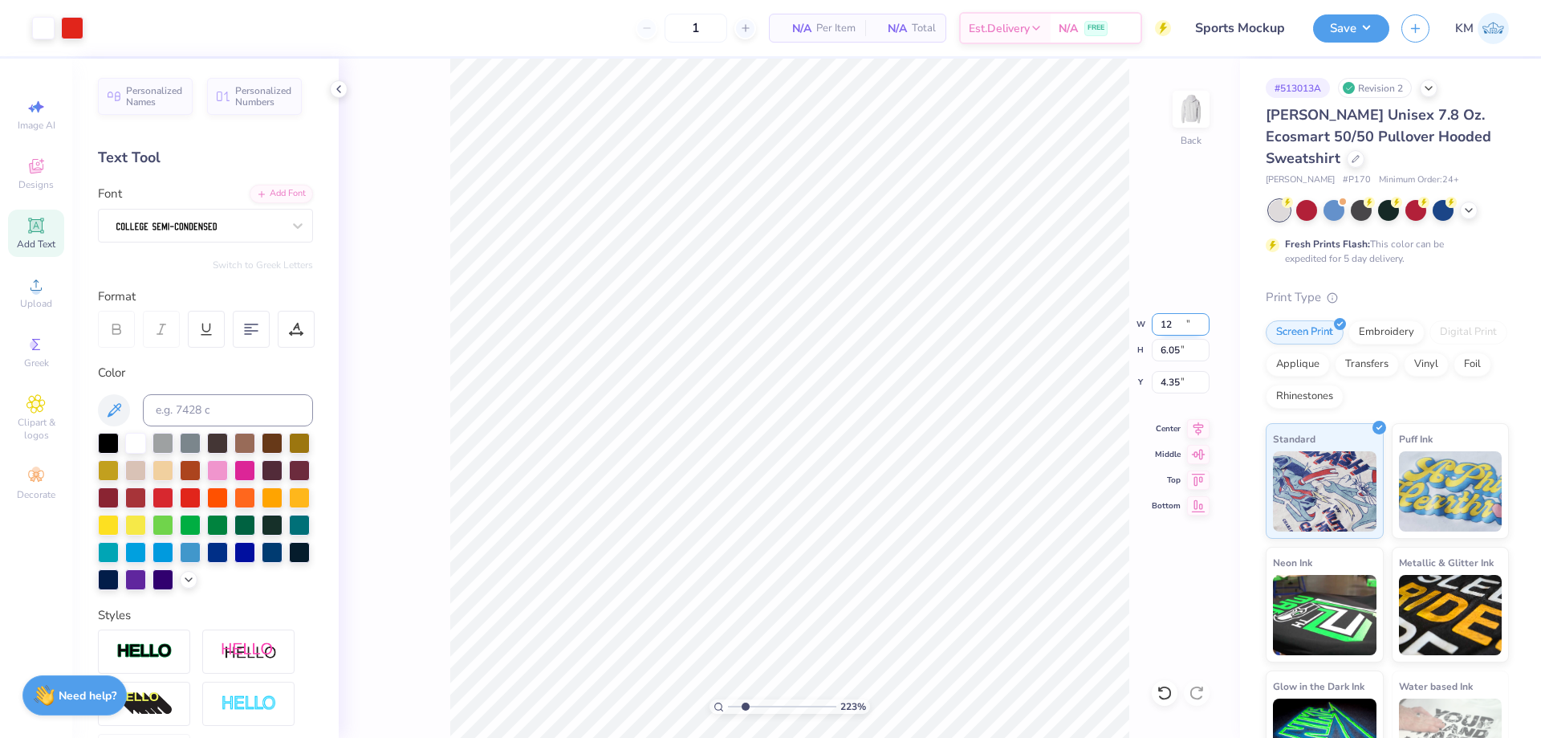
type input "12.00"
type input "6.05"
click at [1177, 378] on input "4.35" at bounding box center [1181, 382] width 58 height 22
type input "3.00"
drag, startPoint x: 742, startPoint y: 706, endPoint x: 750, endPoint y: 703, distance: 8.6
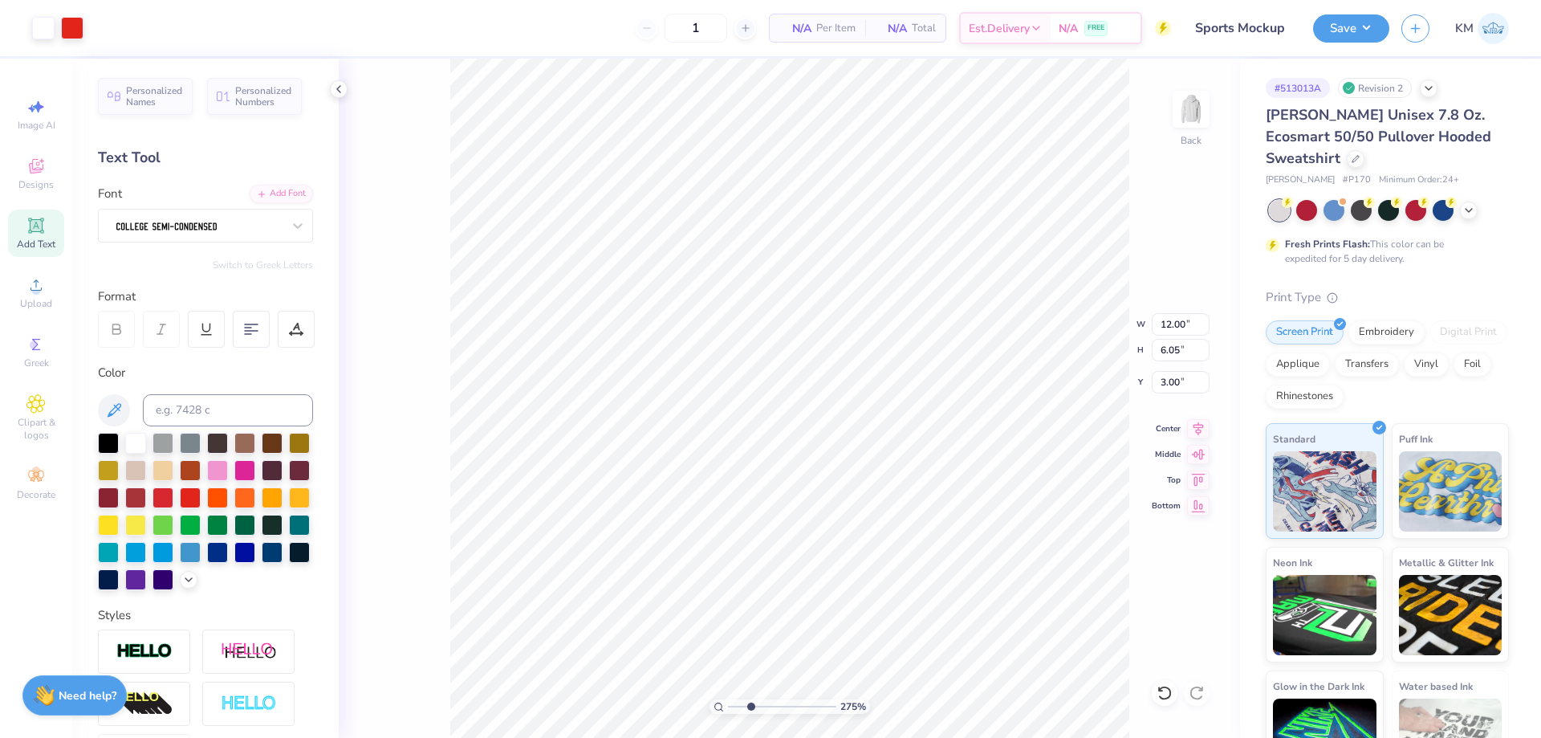
type input "2.75"
click at [750, 703] on input "range" at bounding box center [782, 706] width 108 height 14
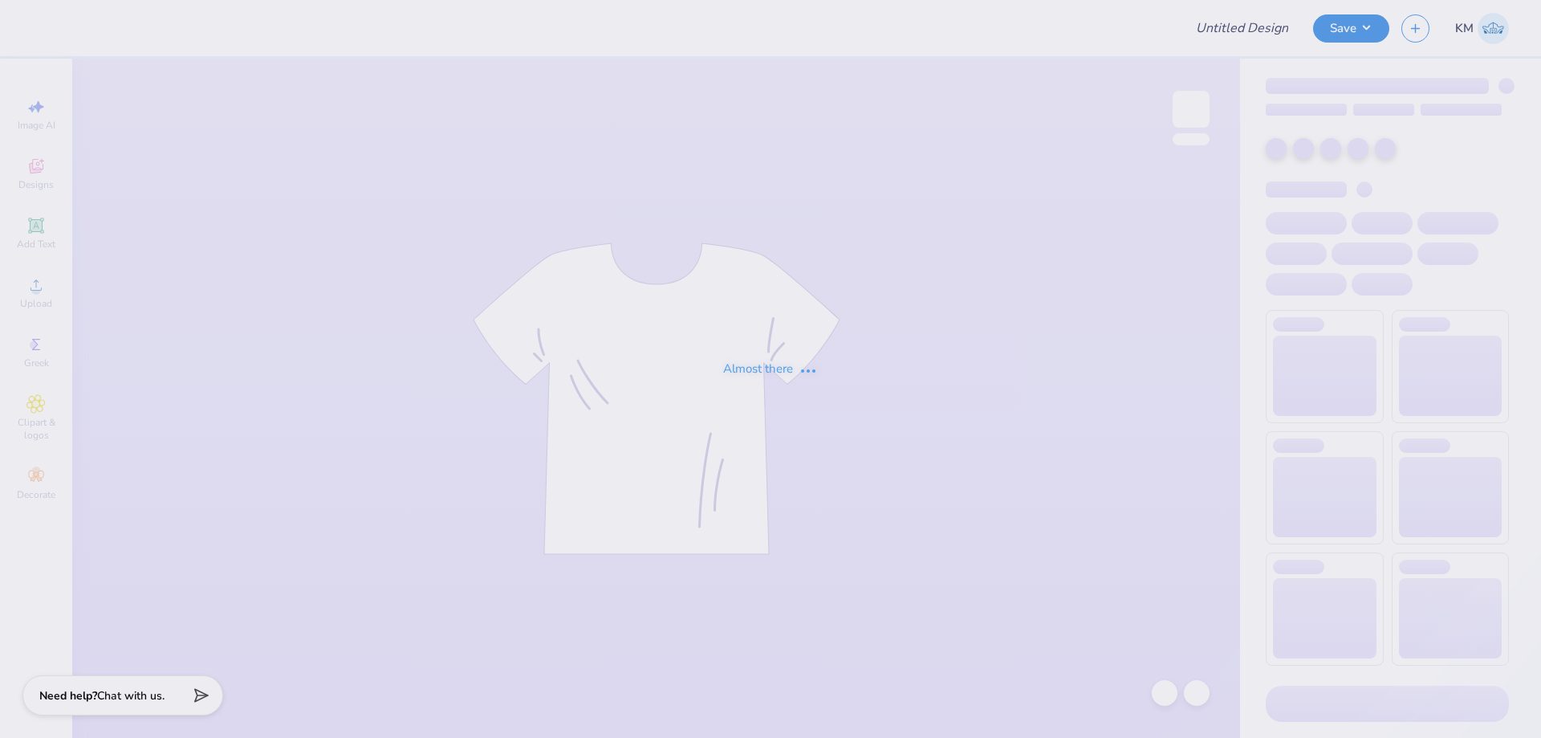
type input "Aphi big little"
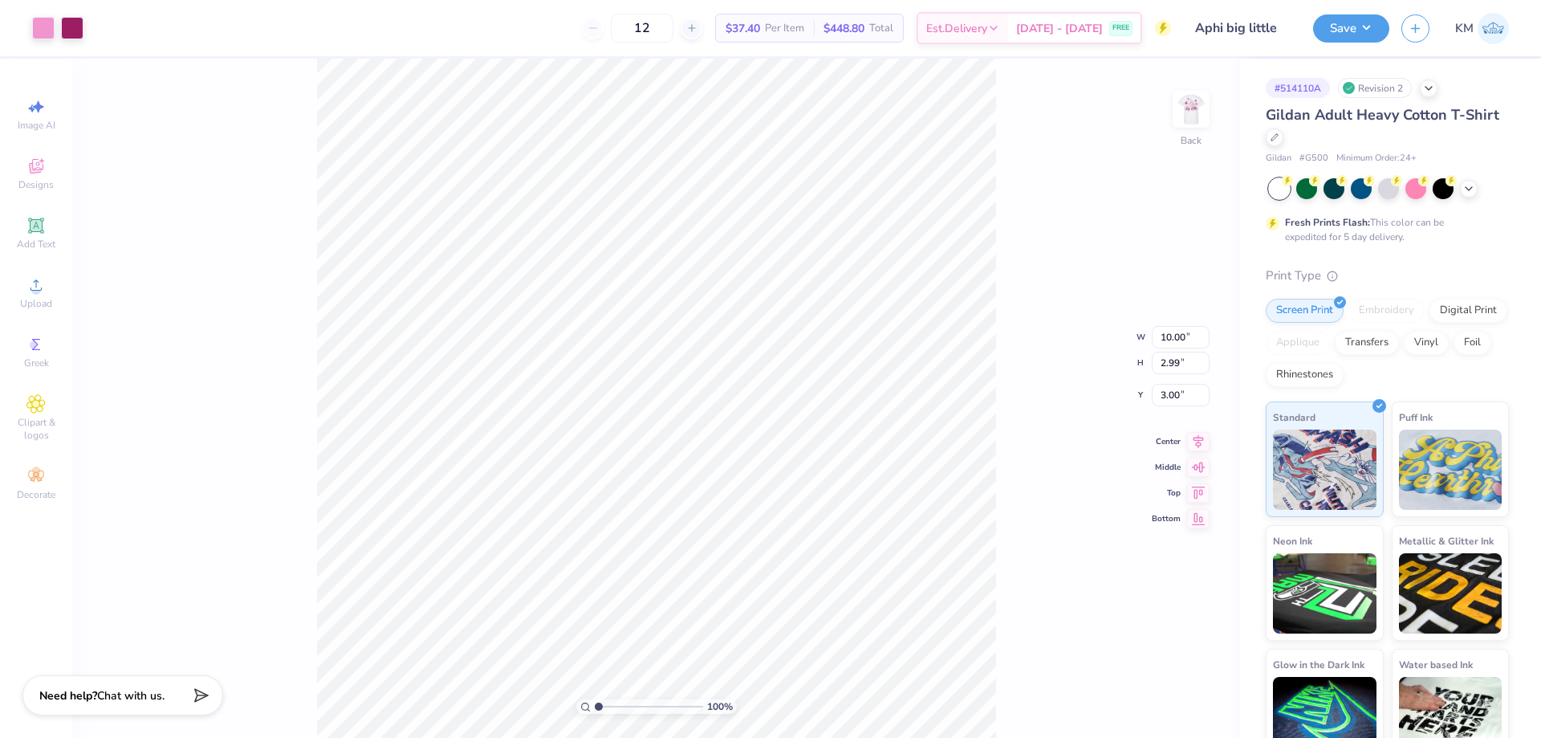
click at [1191, 117] on img at bounding box center [1191, 109] width 32 height 32
click at [33, 292] on circle at bounding box center [35, 290] width 9 height 9
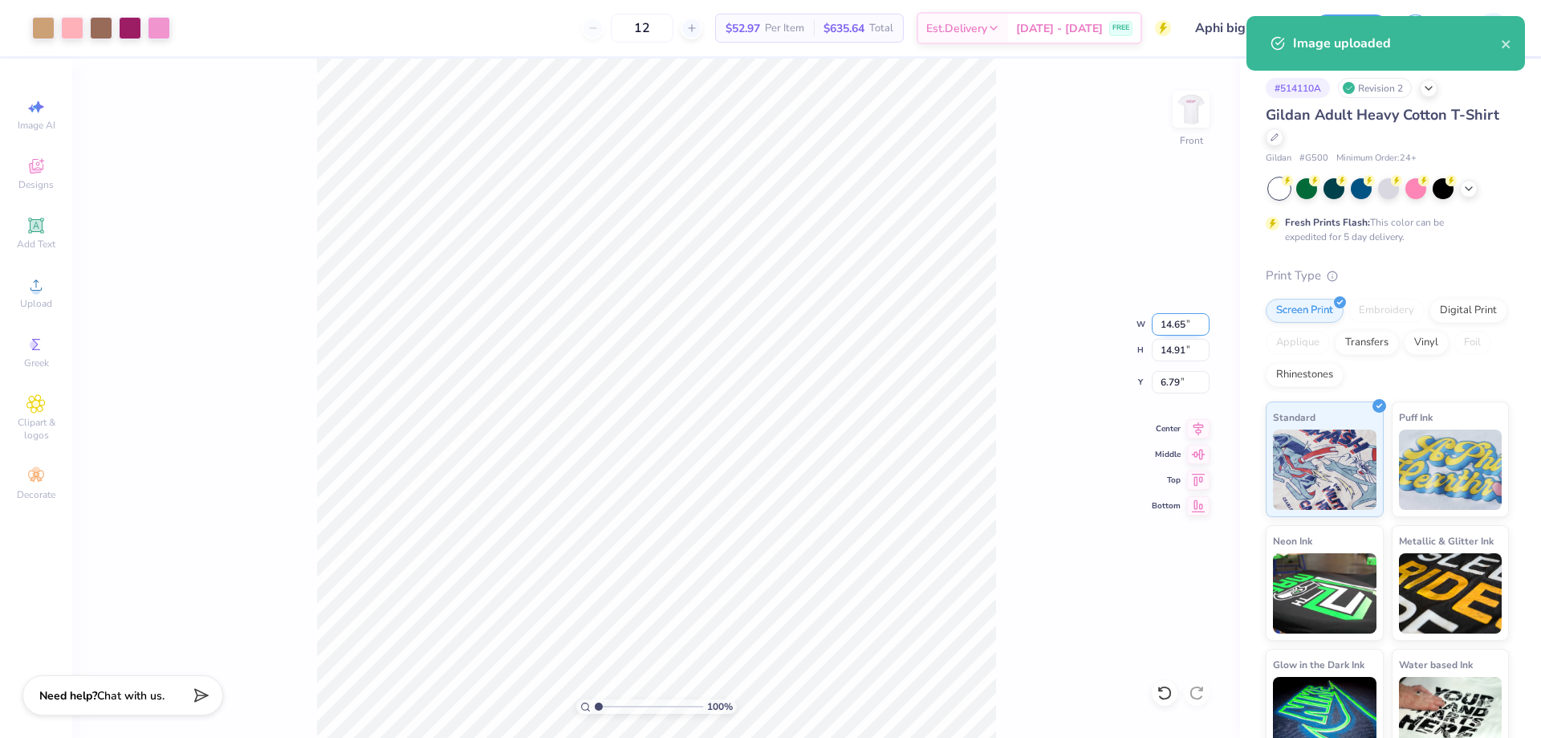
click at [1178, 324] on input "14.65" at bounding box center [1181, 324] width 58 height 22
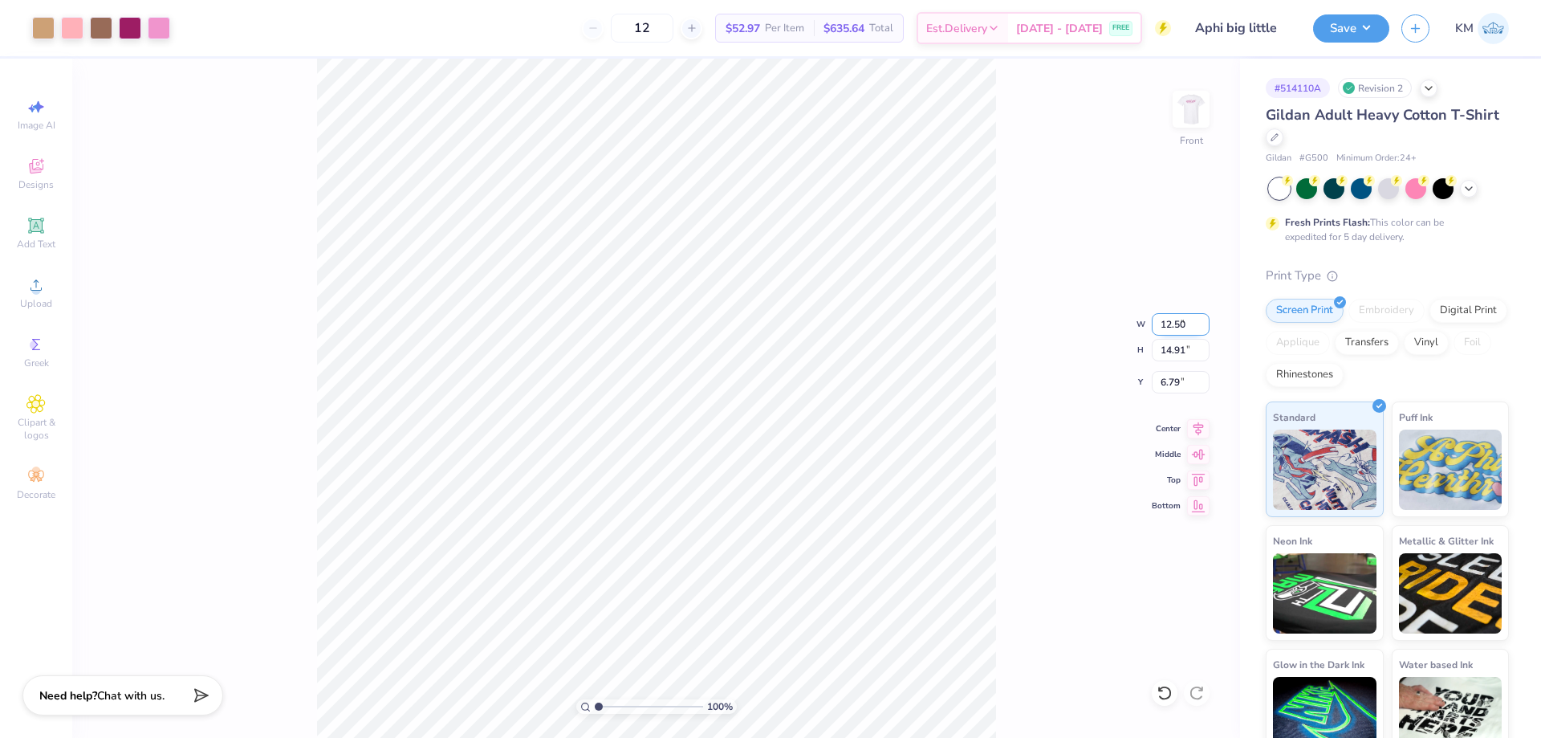
type input "12.50"
type input "12.73"
click at [1178, 382] on input "7.89" at bounding box center [1181, 382] width 58 height 22
type input "3.00"
click at [1379, 37] on button "Save" at bounding box center [1351, 26] width 76 height 28
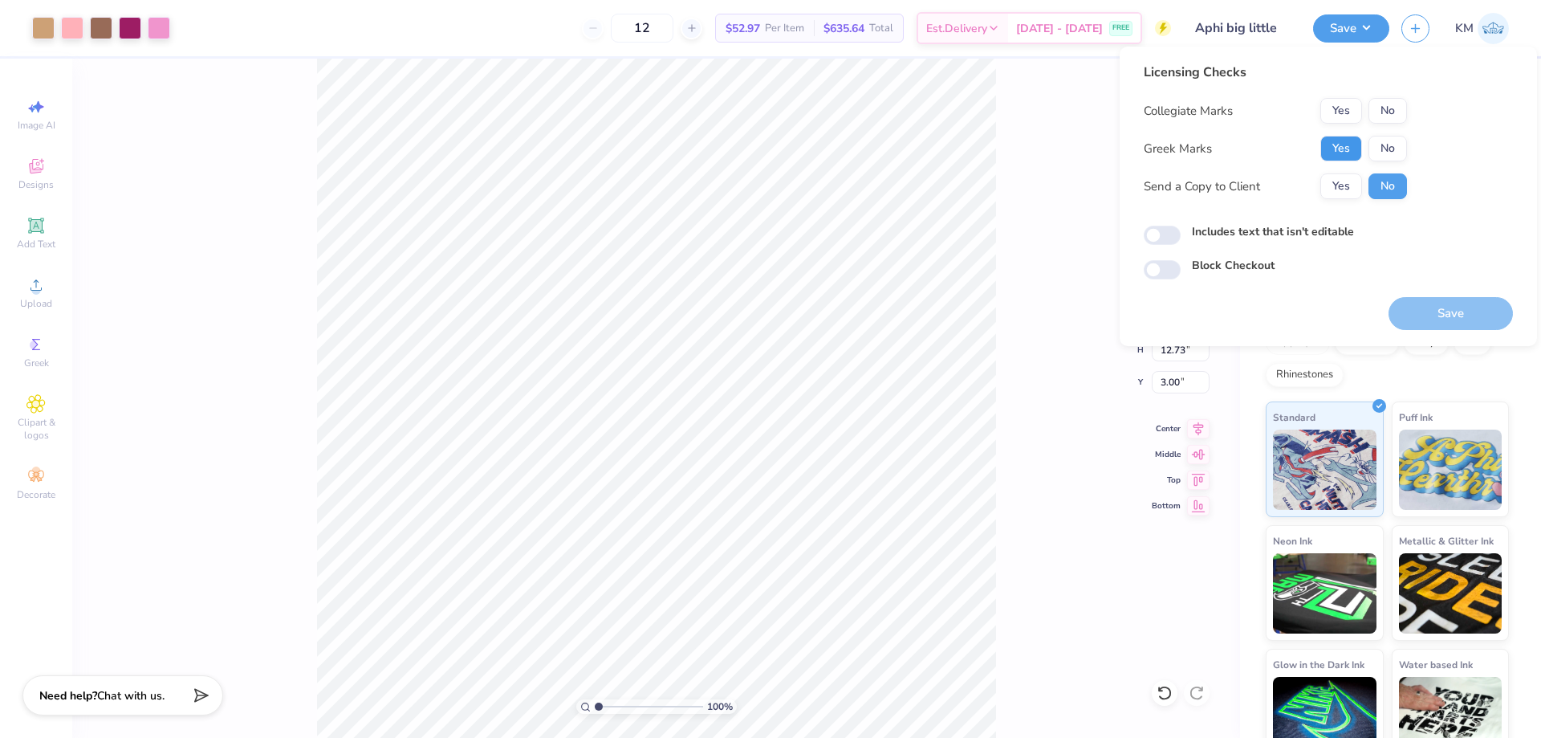
click at [1347, 147] on button "Yes" at bounding box center [1341, 149] width 42 height 26
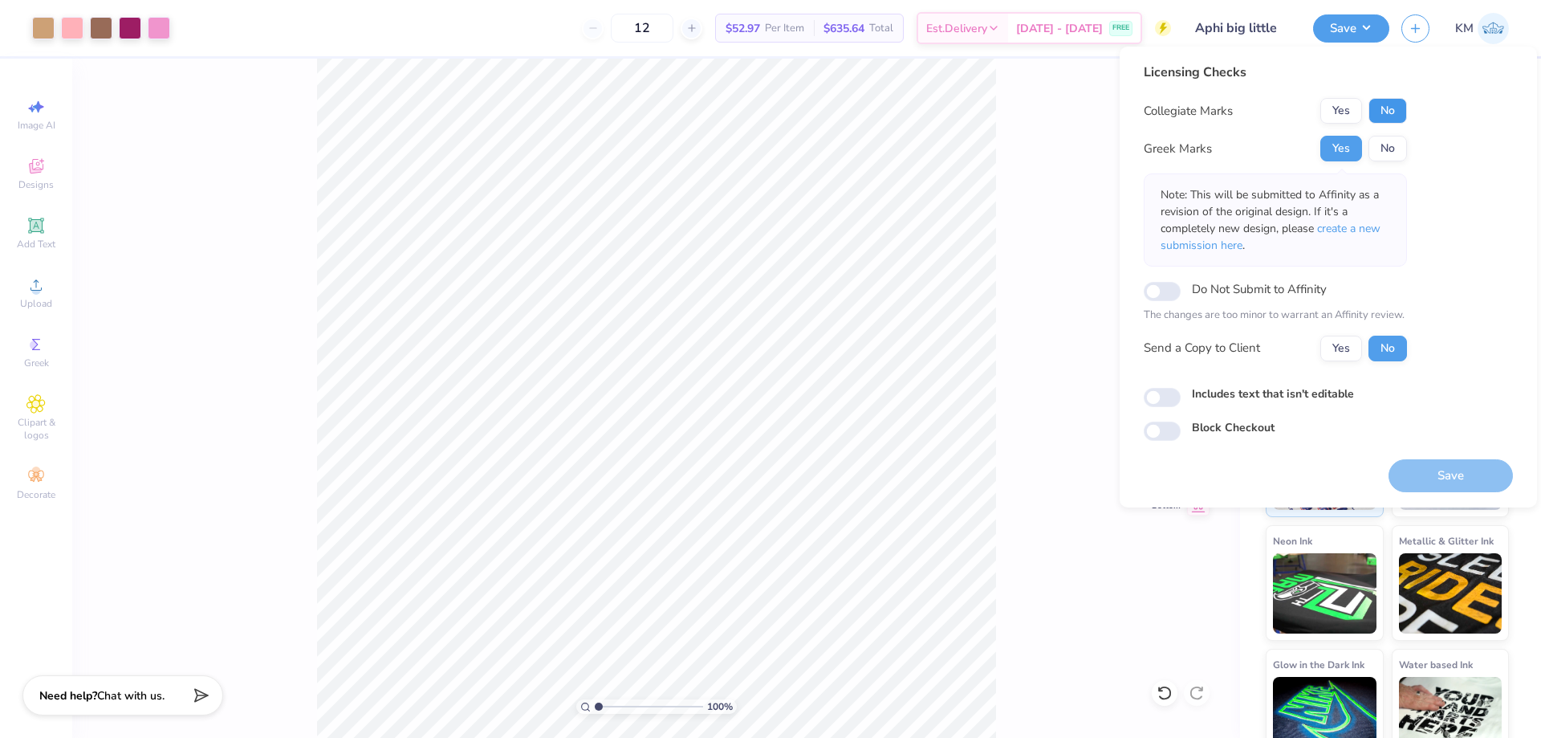
click at [1387, 116] on button "No" at bounding box center [1387, 111] width 39 height 26
click at [1344, 343] on button "Yes" at bounding box center [1341, 348] width 42 height 26
click at [1420, 472] on button "Save" at bounding box center [1450, 475] width 124 height 33
click at [1376, 147] on button "No" at bounding box center [1387, 149] width 39 height 26
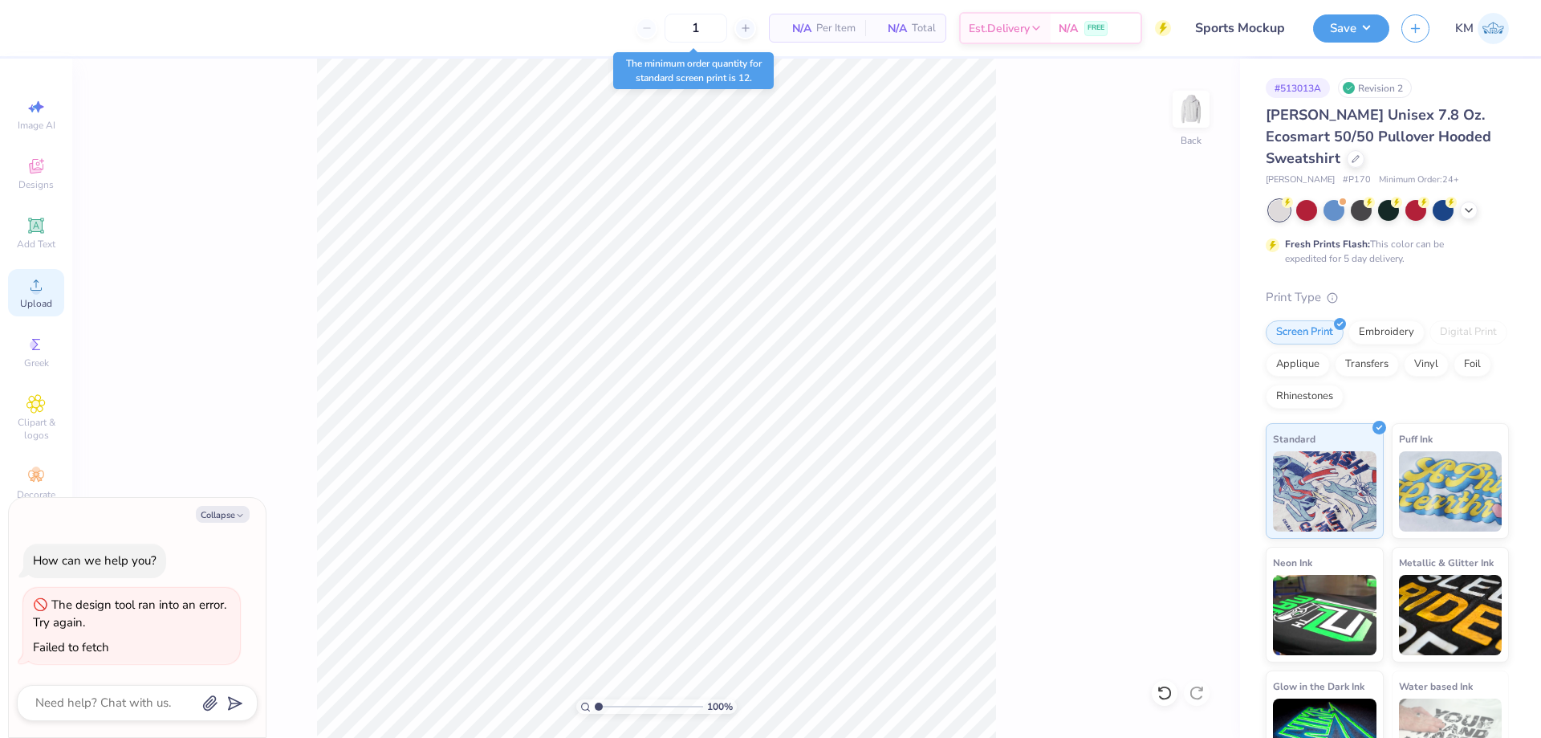
click at [26, 315] on div "Upload" at bounding box center [36, 292] width 56 height 47
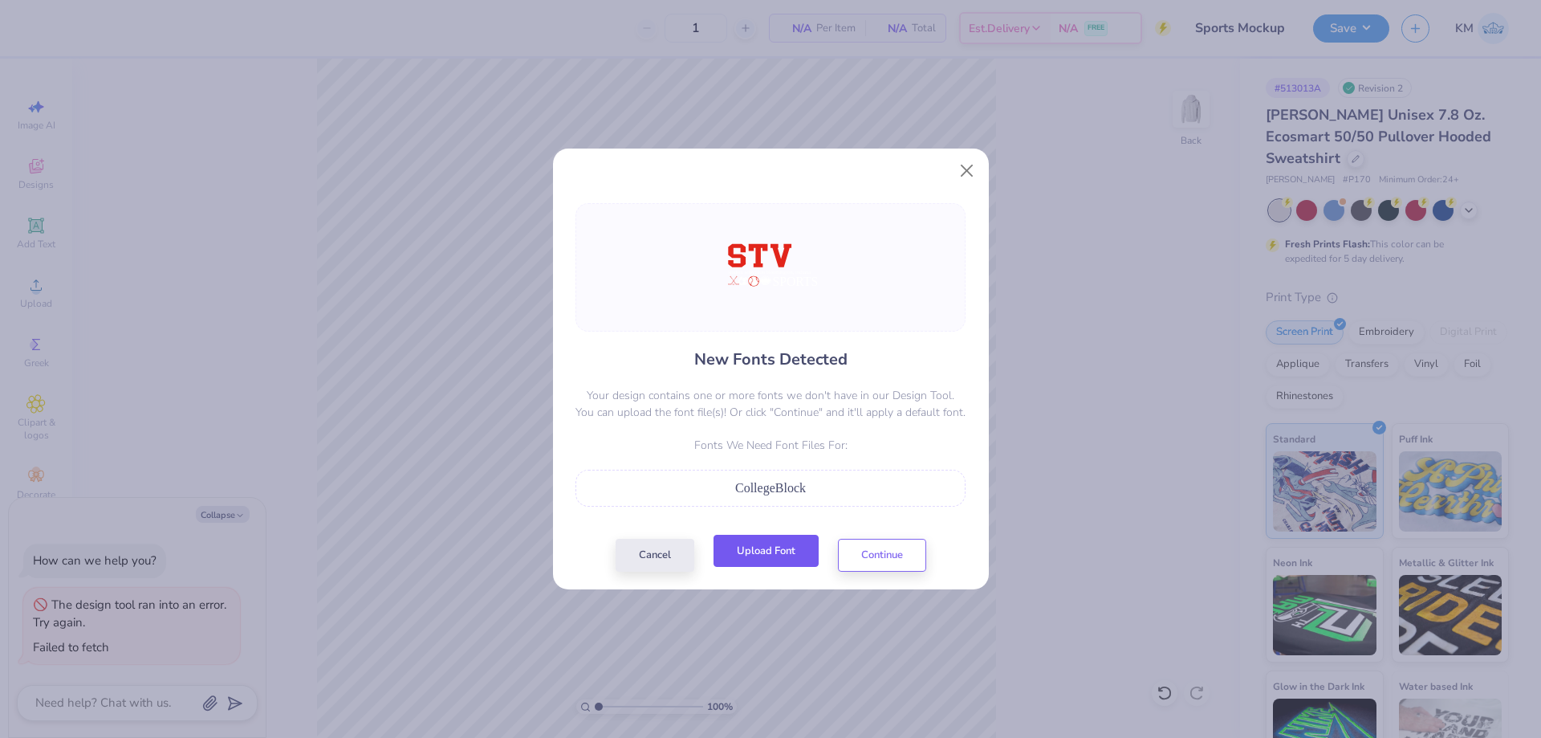
click at [776, 556] on button "Upload Font" at bounding box center [765, 550] width 105 height 33
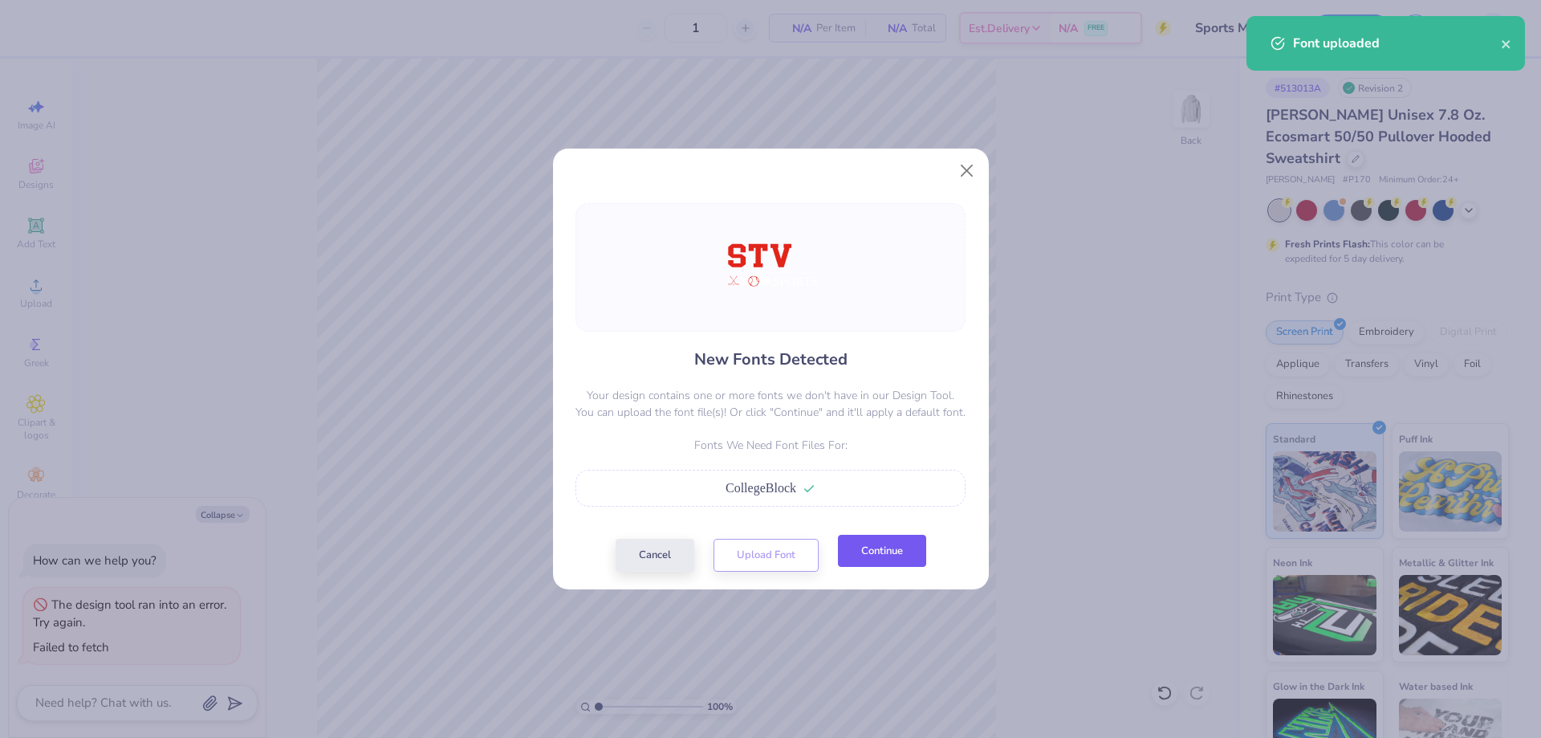
click at [873, 554] on button "Continue" at bounding box center [882, 550] width 88 height 33
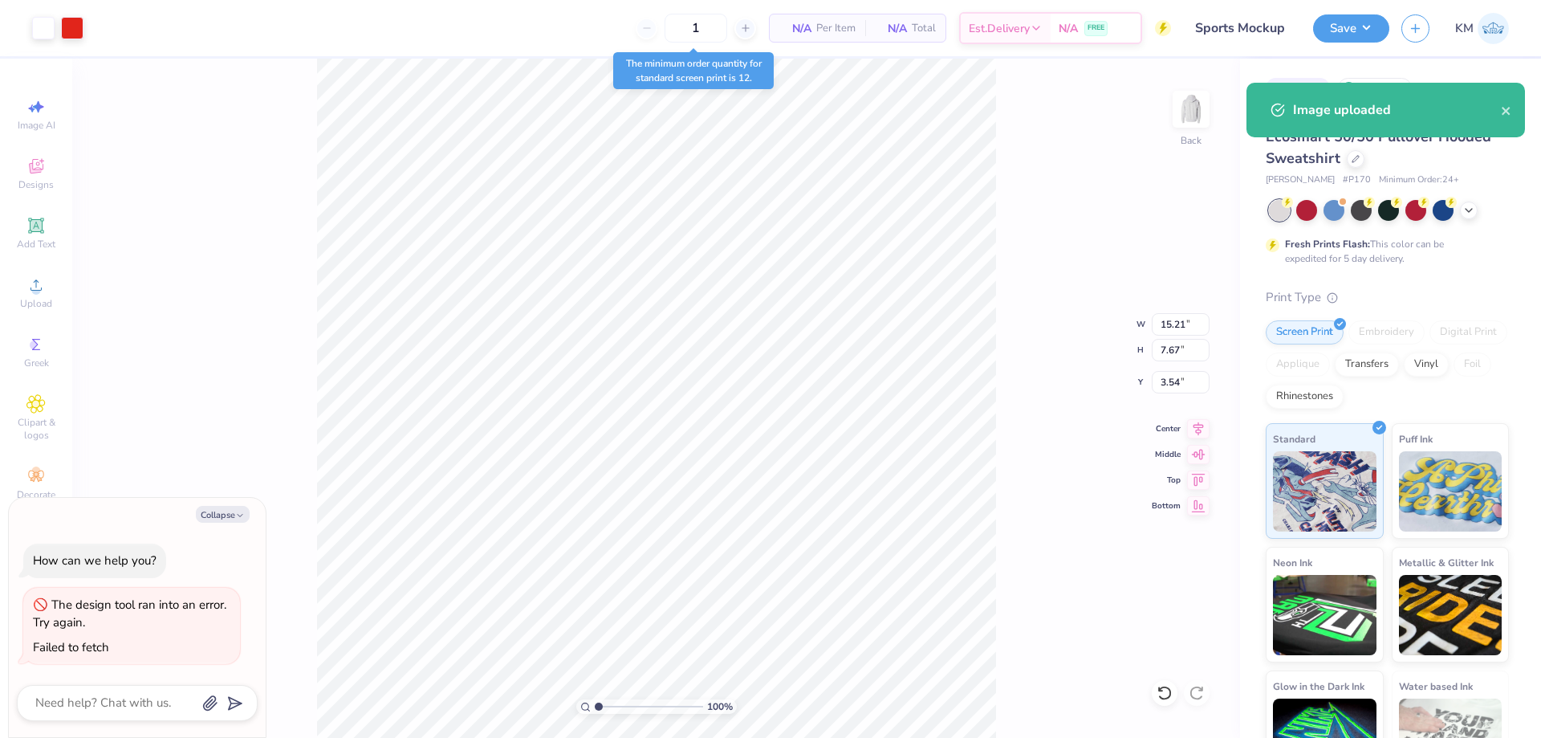
type textarea "x"
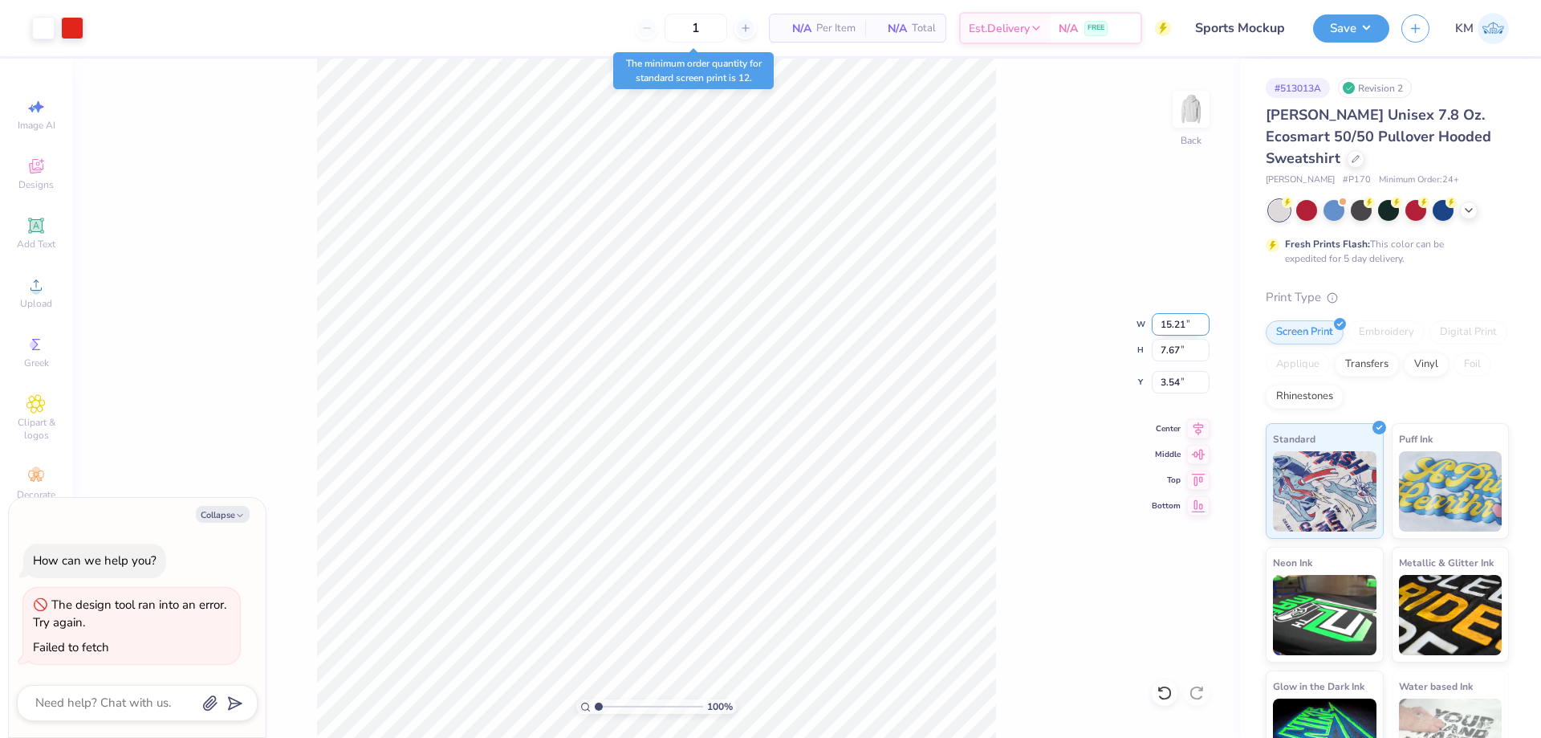
click at [1172, 323] on input "15.21" at bounding box center [1181, 324] width 58 height 22
type input "12"
type textarea "x"
type input "12.00"
type input "6.05"
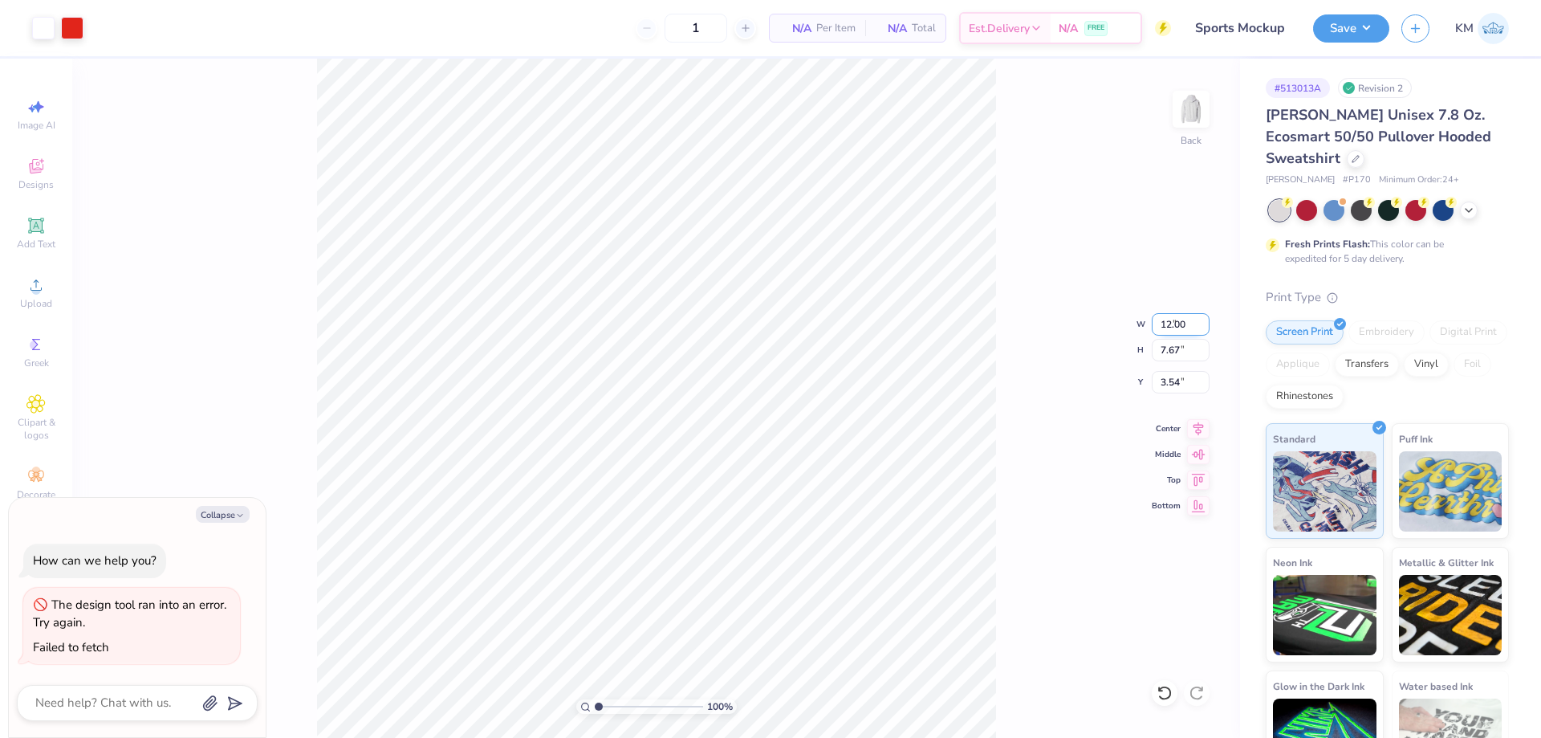
type input "4.35"
type input "2.38"
click at [613, 703] on input "range" at bounding box center [649, 706] width 108 height 14
click at [782, 539] on li "Ungroup" at bounding box center [805, 541] width 126 height 31
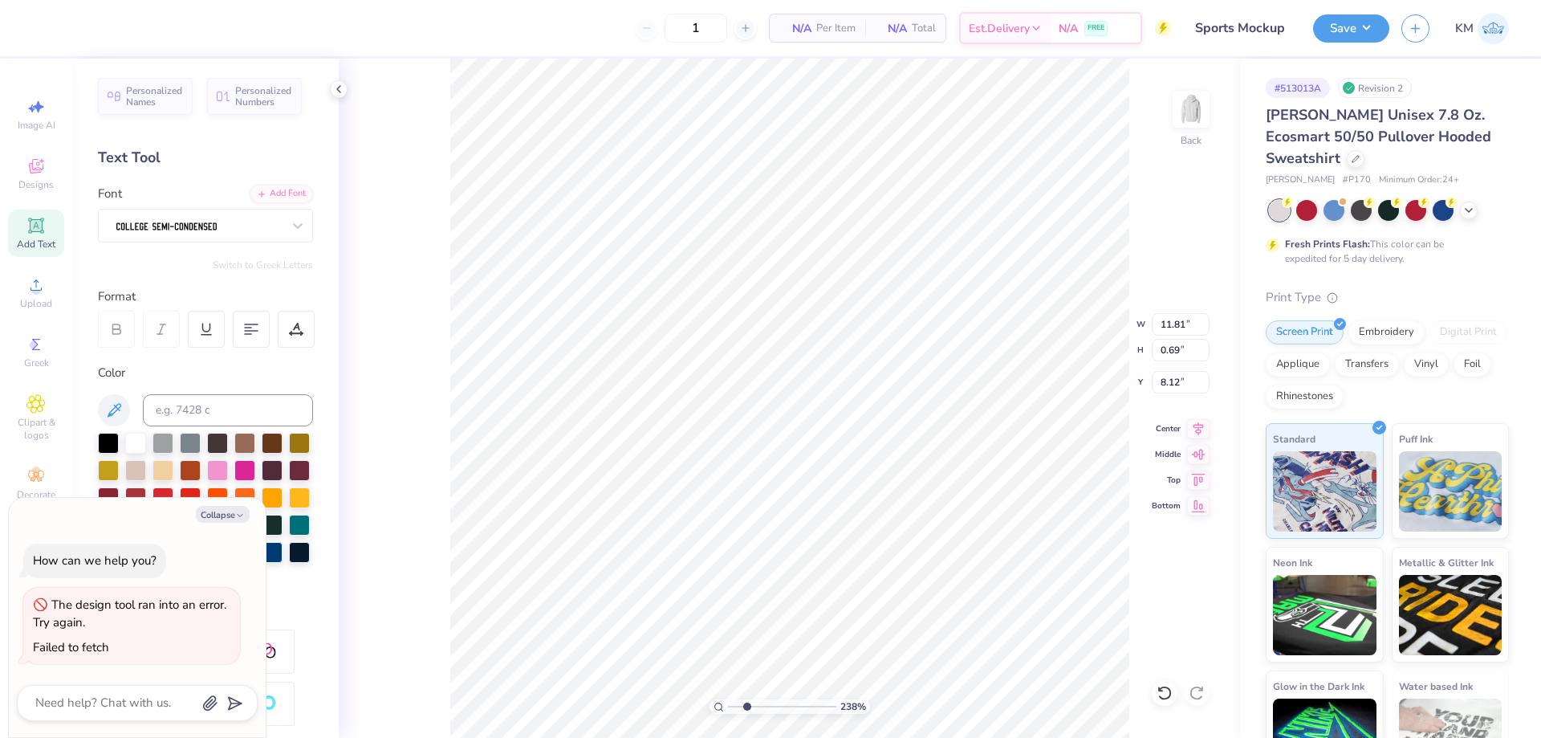
scroll to position [14, 9]
type textarea "x"
type textarea "S"
type textarea "x"
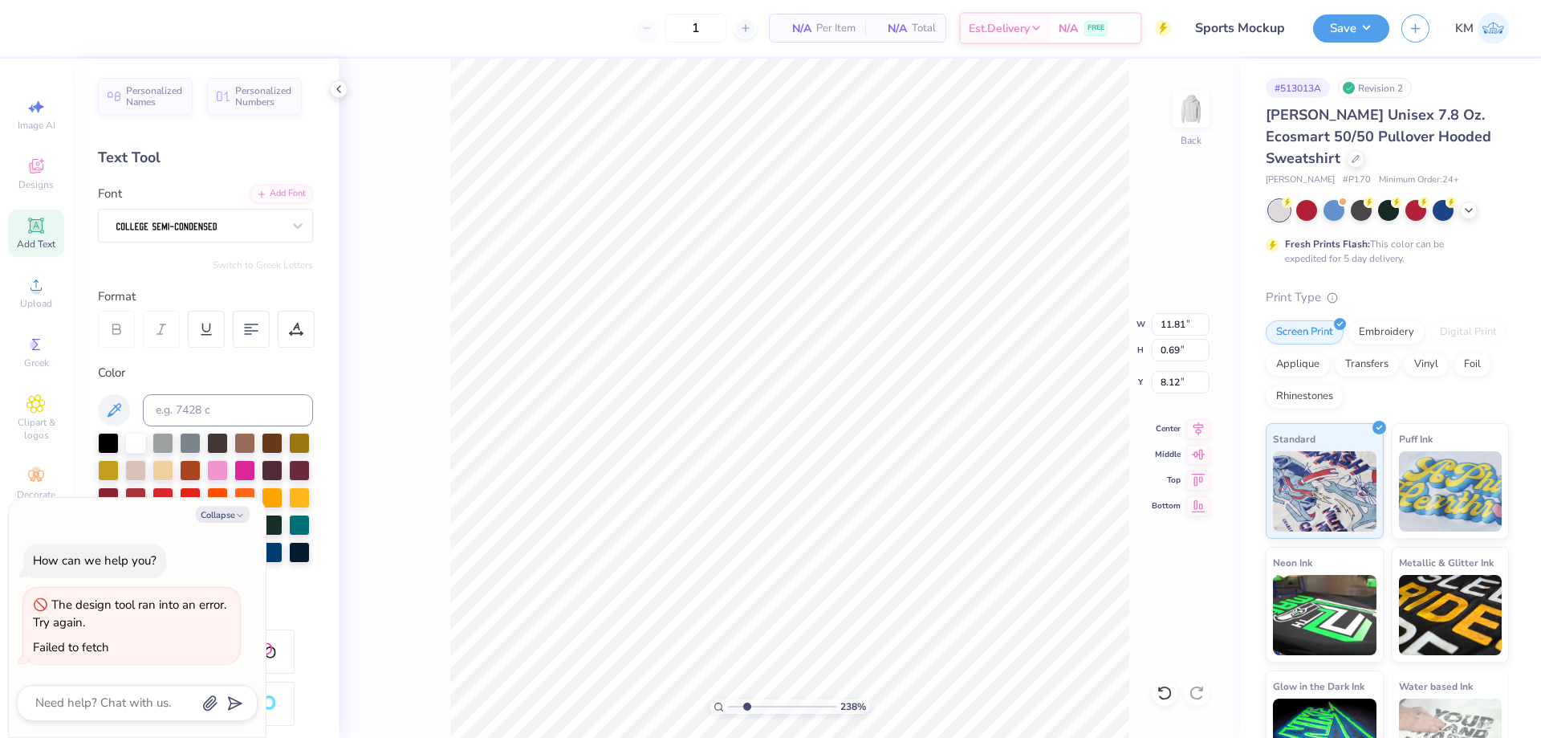
type textarea "ST"
type textarea "x"
type textarea "S"
type textarea "x"
click at [162, 220] on div at bounding box center [199, 225] width 169 height 25
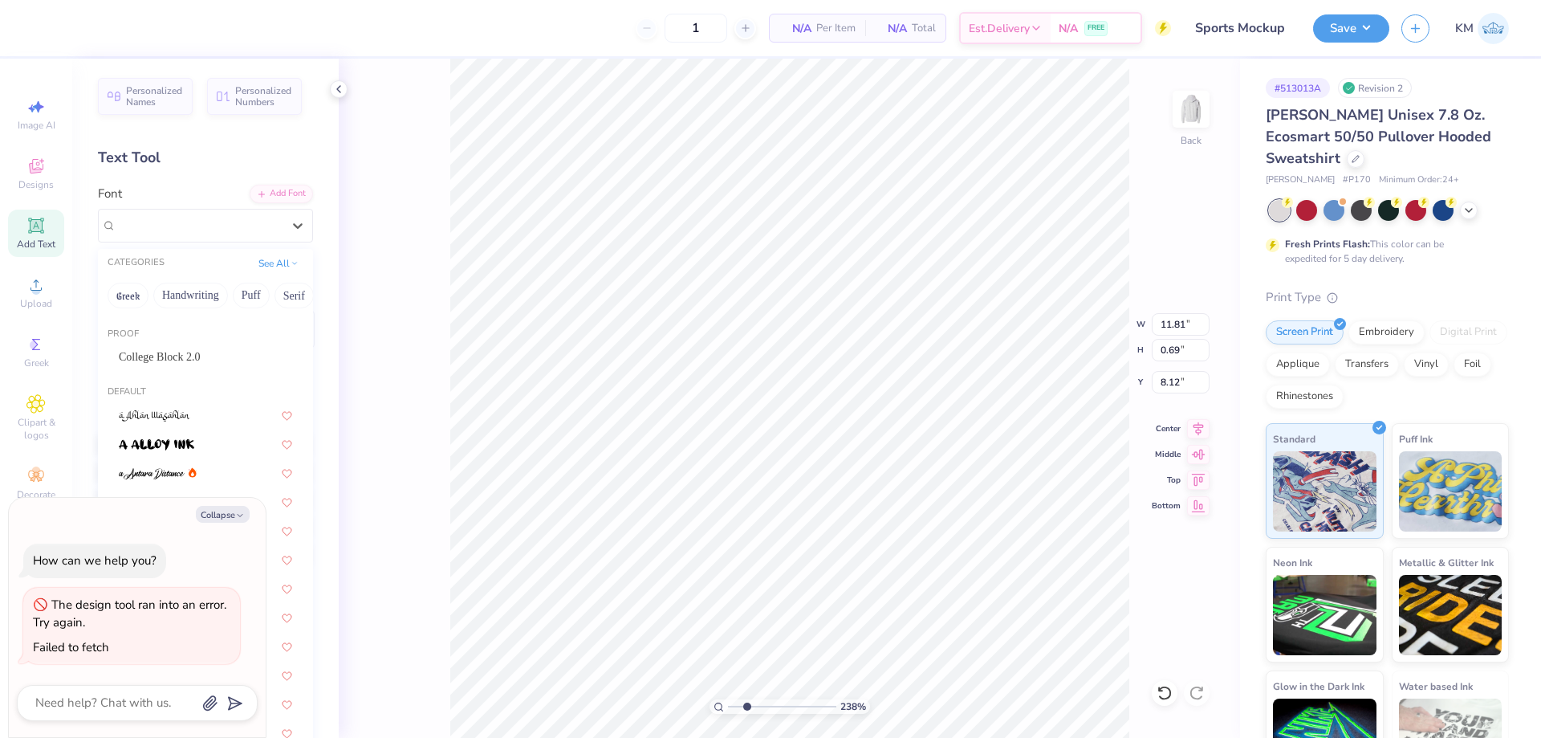
scroll to position [0, 0]
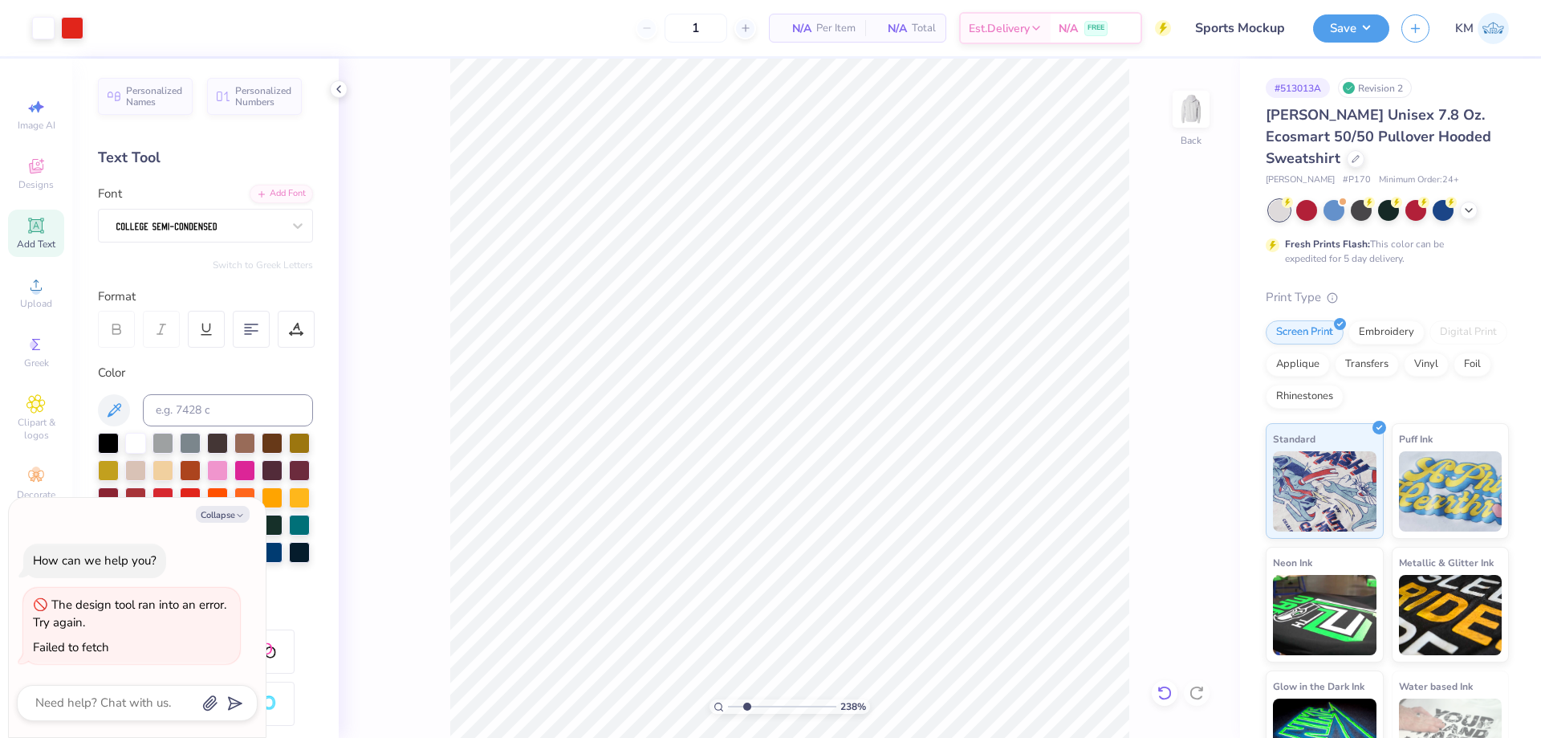
click at [1161, 693] on icon at bounding box center [1164, 693] width 16 height 16
click at [220, 229] on div at bounding box center [199, 225] width 169 height 25
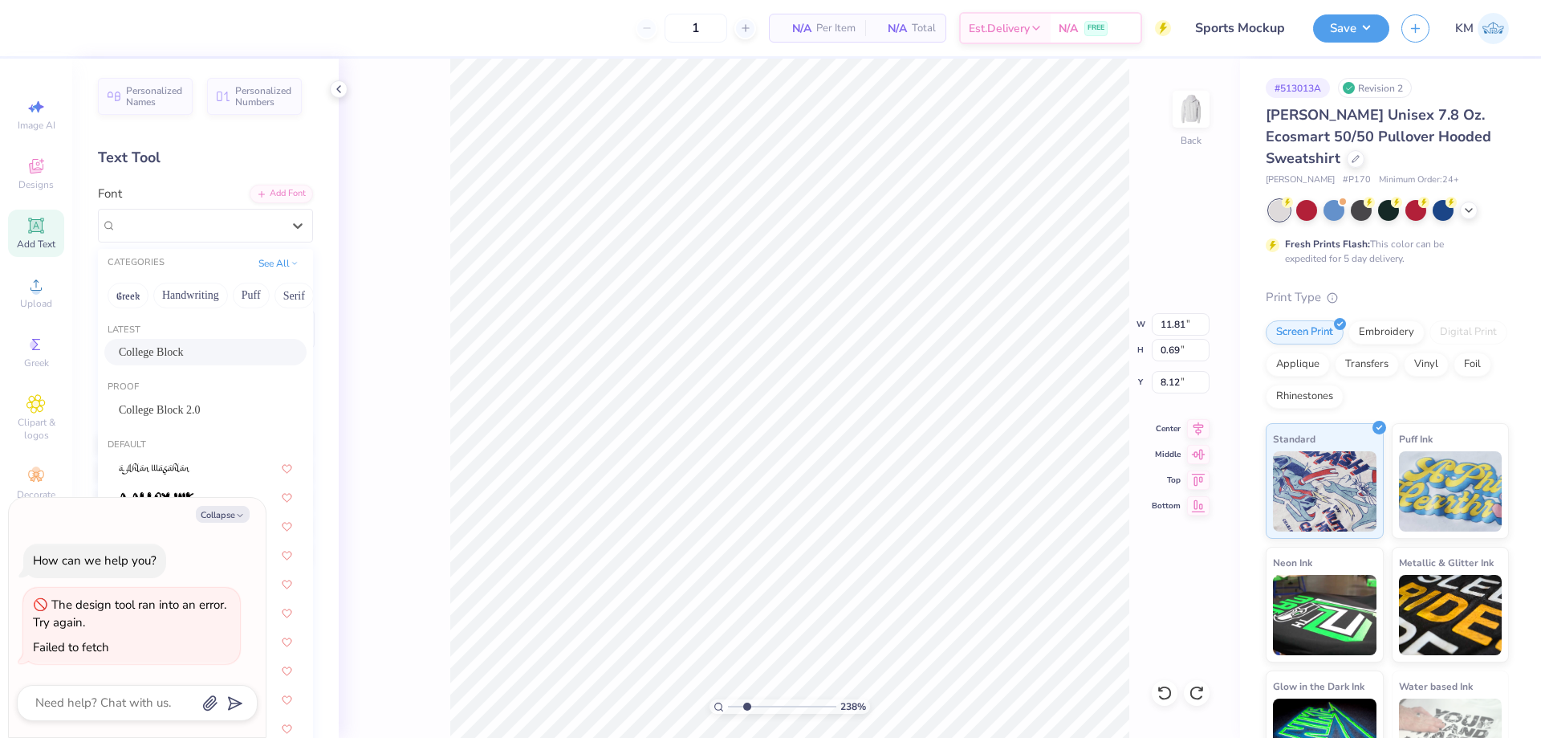
click at [193, 355] on div "College Block" at bounding box center [205, 351] width 173 height 17
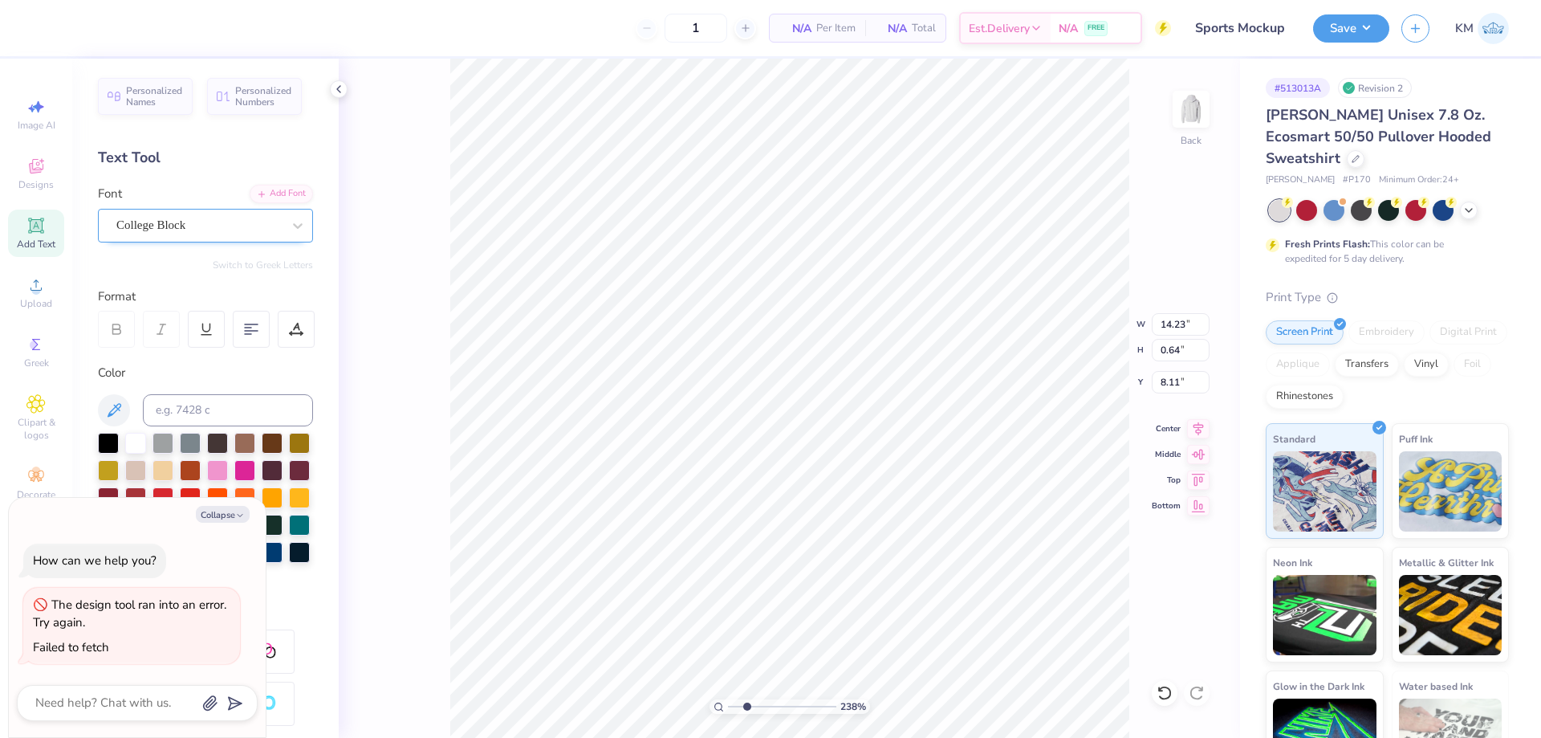
type textarea "x"
type input "14.23"
type input "0.64"
type input "8.11"
click at [248, 219] on div "College Block" at bounding box center [199, 225] width 169 height 25
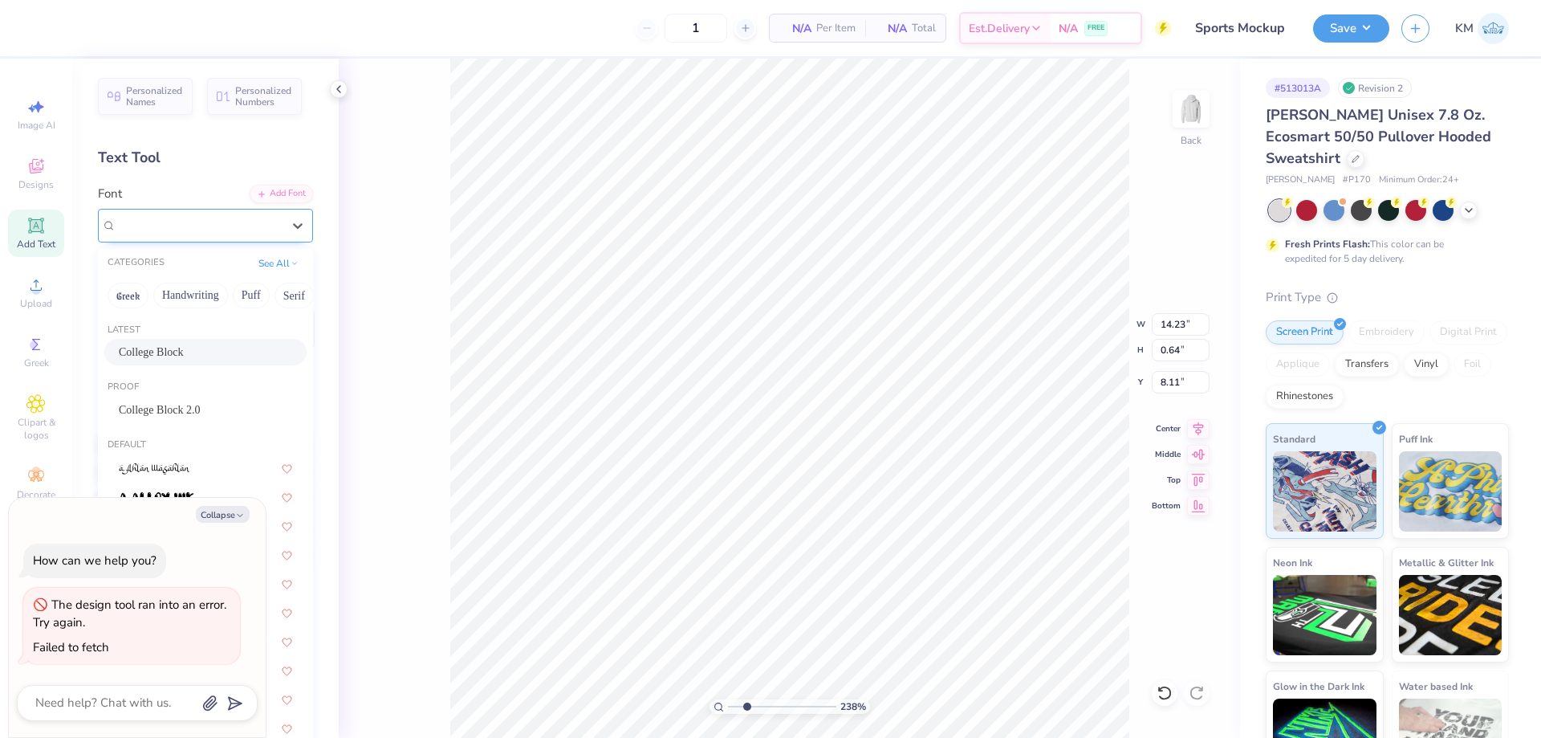
type textarea "x"
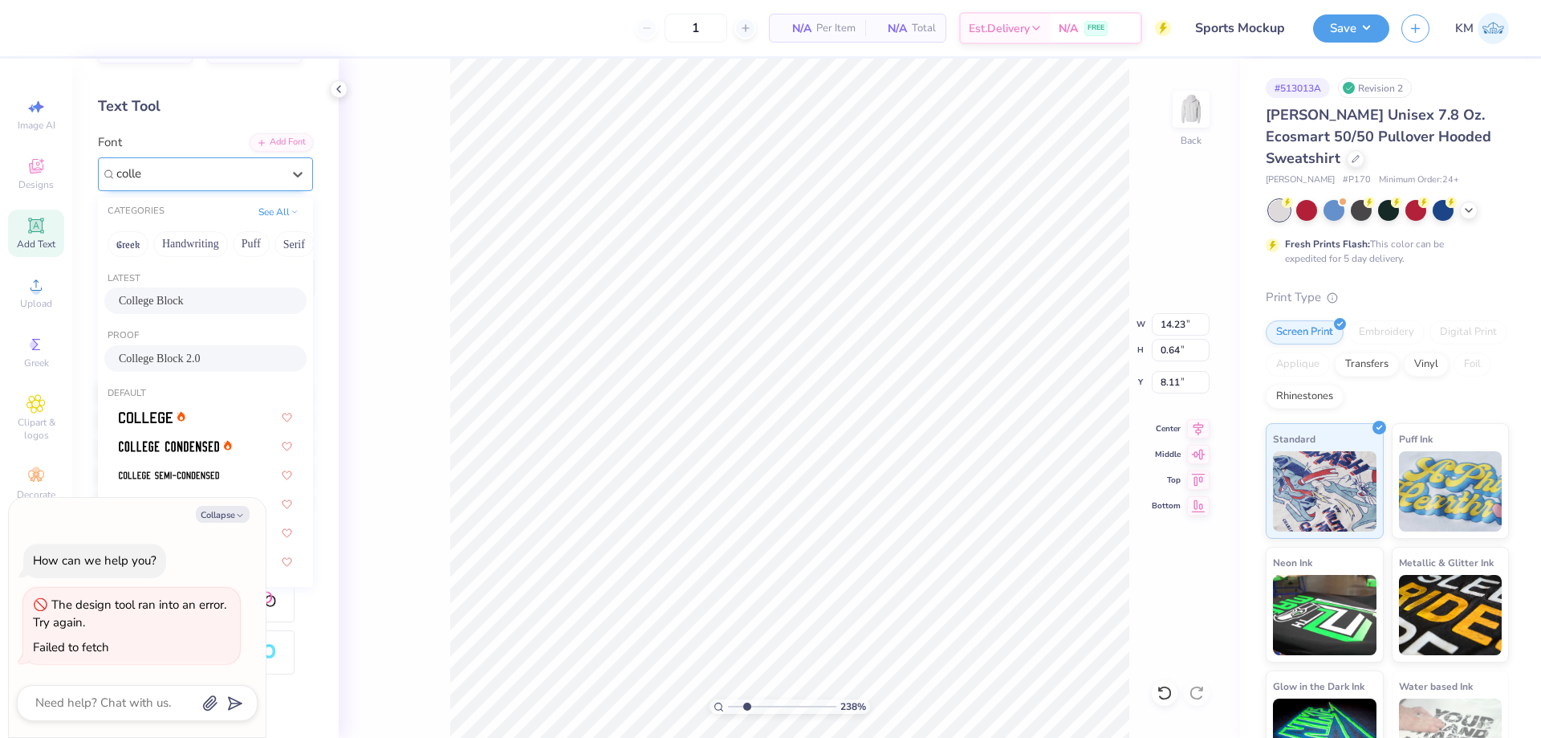
scroll to position [80, 0]
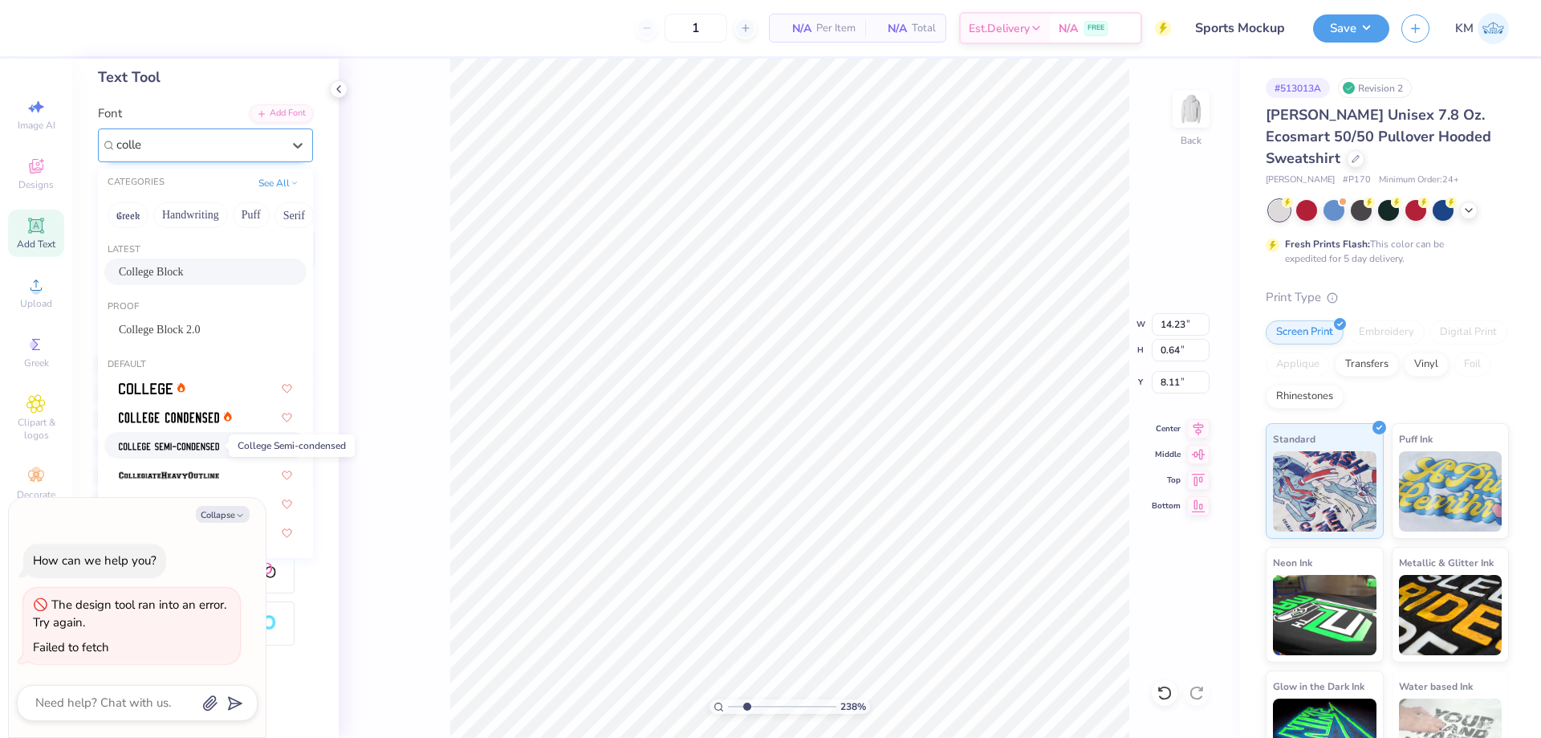
click at [195, 441] on img at bounding box center [169, 446] width 100 height 11
type input "colle"
type textarea "x"
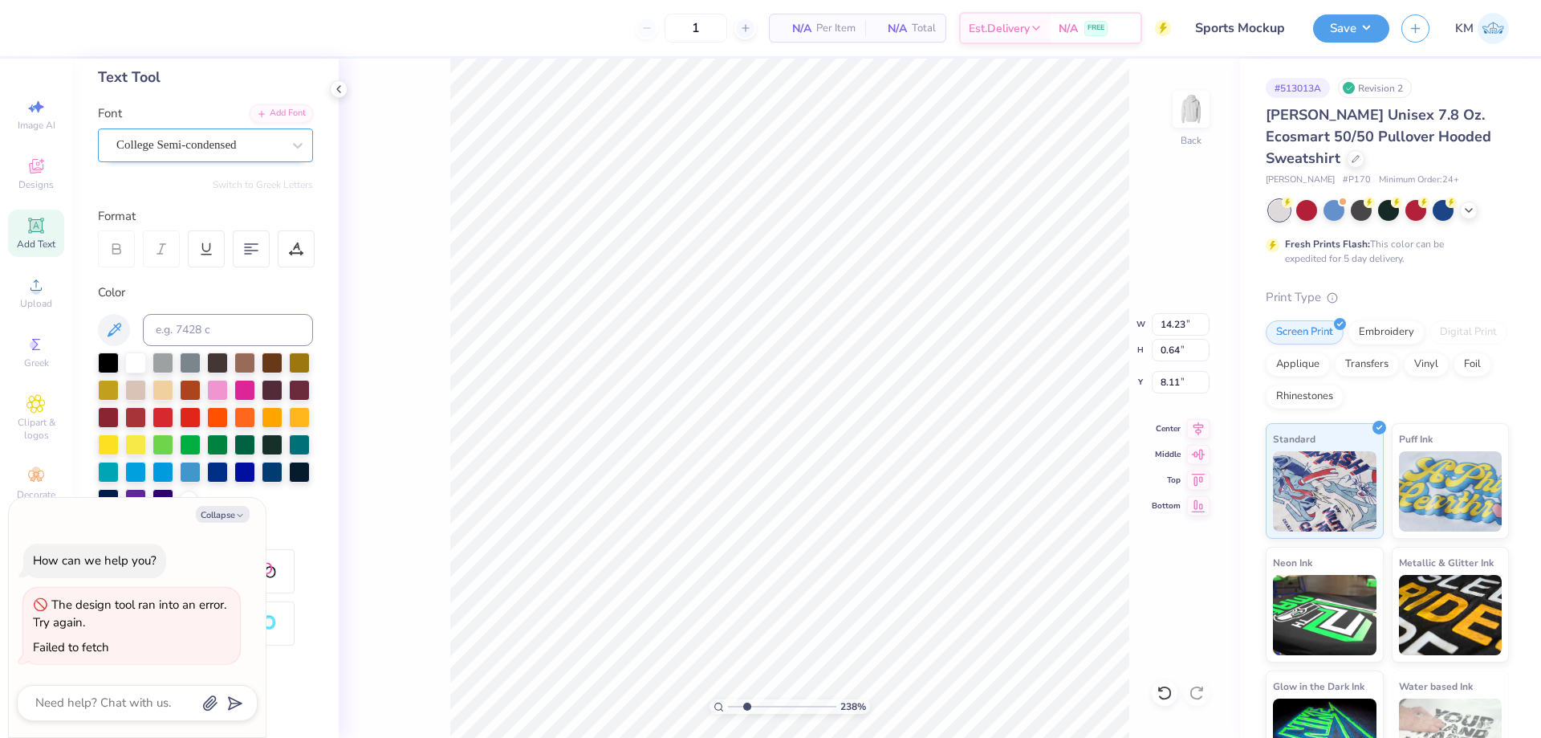
type textarea "x"
type input "11.87"
type input "0.58"
type input "8.14"
type textarea "x"
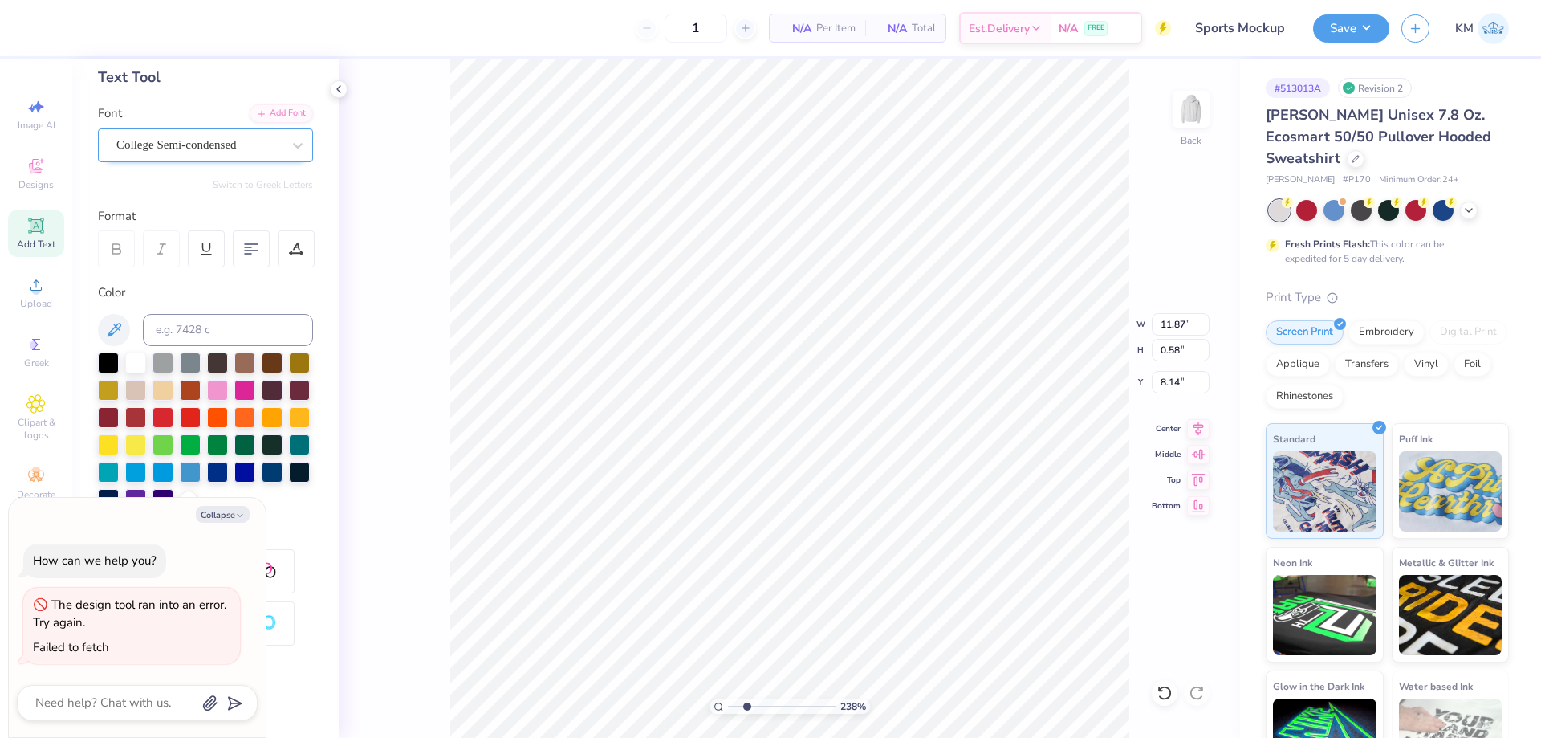
type input "8.20"
type textarea "x"
type input "8.14"
type textarea "x"
type input "5.66"
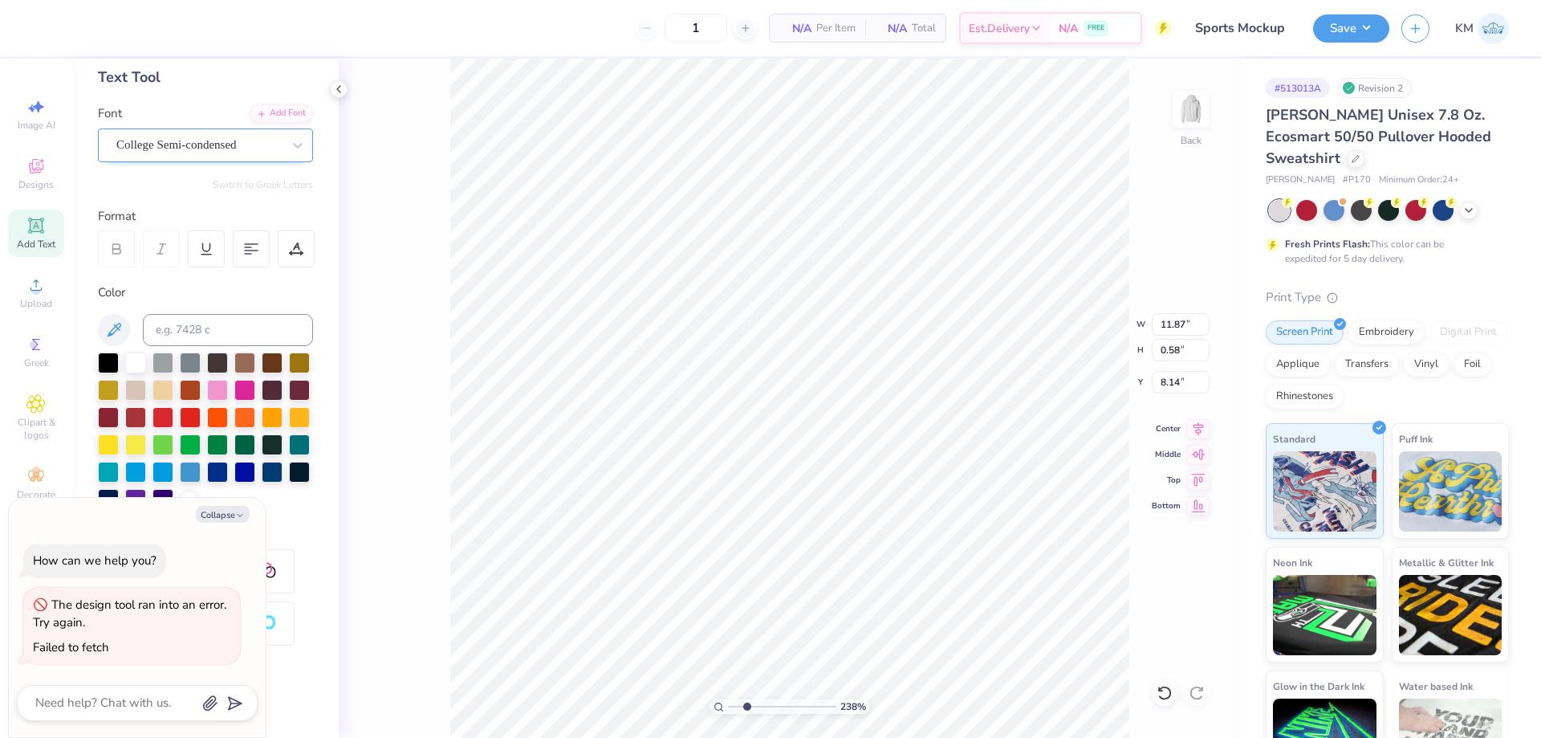
type input "1.44"
type input "8.94"
drag, startPoint x: 744, startPoint y: 705, endPoint x: 728, endPoint y: 705, distance: 16.1
type input "1"
click at [728, 705] on input "range" at bounding box center [782, 706] width 108 height 14
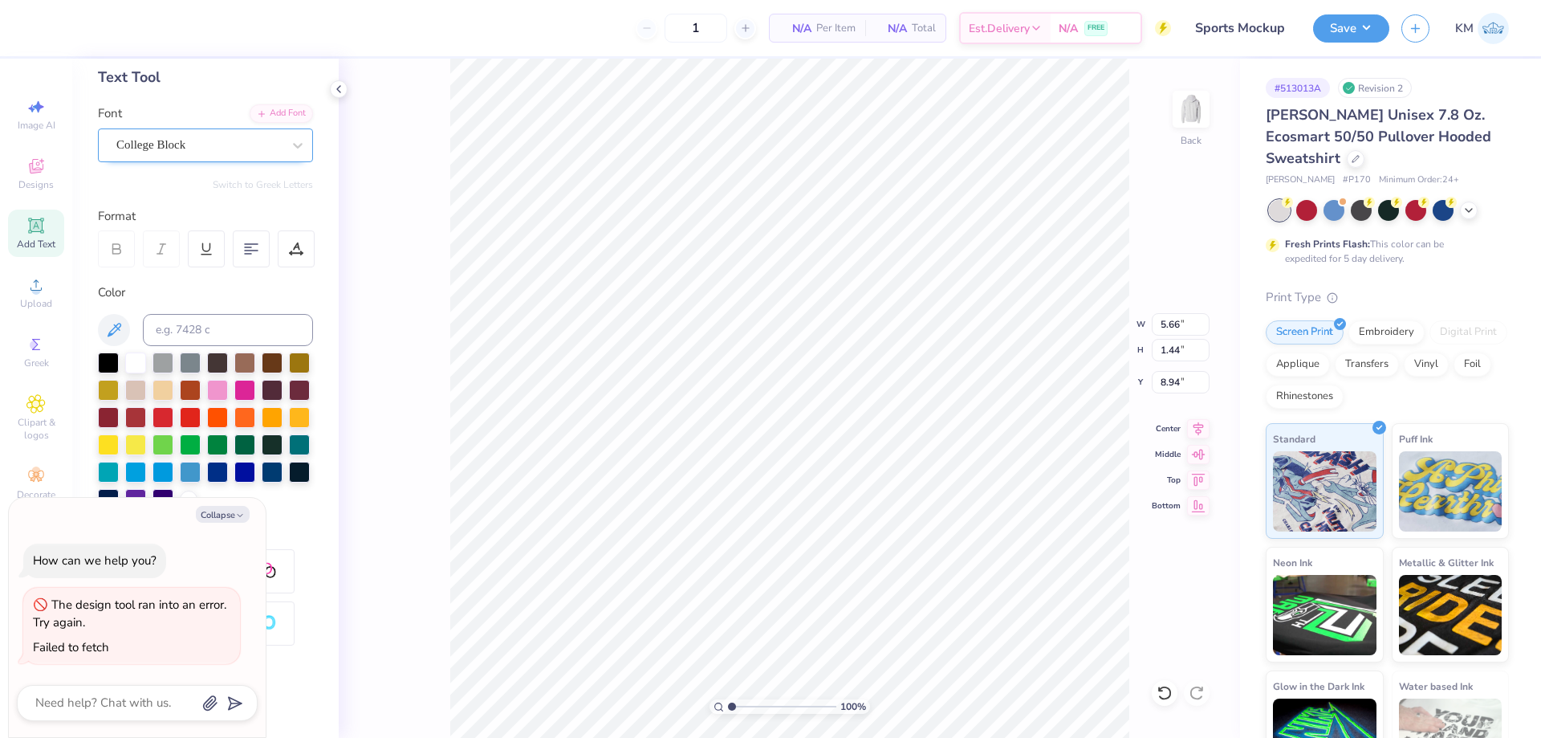
type textarea "x"
type input "2.99"
type input "3.31"
type input "4.35"
click at [857, 551] on li "Group" at bounding box center [881, 561] width 126 height 31
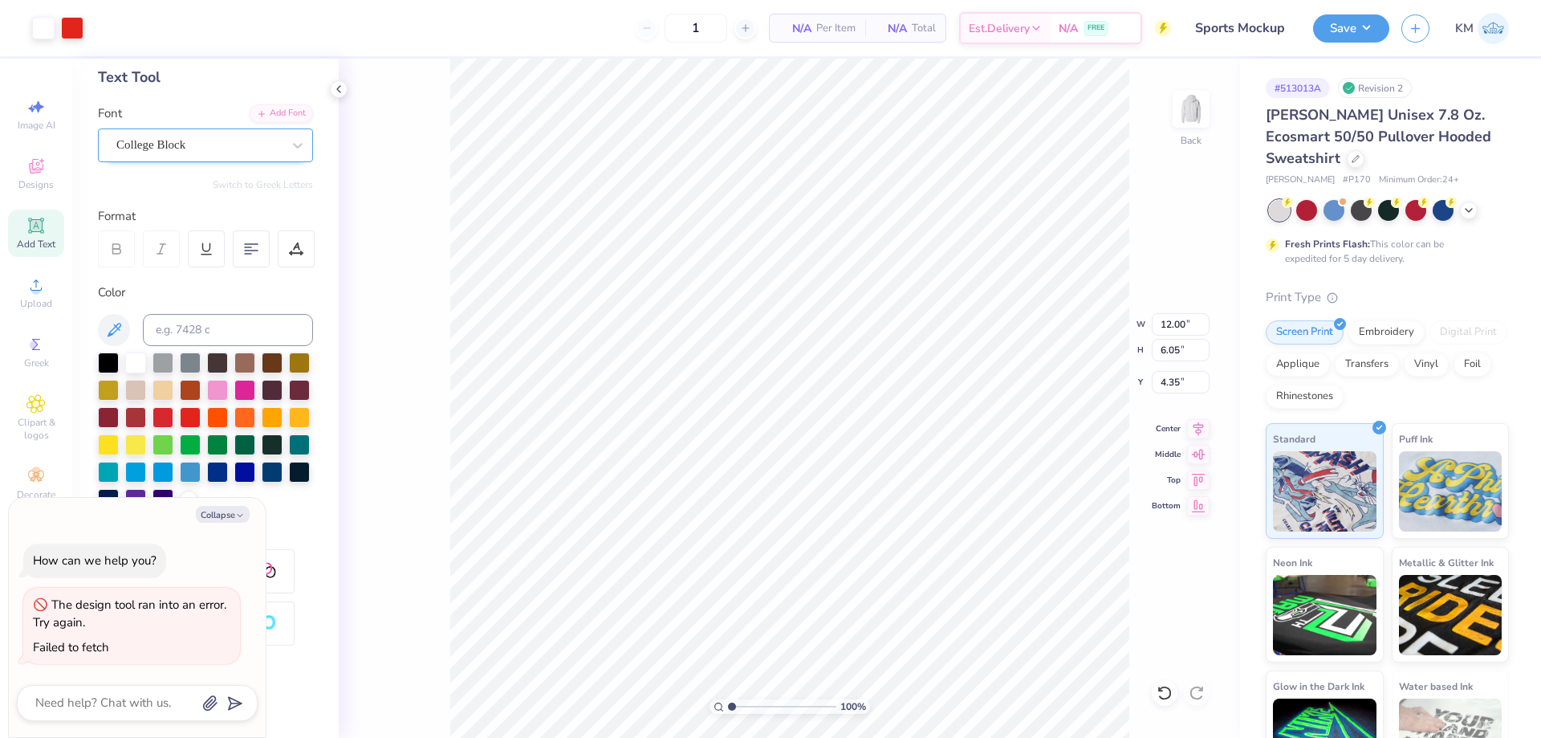
type textarea "x"
type input "11.99"
click at [1181, 387] on input "4.35" at bounding box center [1181, 382] width 58 height 22
type input "3"
type textarea "x"
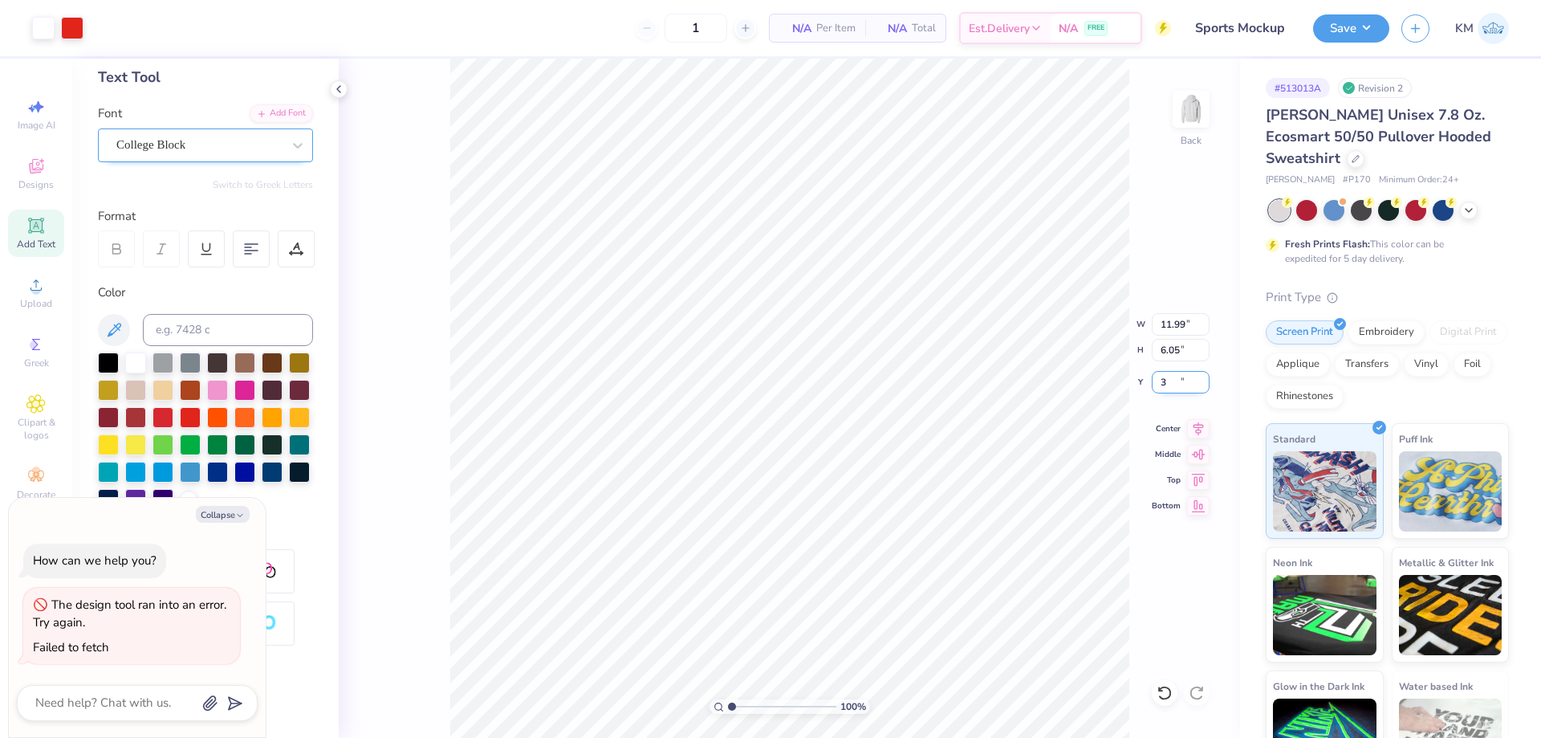
type input "3.00"
click at [1168, 325] on input "11.99" at bounding box center [1181, 324] width 58 height 22
type input "12"
type textarea "x"
type input "12.00"
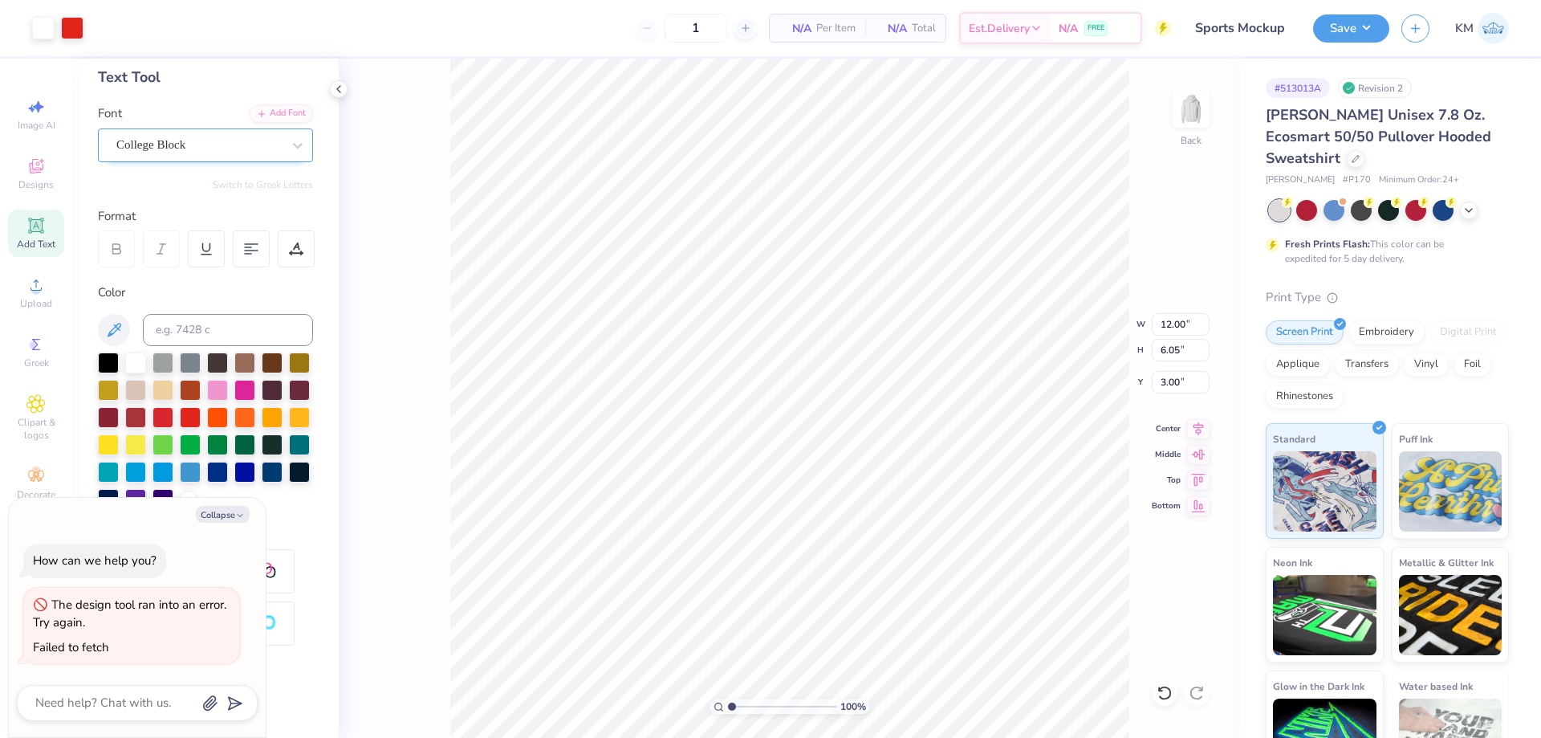
click at [1060, 325] on div "100 % Back W 12.00 12.00 " H 6.05 6.05 " Y 3.00 3.00 " Center Middle Top Bottom" at bounding box center [789, 398] width 901 height 679
type textarea "x"
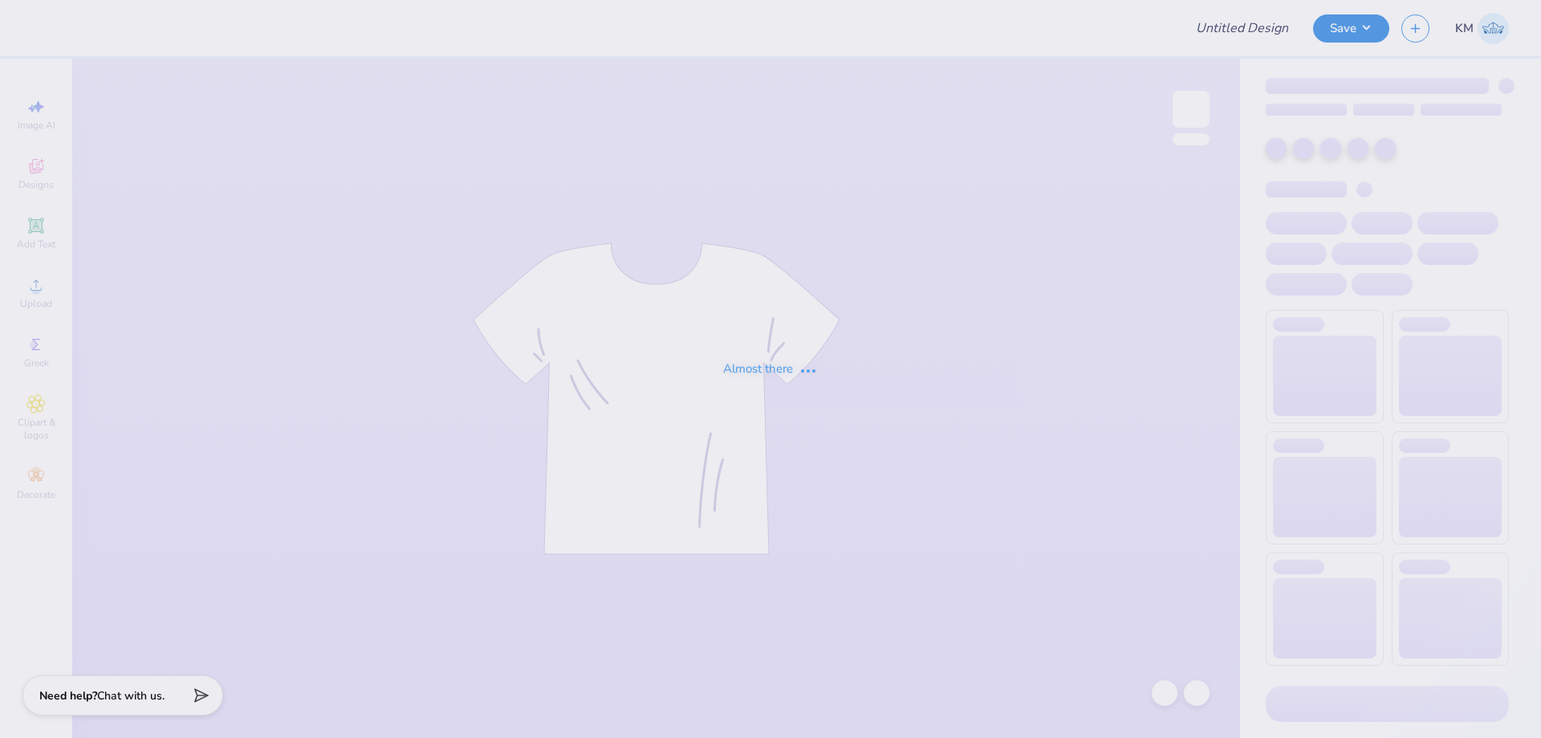
type input "[DATE] Harbor Wolverine Fall Swag"
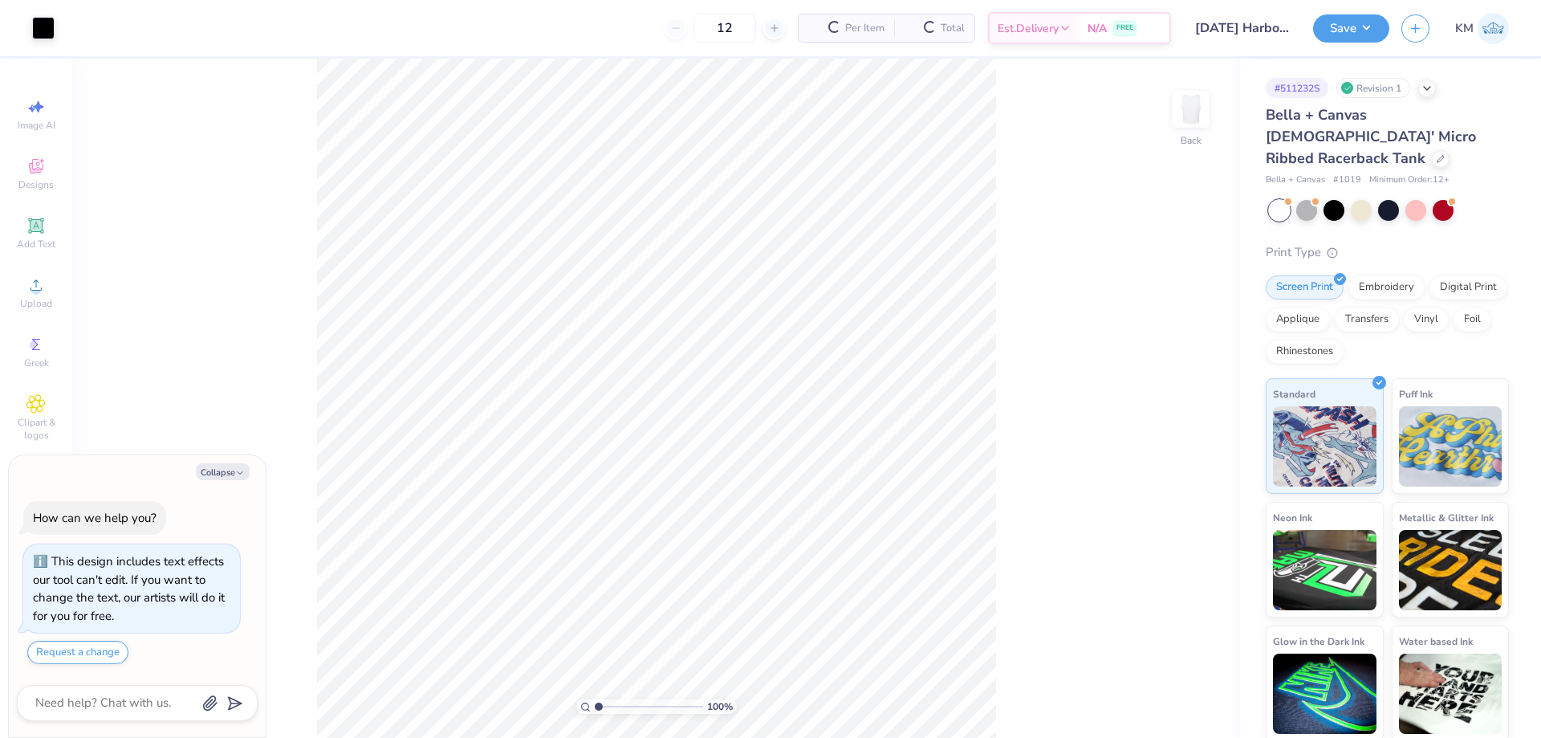
scroll to position [27, 0]
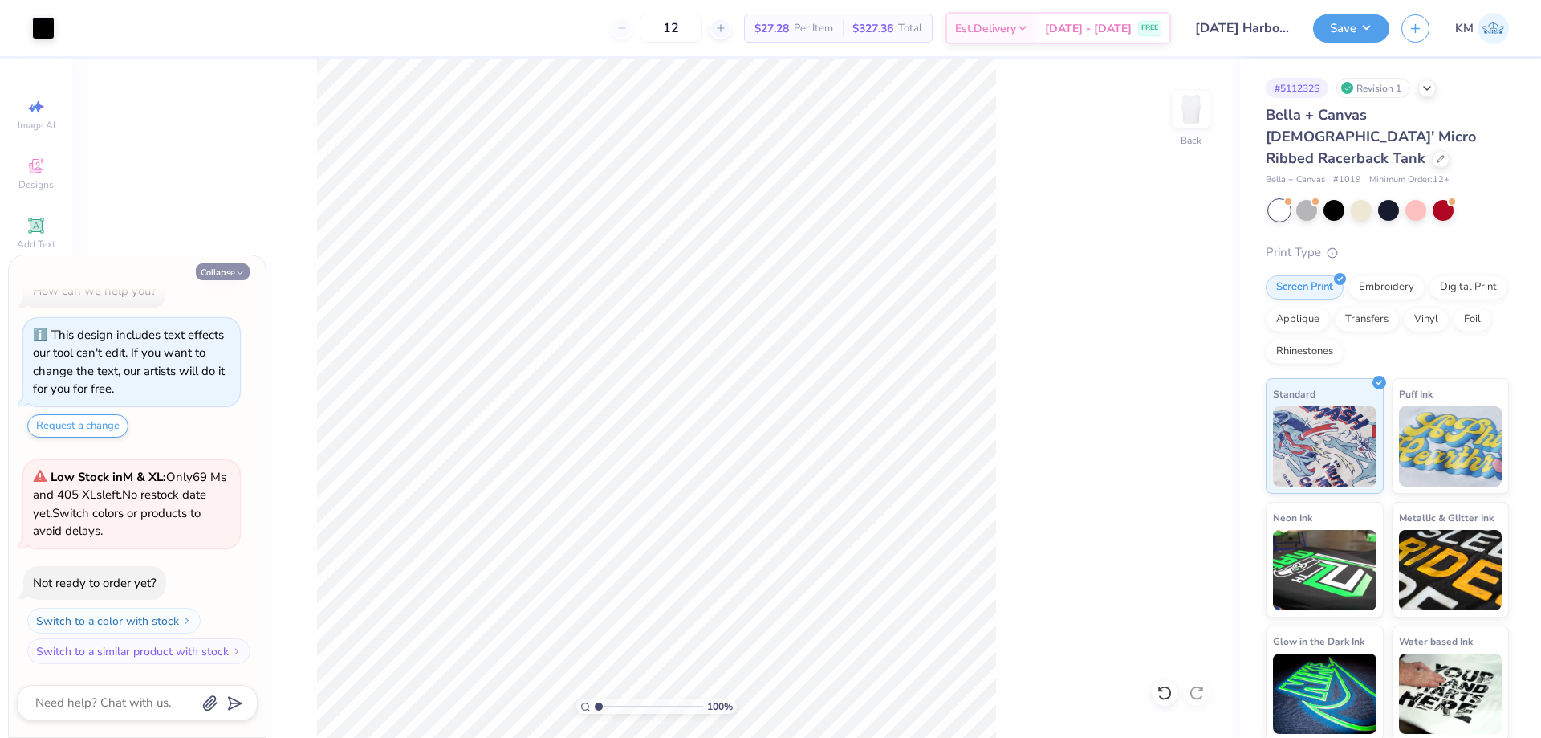
click at [237, 272] on icon "button" at bounding box center [240, 273] width 10 height 10
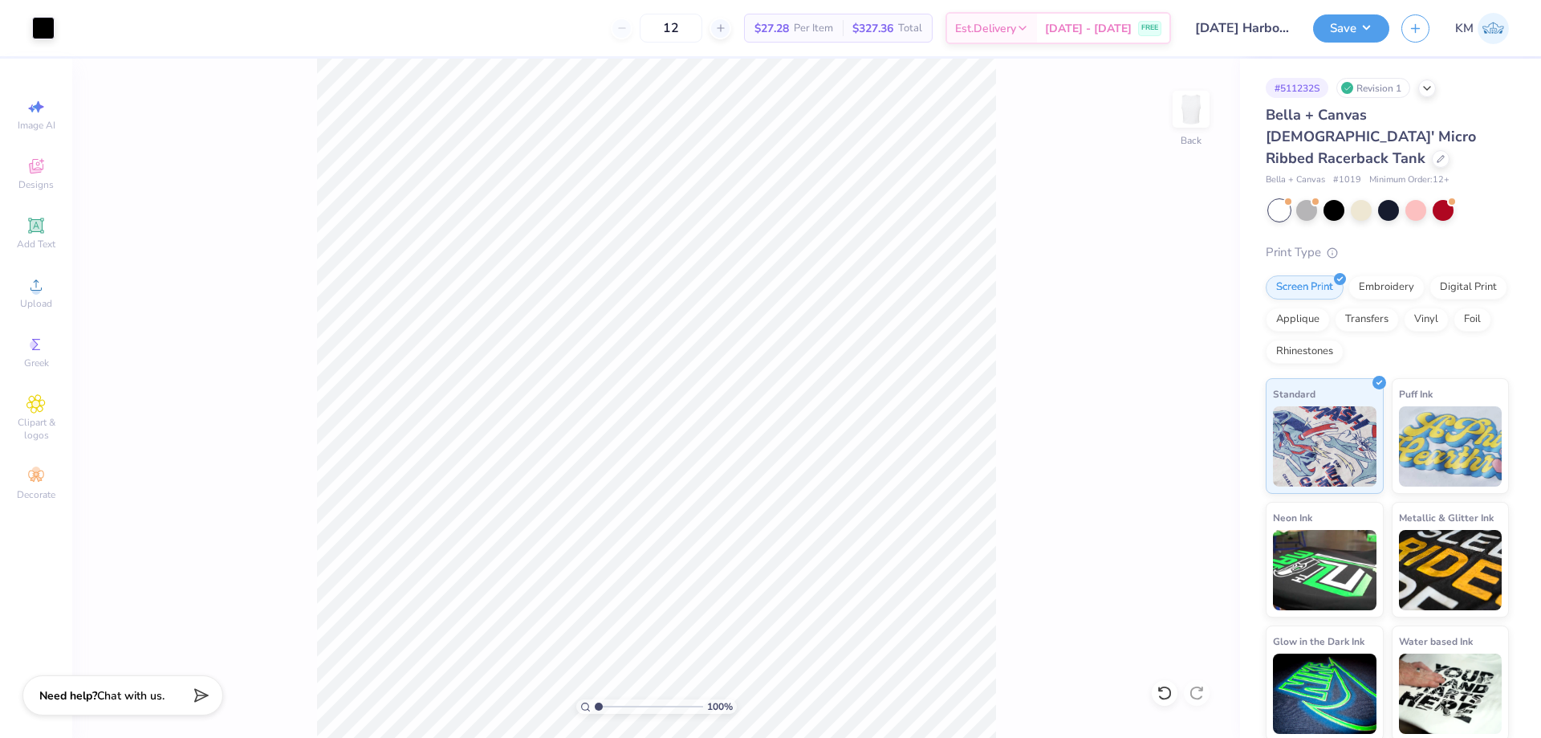
type textarea "x"
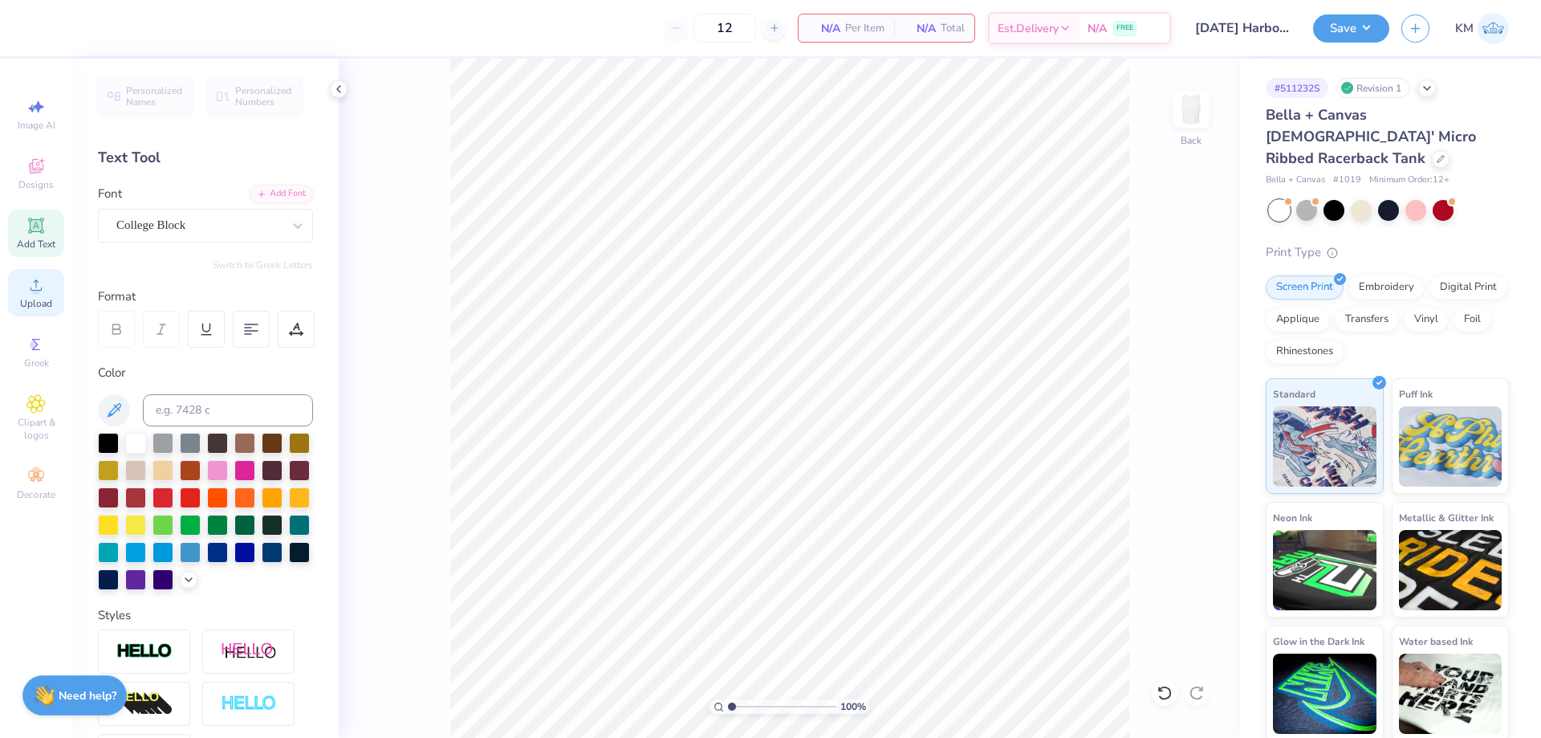
click at [49, 288] on div "Upload" at bounding box center [36, 292] width 56 height 47
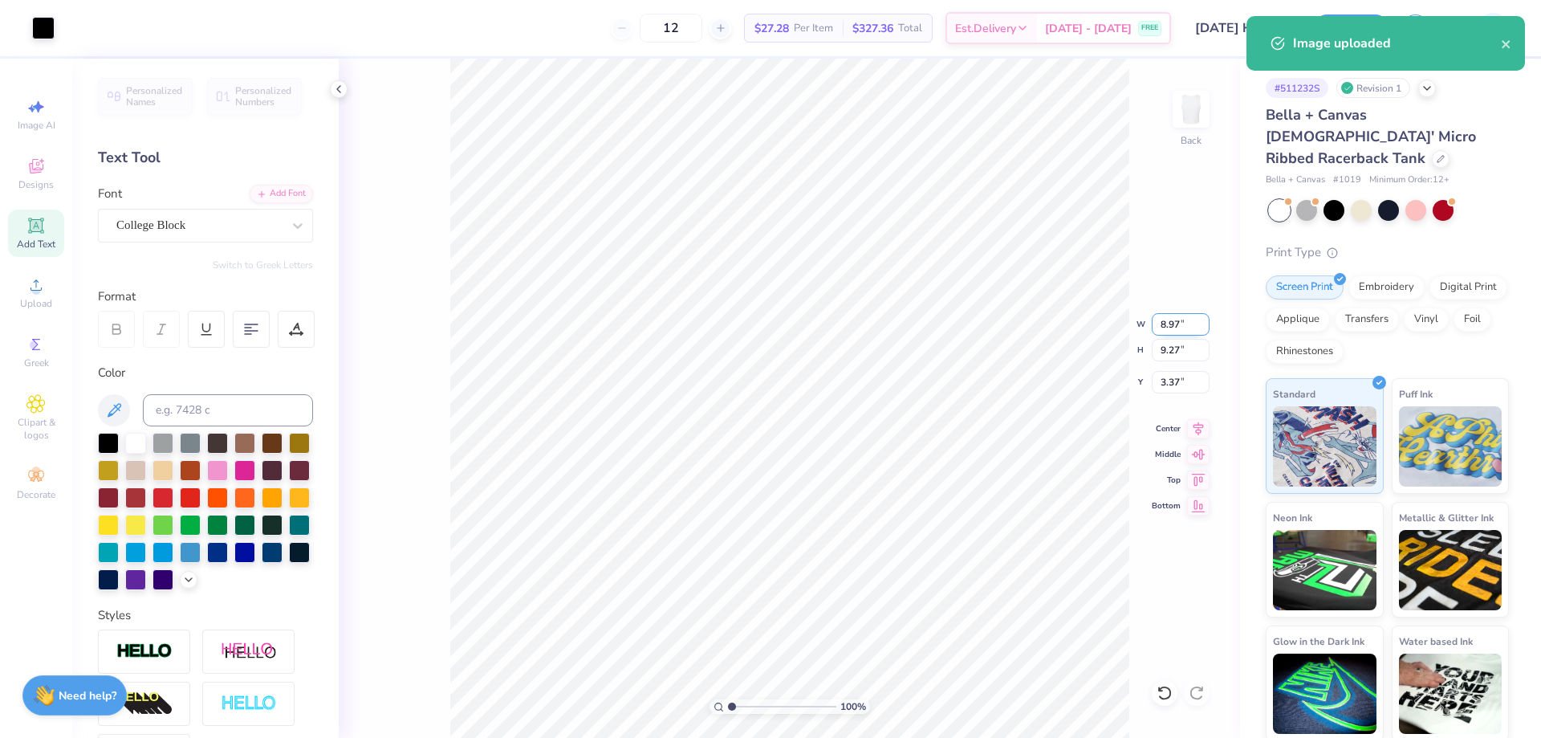
click at [1160, 319] on input "8.97" at bounding box center [1181, 324] width 58 height 22
type input "7"
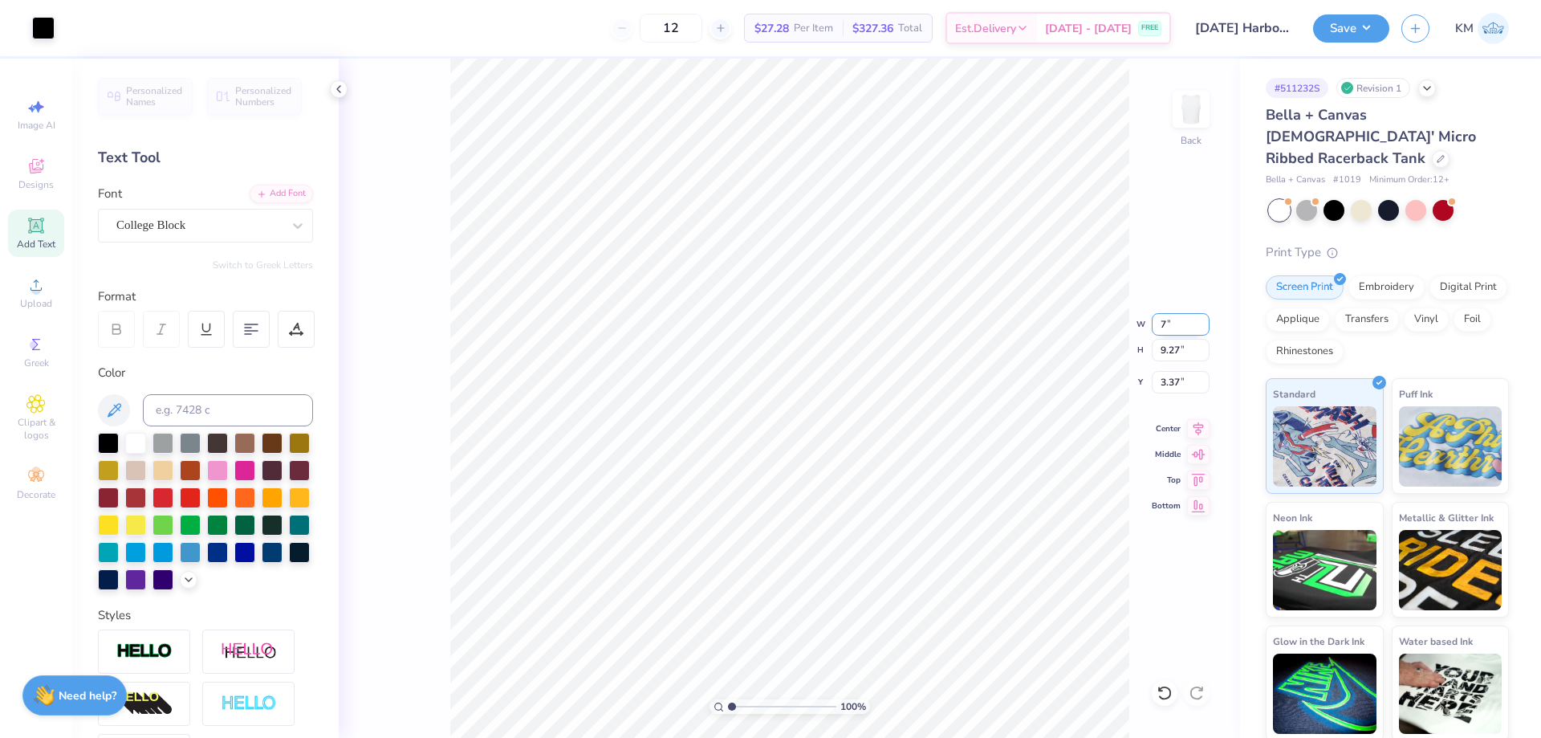
type input "7.00"
type input "7.23"
click at [1164, 380] on input "4.38" at bounding box center [1181, 382] width 58 height 22
type input "2.00"
click at [1337, 17] on button "Save" at bounding box center [1351, 26] width 76 height 28
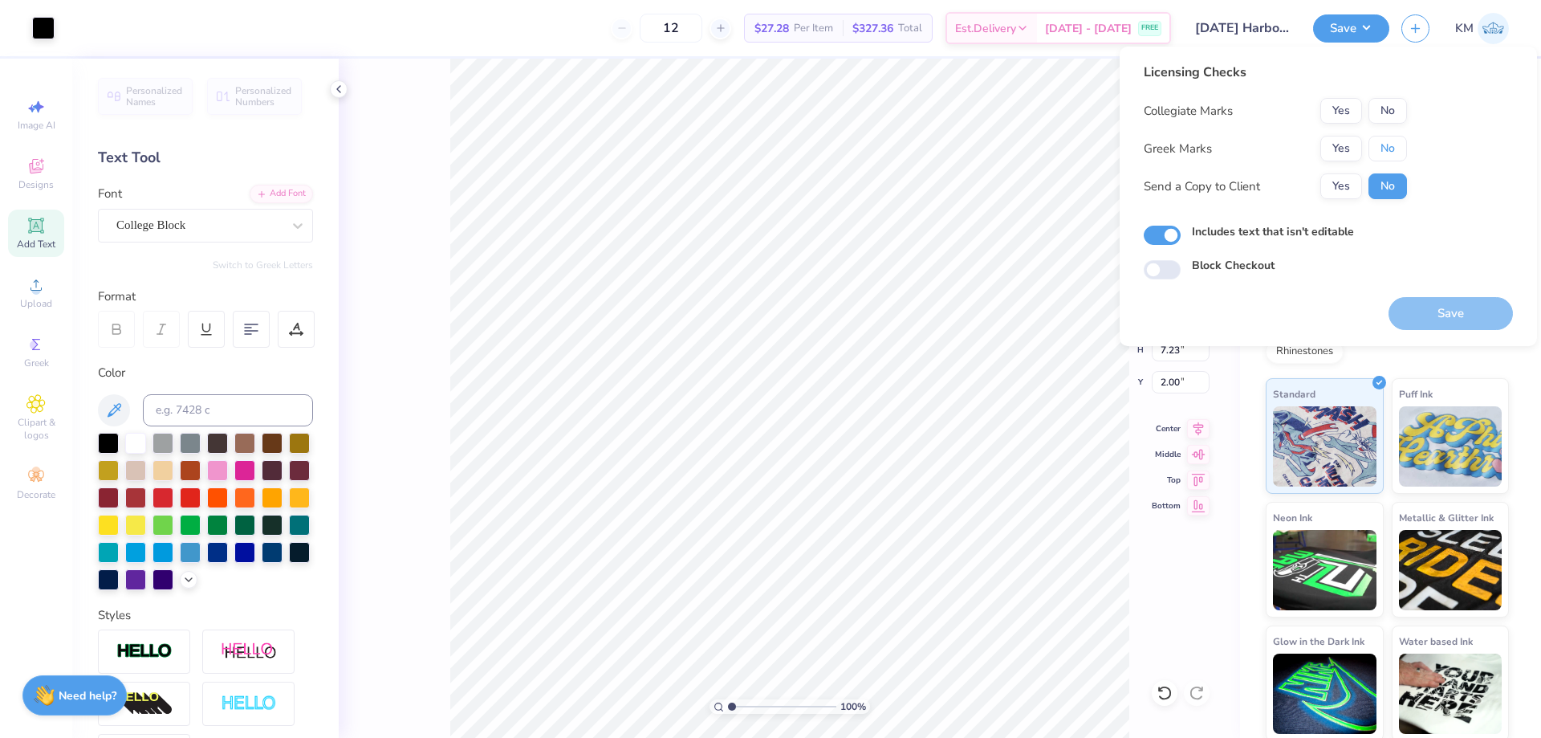
drag, startPoint x: 1377, startPoint y: 148, endPoint x: 1381, endPoint y: 124, distance: 25.2
click at [1377, 148] on button "No" at bounding box center [1387, 149] width 39 height 26
click at [1381, 111] on button "No" at bounding box center [1387, 111] width 39 height 26
click at [1348, 189] on button "Yes" at bounding box center [1341, 186] width 42 height 26
click at [1424, 312] on button "Save" at bounding box center [1450, 313] width 124 height 33
